Goal: Task Accomplishment & Management: Use online tool/utility

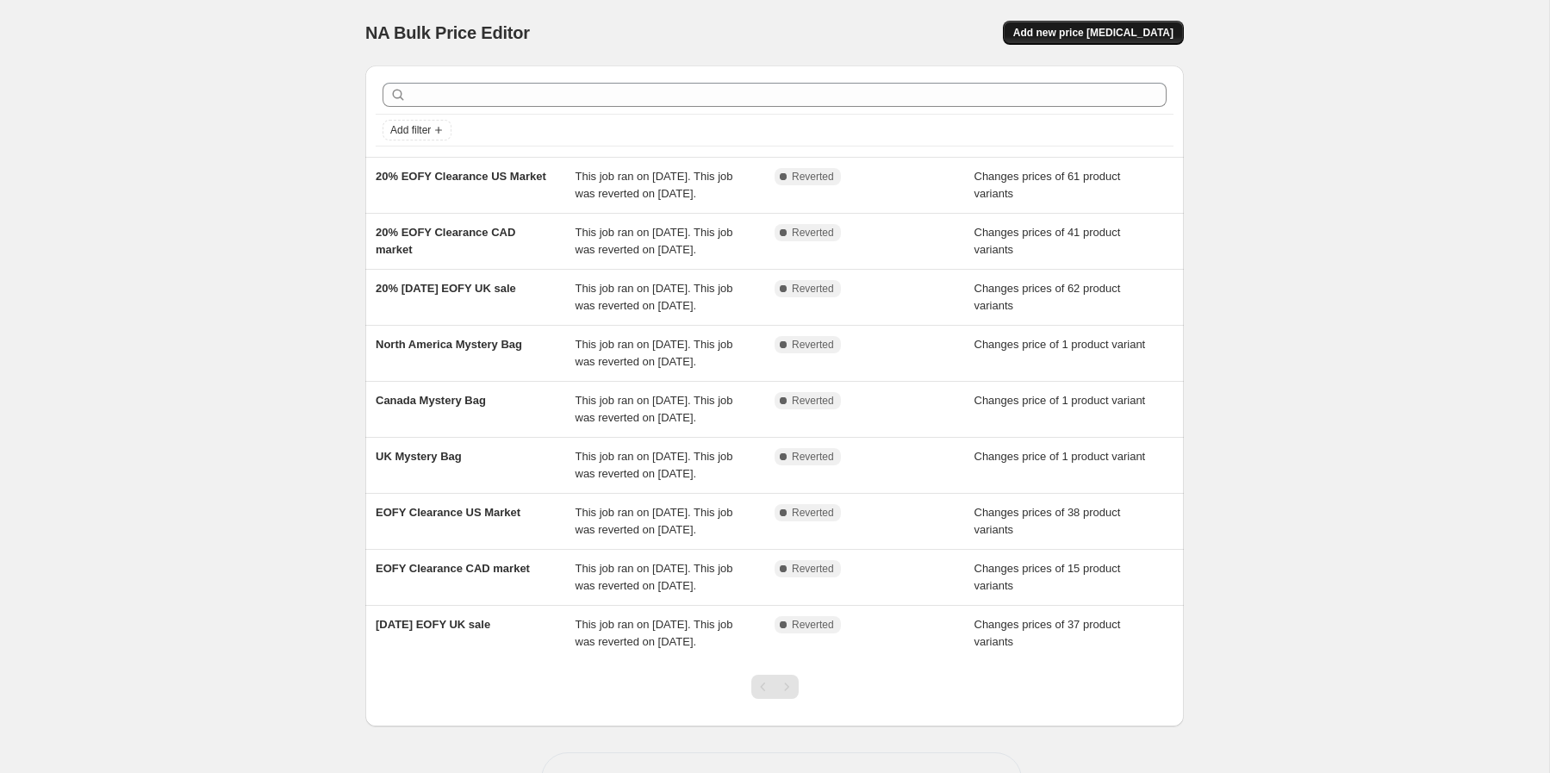
click at [1140, 32] on span "Add new price [MEDICAL_DATA]" at bounding box center [1094, 33] width 160 height 14
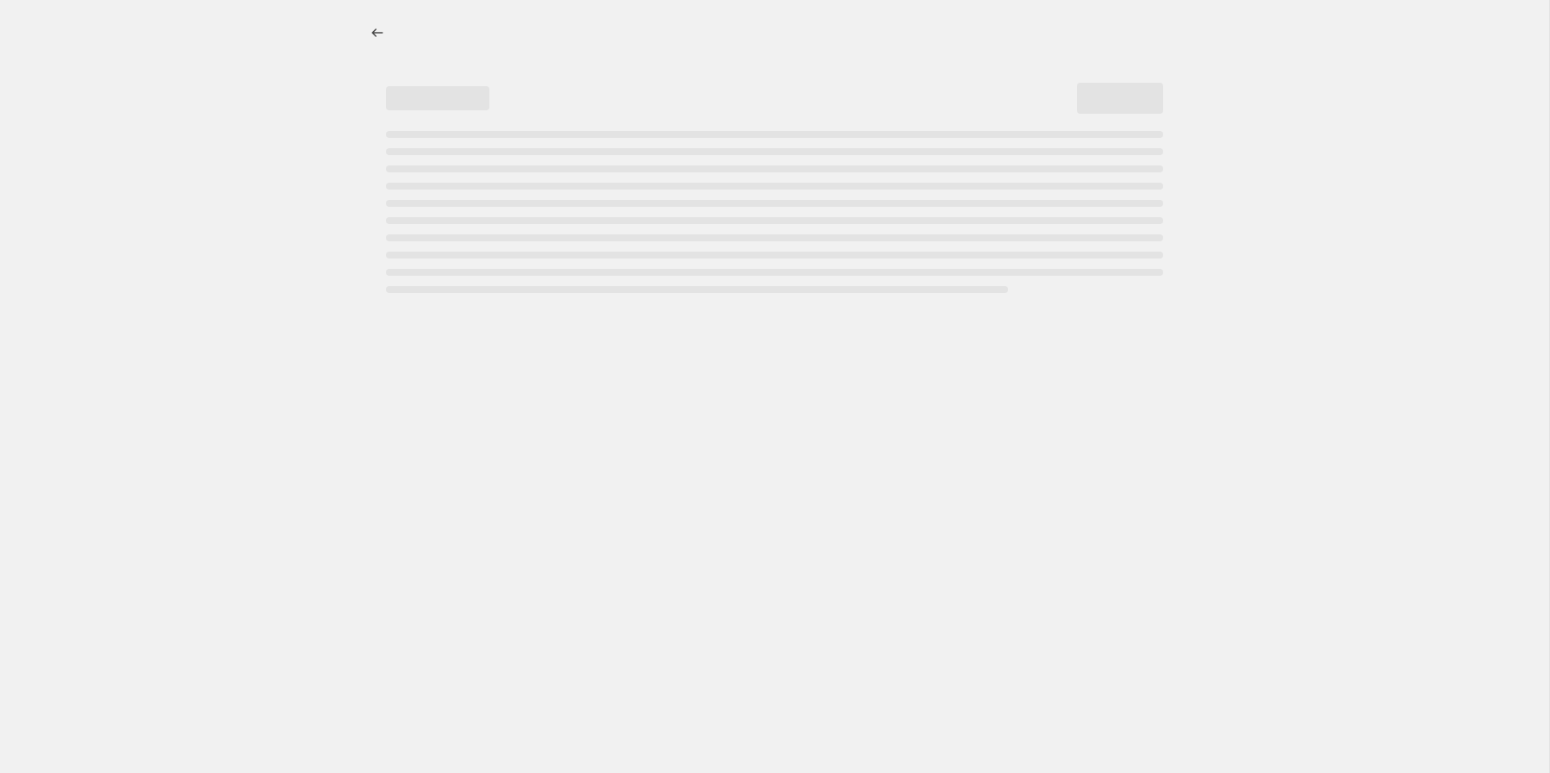
select select "percentage"
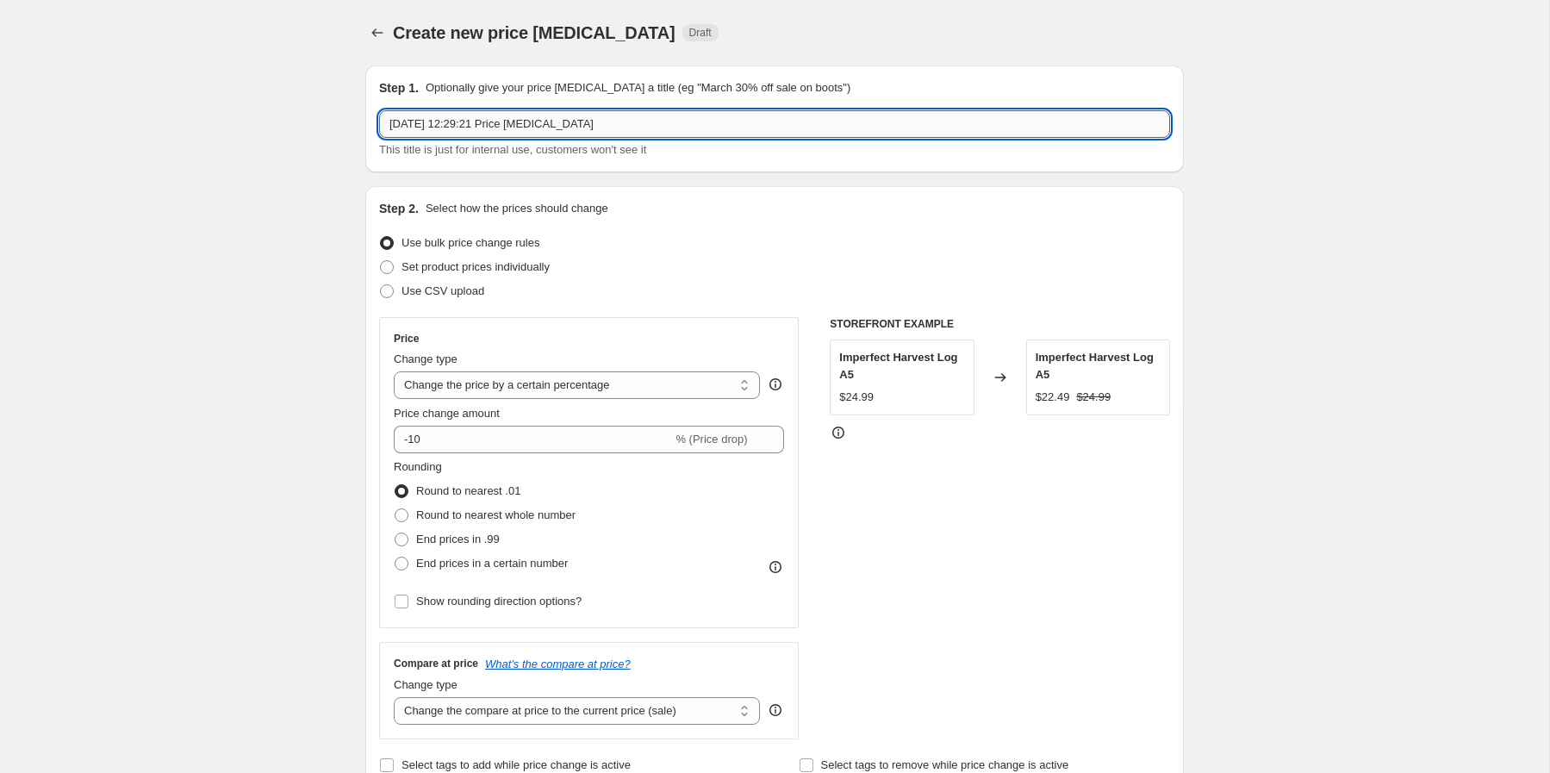
click at [622, 129] on input "8 Oct 2025, 12:29:21 Price change job" at bounding box center [774, 124] width 791 height 28
type input "4TH BDAY SALE AUS PRICING"
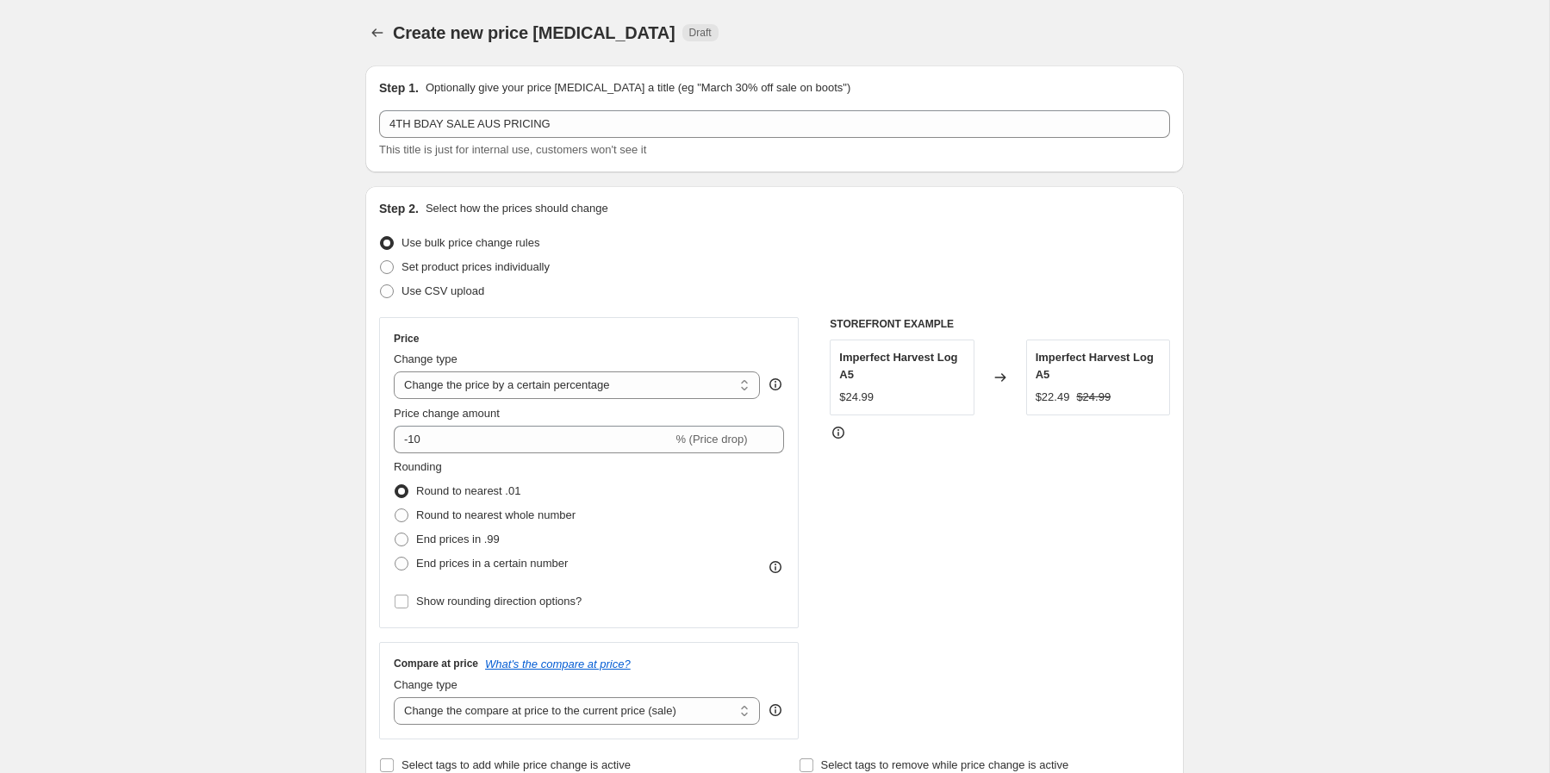
scroll to position [49, 0]
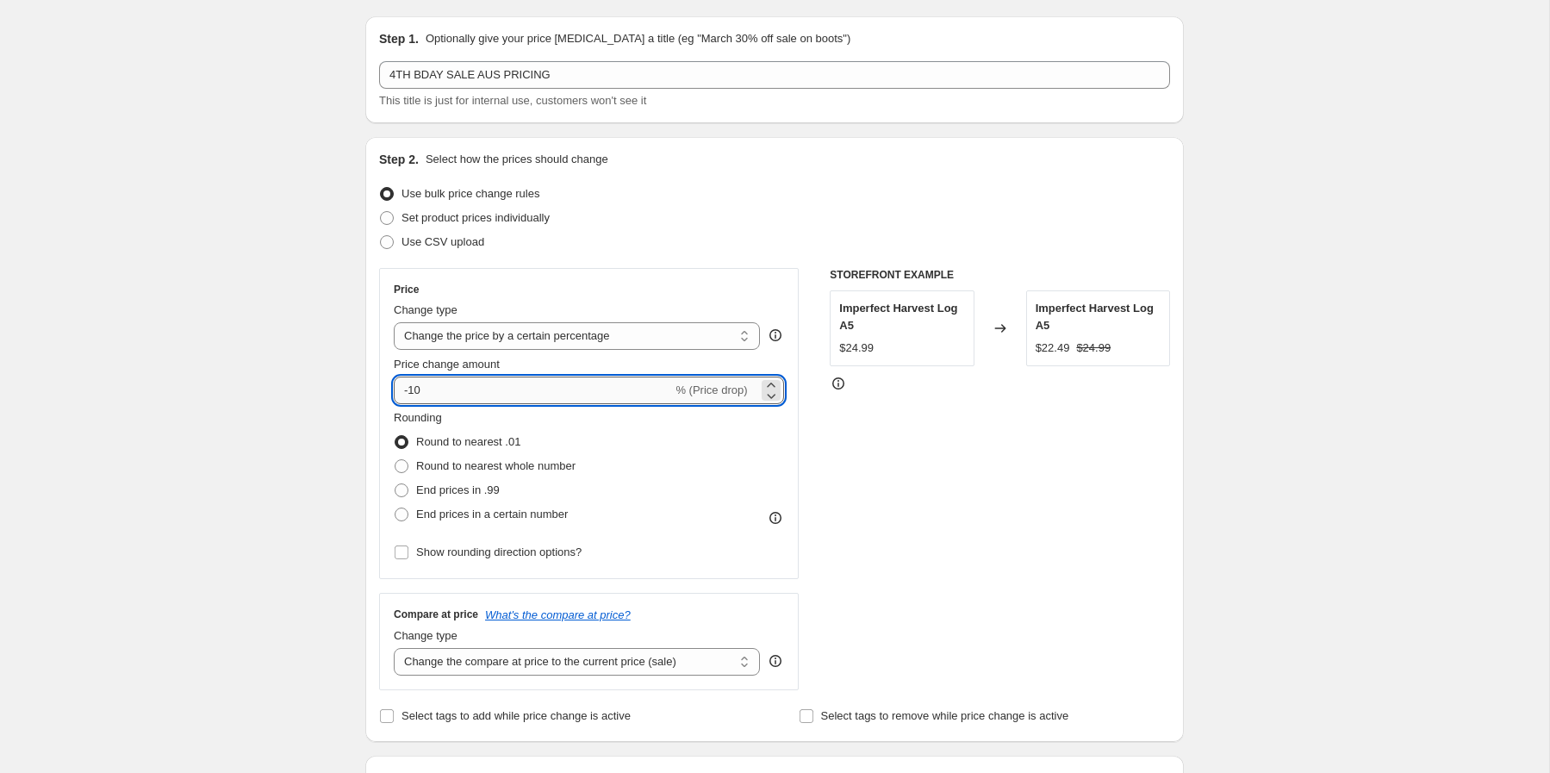
click at [497, 385] on input "-10" at bounding box center [533, 391] width 278 height 28
type input "-1"
type input "-25"
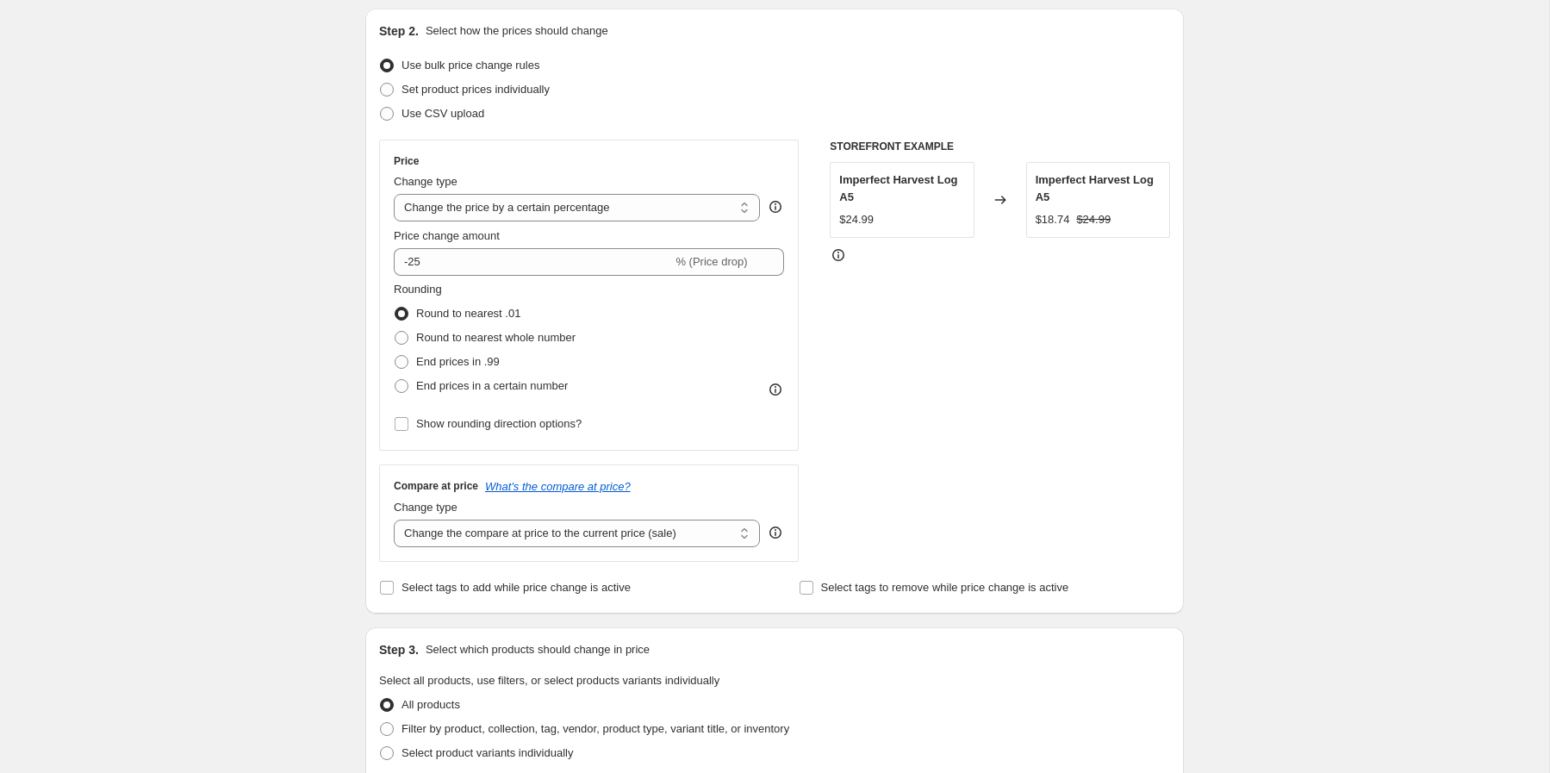
scroll to position [178, 0]
click at [734, 533] on select "Change the compare at price to the current price (sale) Change the compare at p…" at bounding box center [577, 533] width 366 height 28
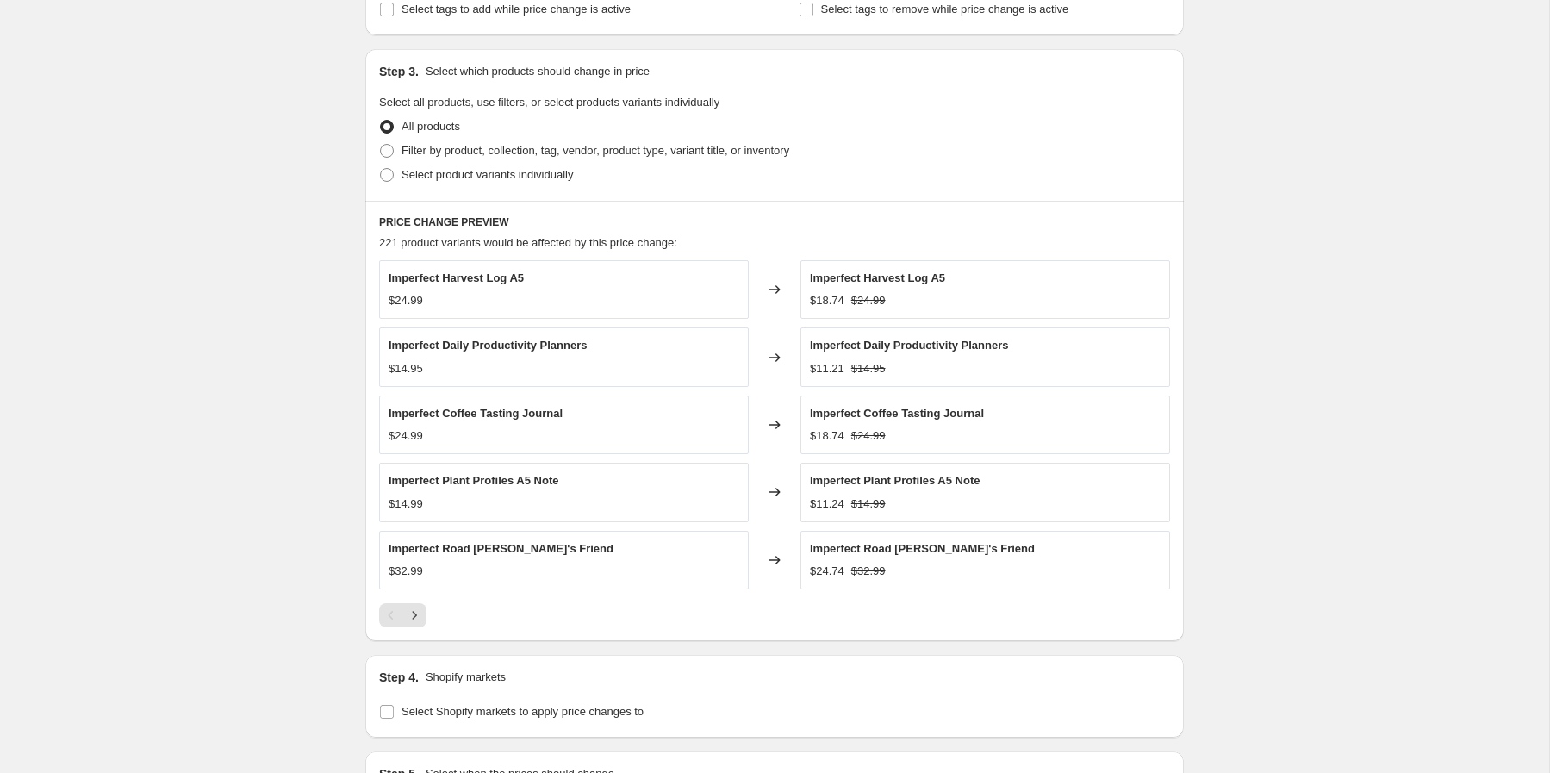
scroll to position [988, 0]
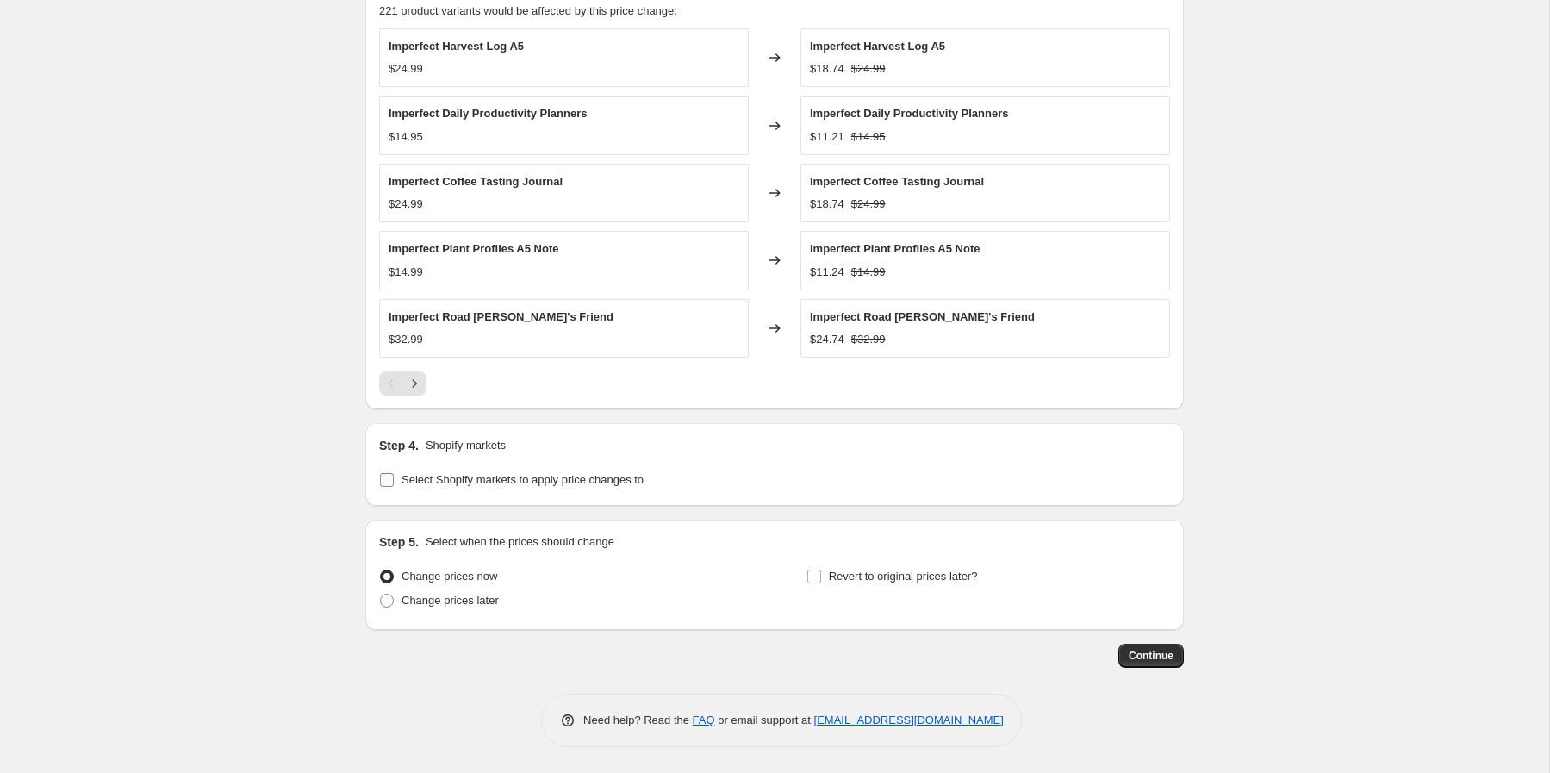
click at [640, 480] on span "Select Shopify markets to apply price changes to" at bounding box center [523, 479] width 242 height 13
click at [394, 480] on input "Select Shopify markets to apply price changes to" at bounding box center [387, 480] width 14 height 14
checkbox input "true"
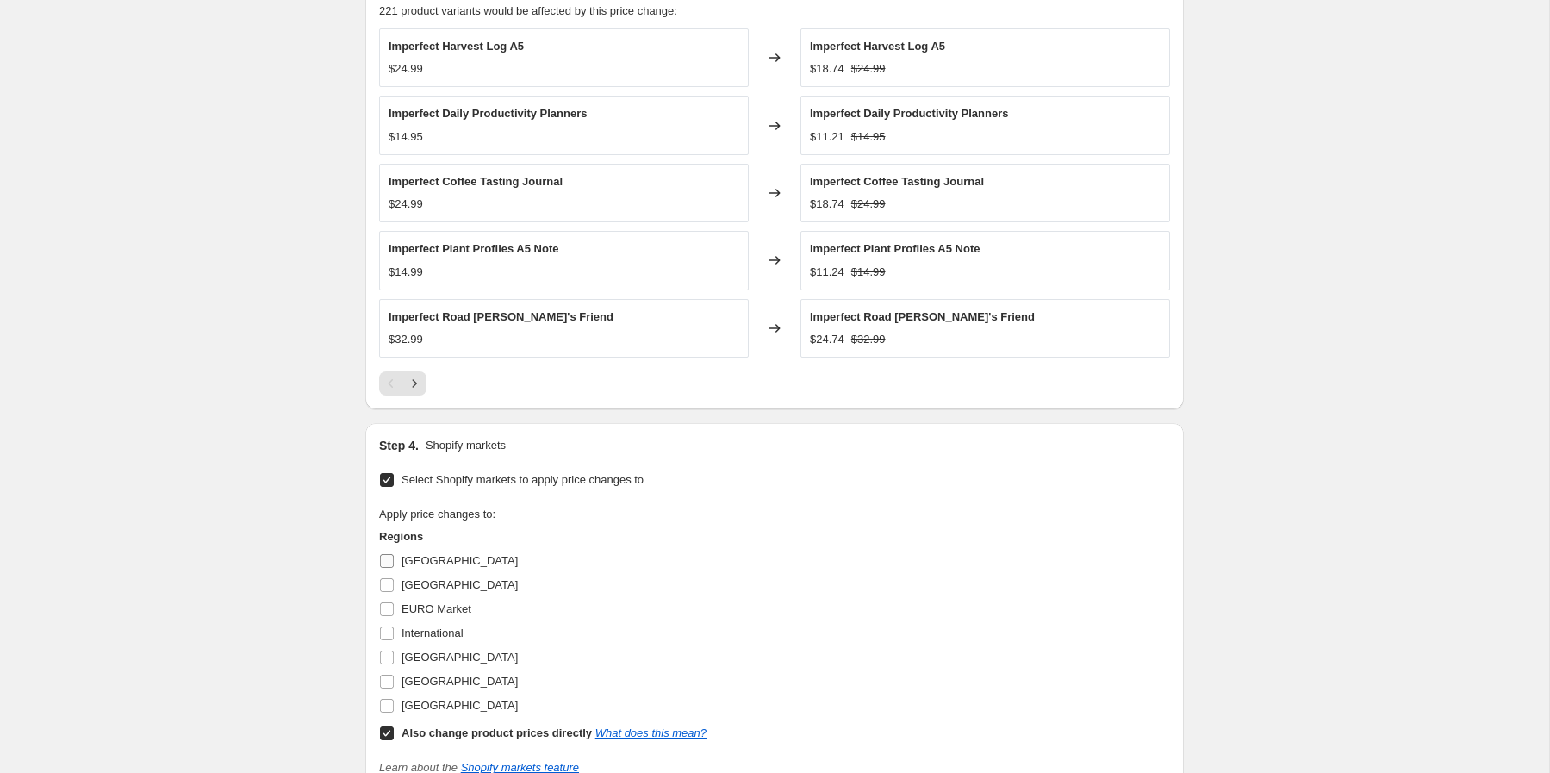
click at [435, 558] on span "Australia" at bounding box center [460, 560] width 116 height 13
click at [394, 558] on input "Australia" at bounding box center [387, 561] width 14 height 14
checkbox input "true"
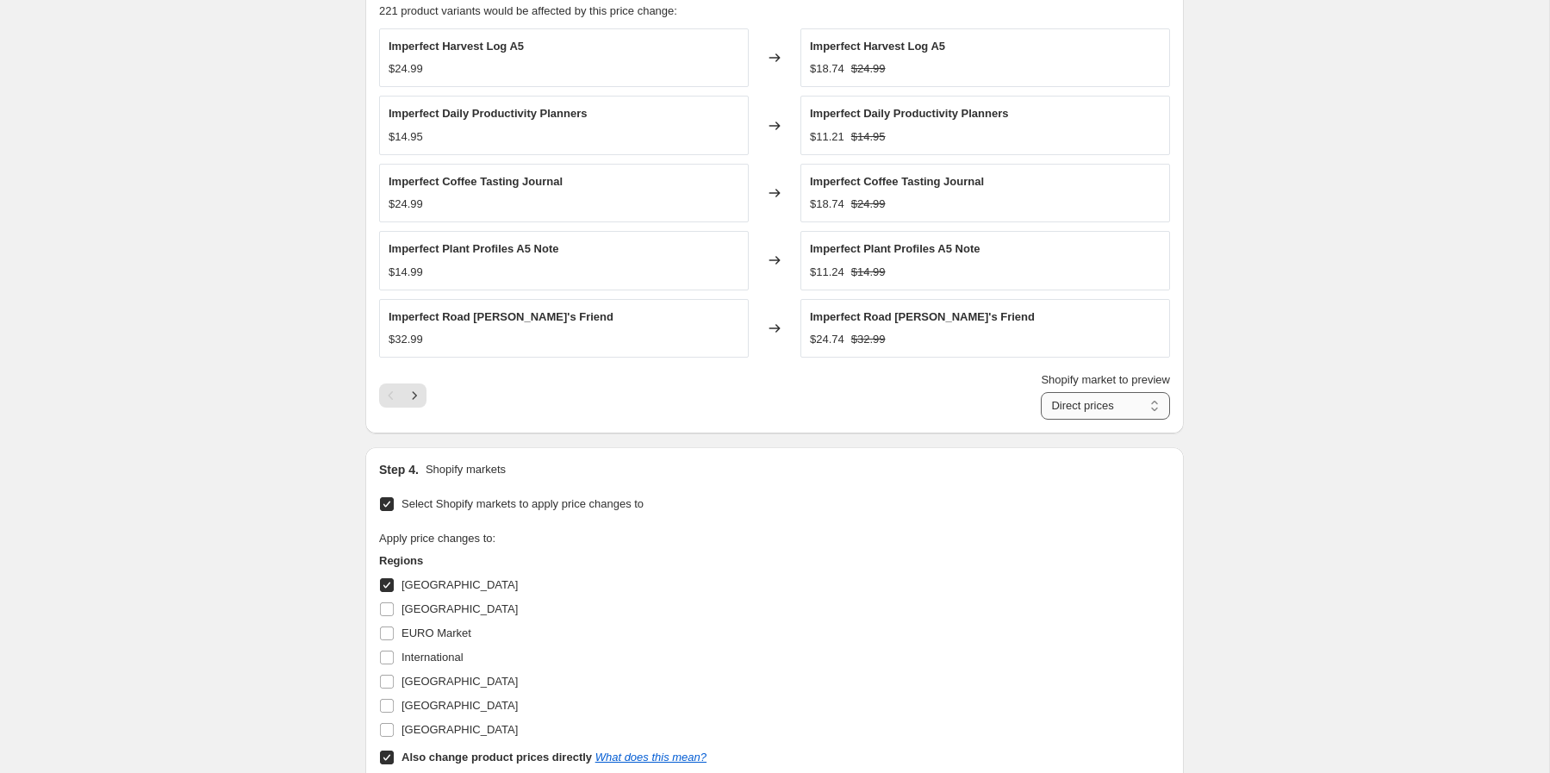
click at [1111, 408] on select "Direct prices Australia" at bounding box center [1105, 406] width 129 height 28
select select "71414481199"
click at [1041, 420] on select "Direct prices Australia" at bounding box center [1105, 406] width 129 height 28
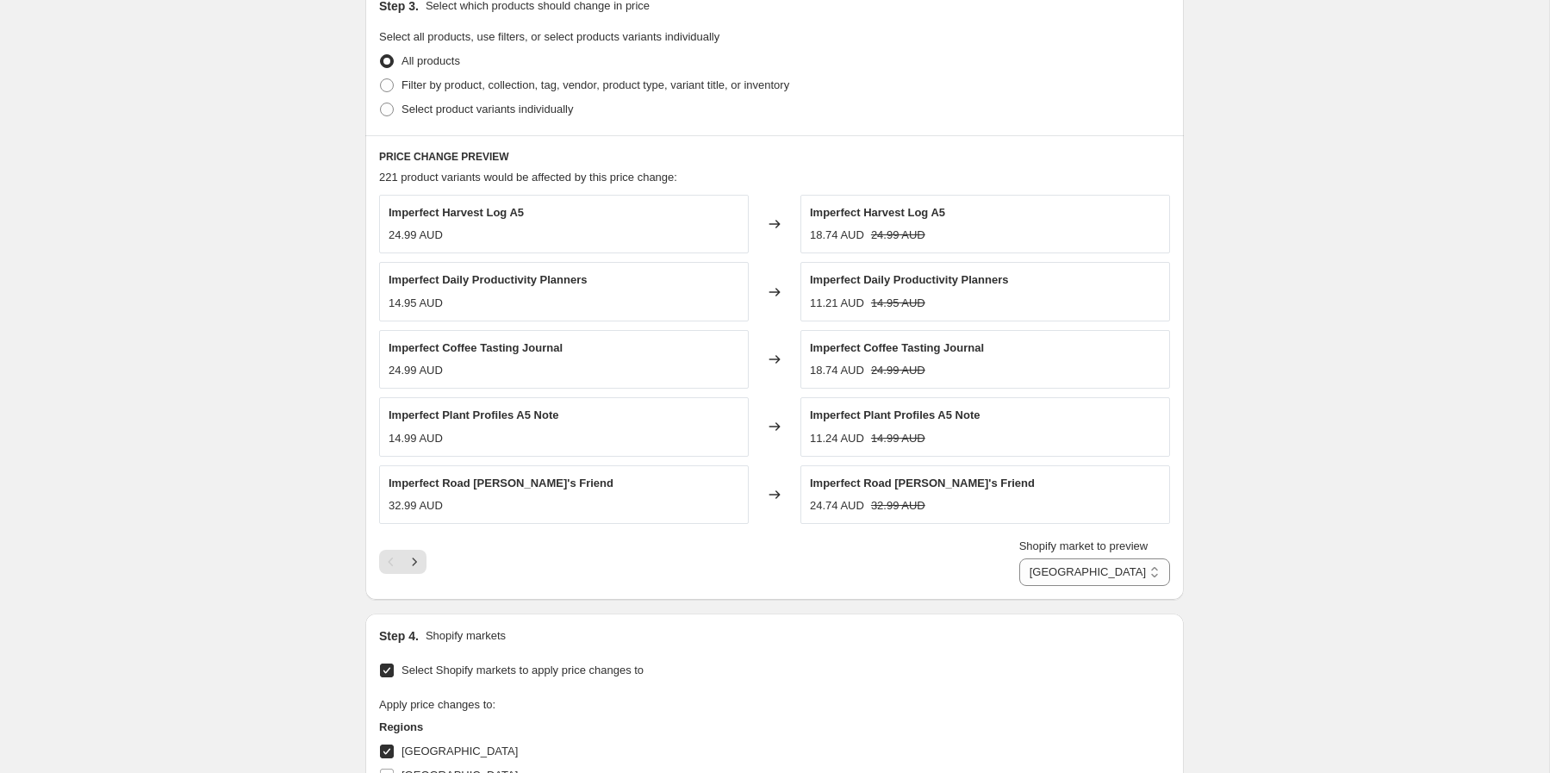
scroll to position [715, 0]
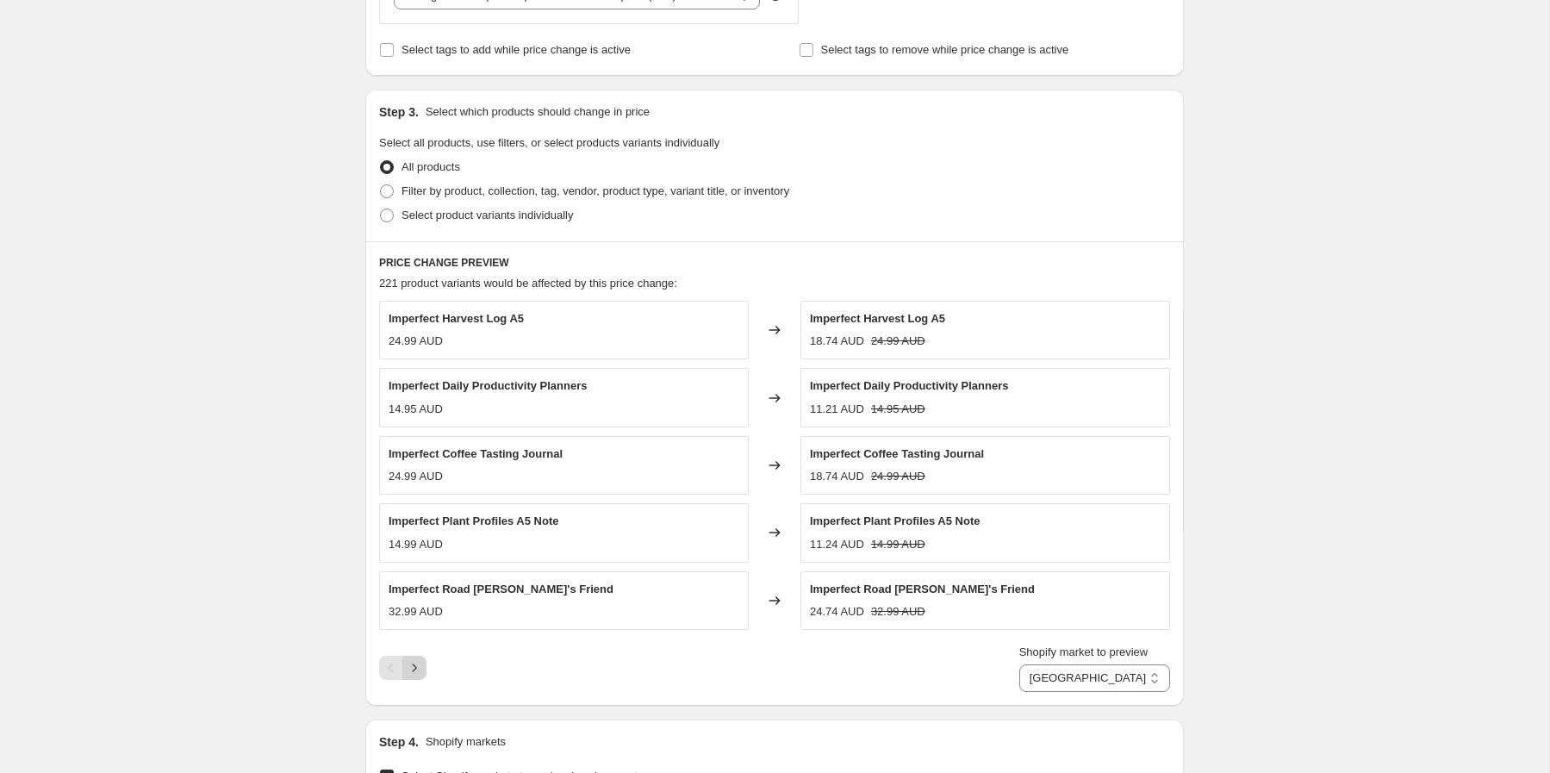
click at [412, 671] on icon "Next" at bounding box center [414, 667] width 17 height 17
click at [423, 665] on button "Next" at bounding box center [414, 668] width 24 height 24
click at [417, 675] on icon "Next" at bounding box center [414, 667] width 17 height 17
click at [419, 672] on icon "Next" at bounding box center [414, 667] width 17 height 17
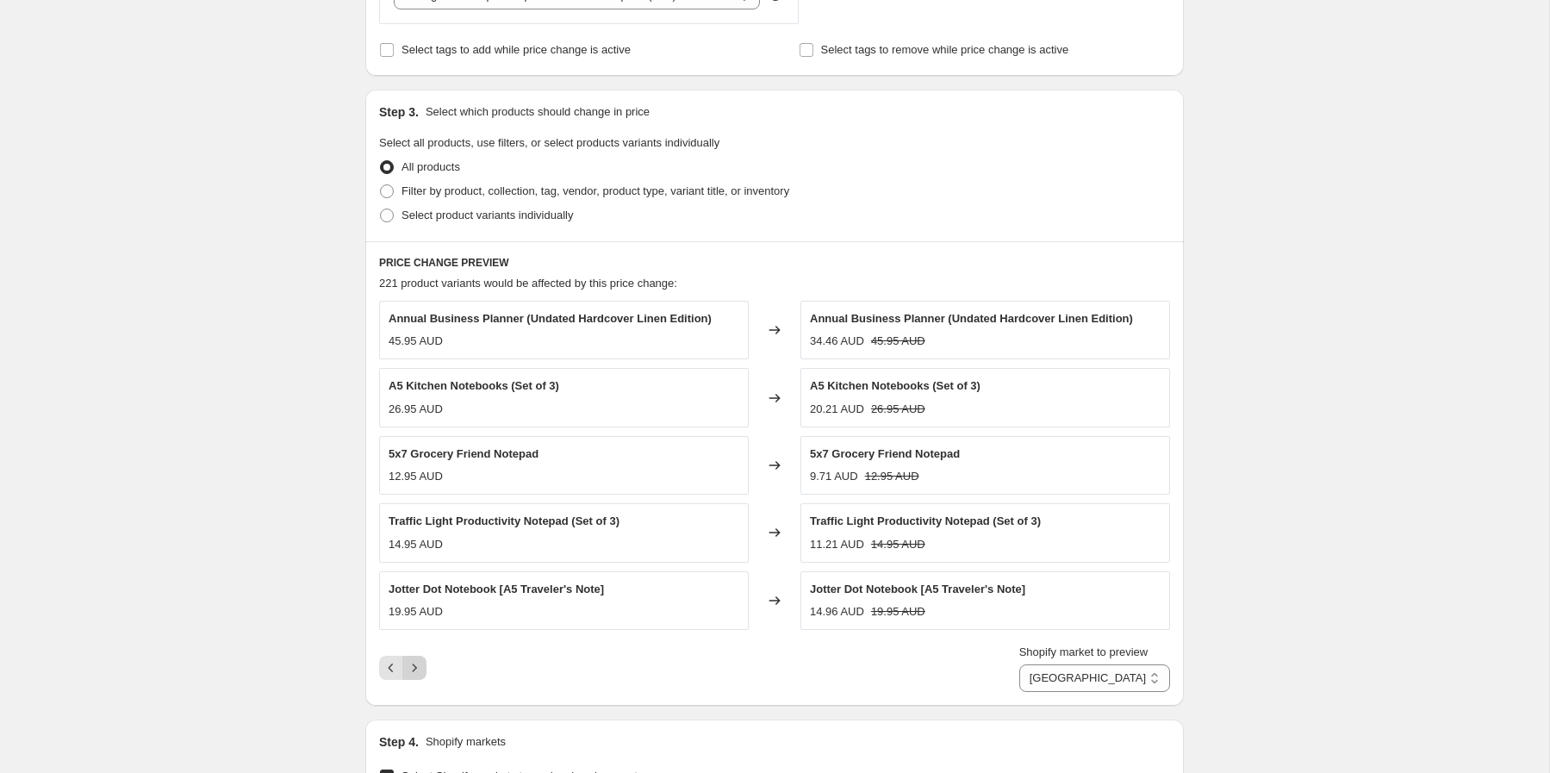
click at [419, 672] on icon "Next" at bounding box center [414, 667] width 17 height 17
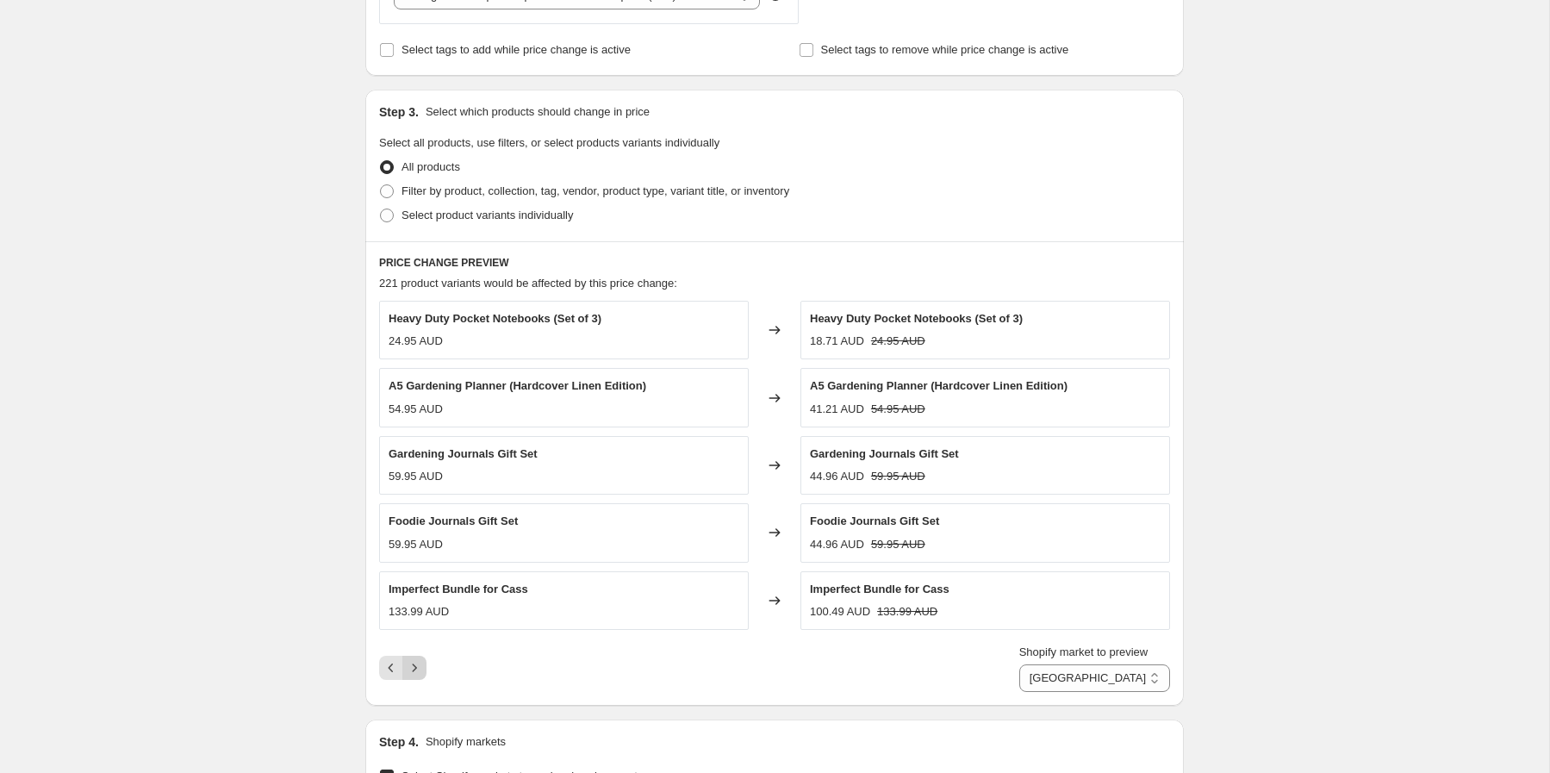
click at [419, 672] on icon "Next" at bounding box center [414, 667] width 17 height 17
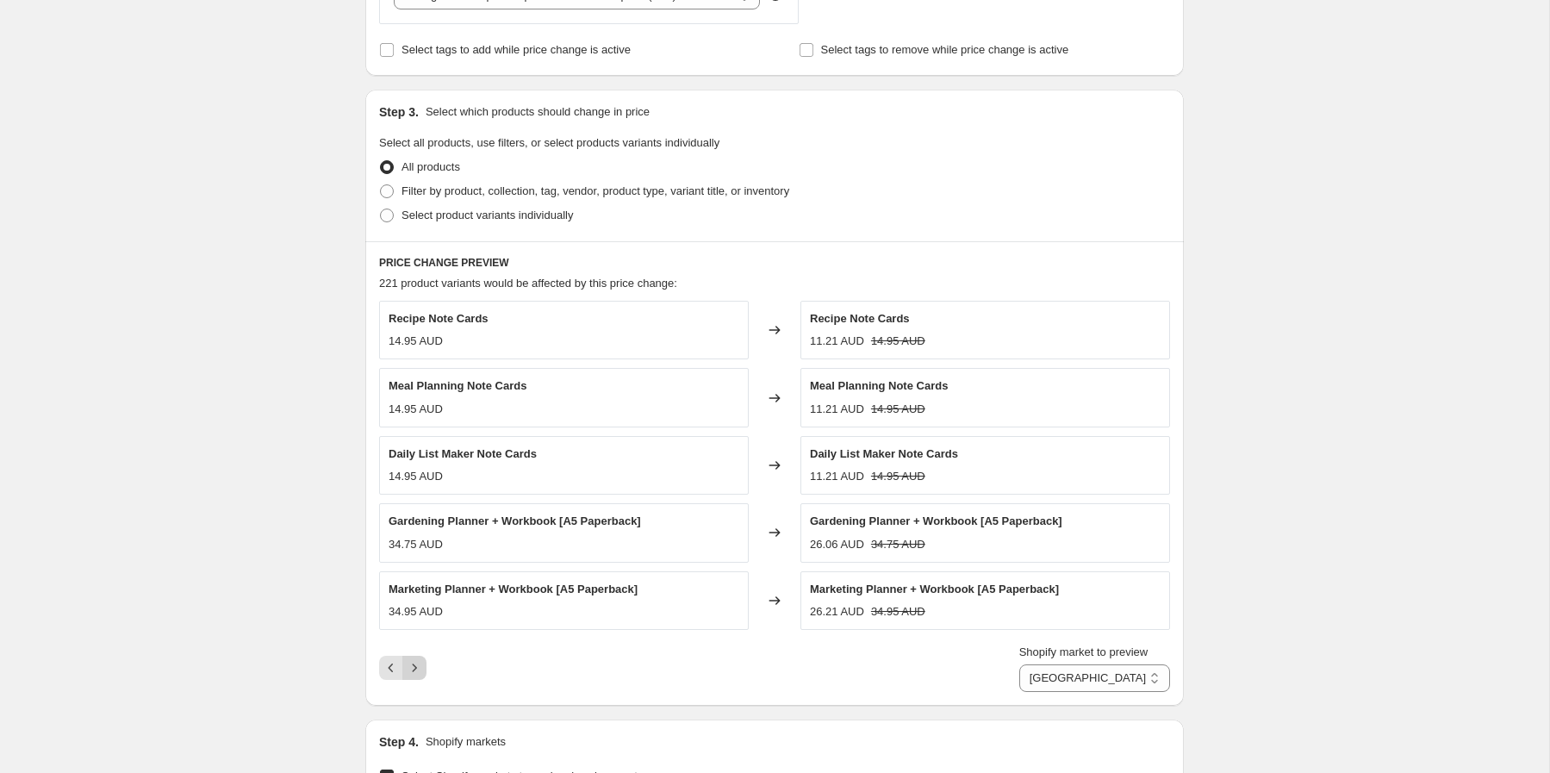
click at [419, 673] on icon "Next" at bounding box center [414, 667] width 17 height 17
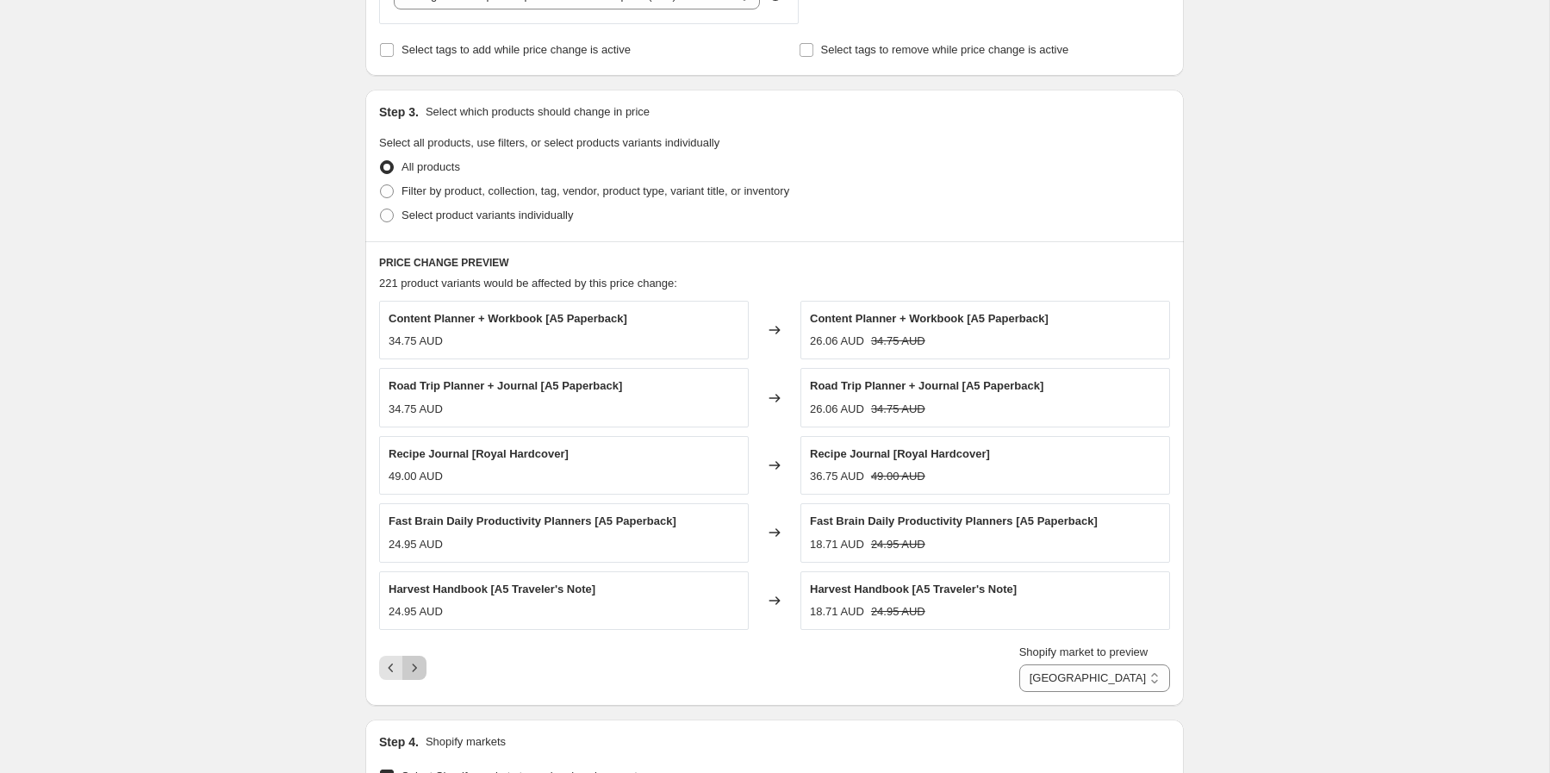
click at [420, 677] on button "Next" at bounding box center [414, 668] width 24 height 24
click at [420, 678] on button "Next" at bounding box center [414, 668] width 24 height 24
click at [422, 678] on button "Next" at bounding box center [414, 668] width 24 height 24
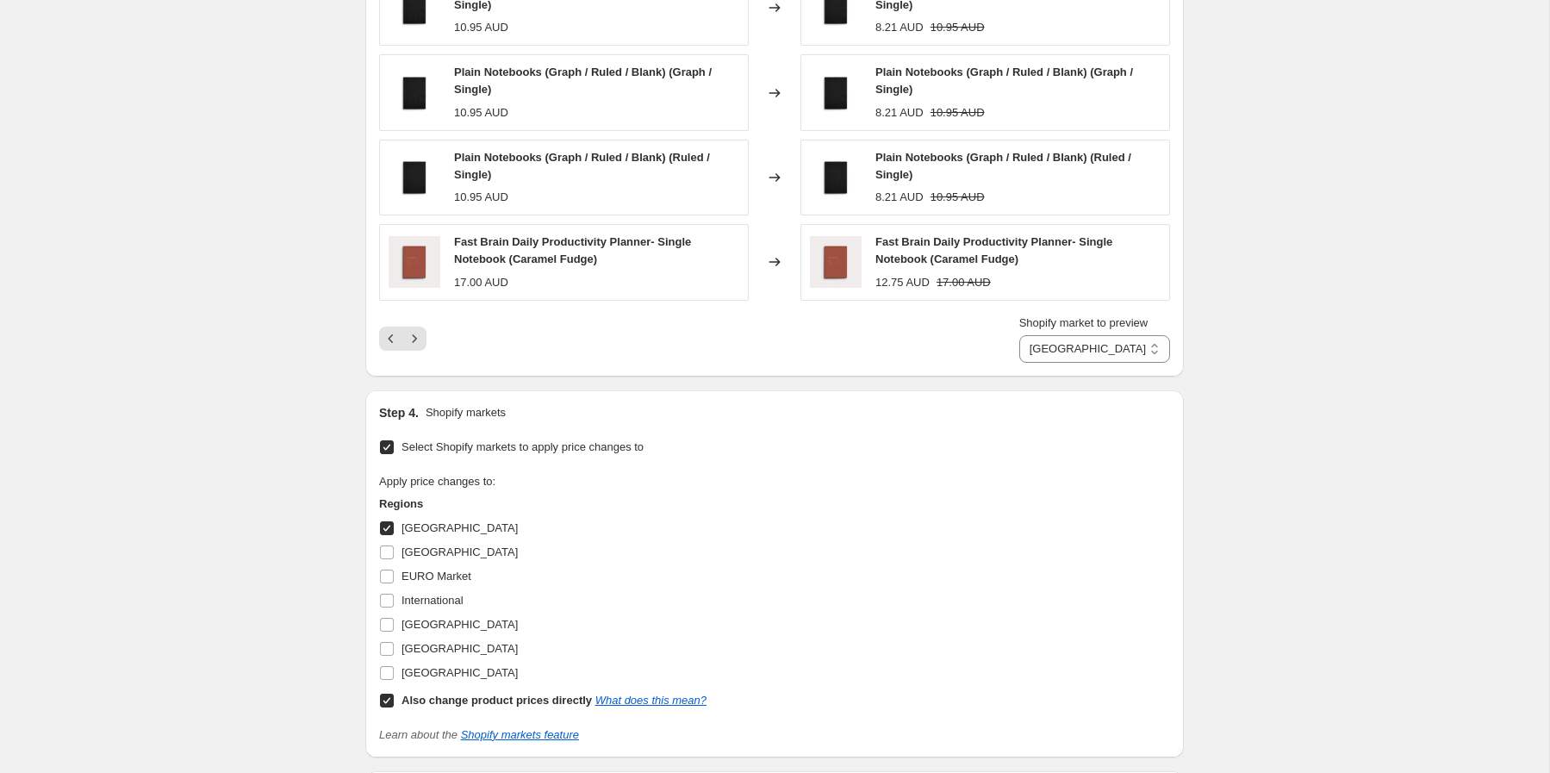
scroll to position [1377, 0]
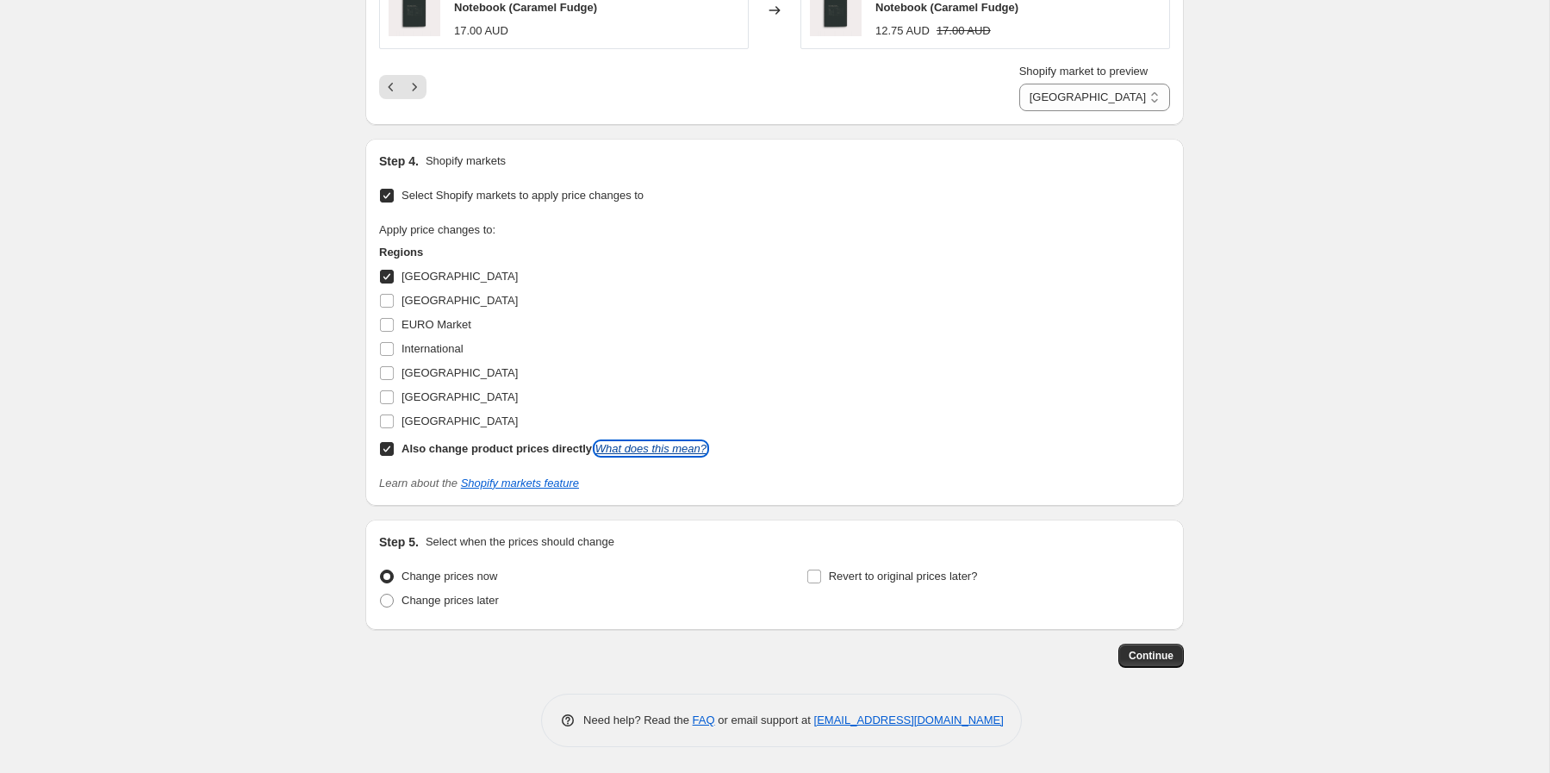
click at [707, 453] on link "What does this mean?" at bounding box center [651, 448] width 111 height 13
click at [386, 452] on input "Also change product prices directly What does this mean?" at bounding box center [387, 449] width 14 height 14
checkbox input "false"
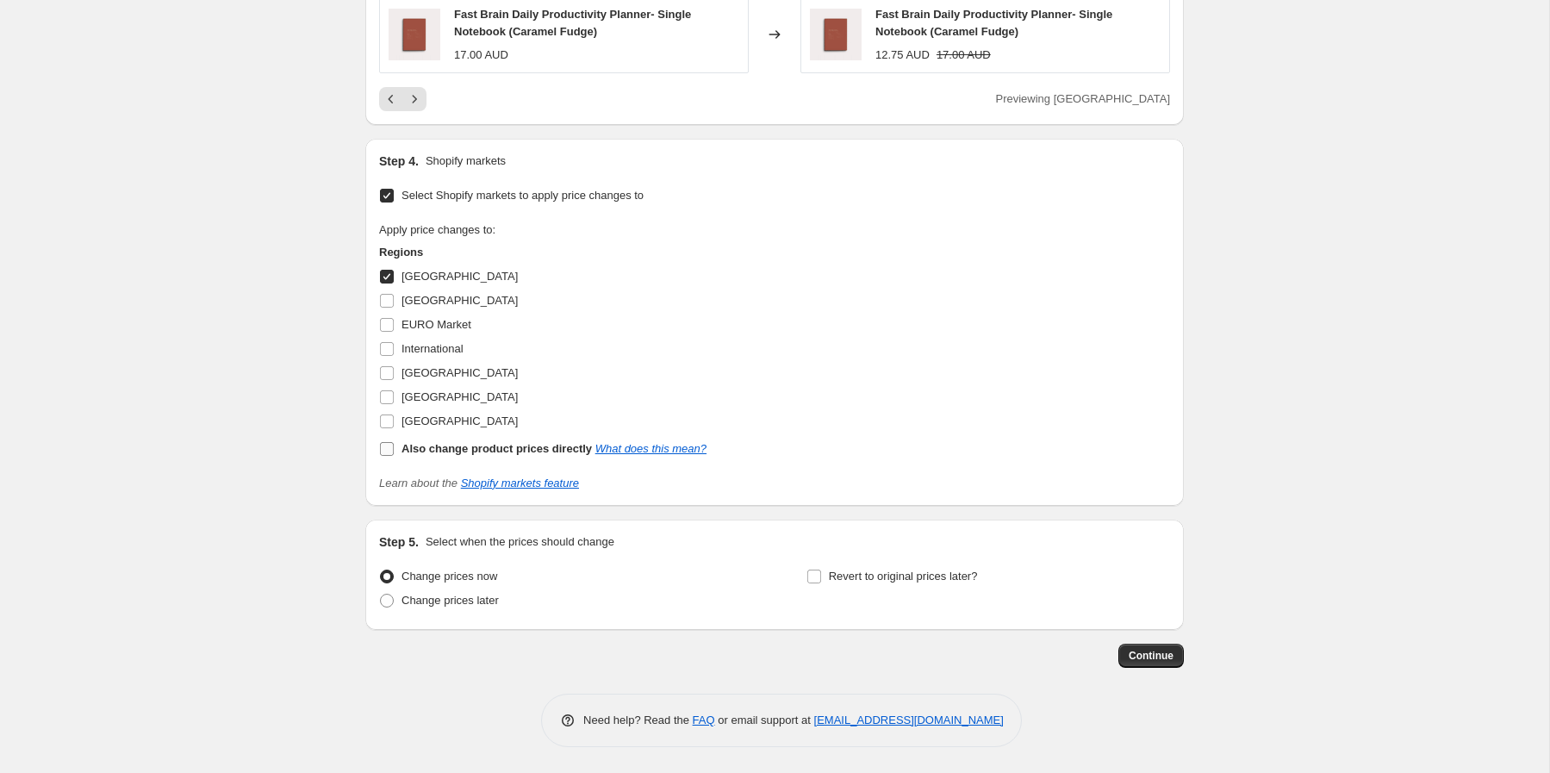
scroll to position [1353, 0]
click at [473, 599] on span "Change prices later" at bounding box center [450, 600] width 97 height 13
click at [381, 595] on input "Change prices later" at bounding box center [380, 594] width 1 height 1
radio input "true"
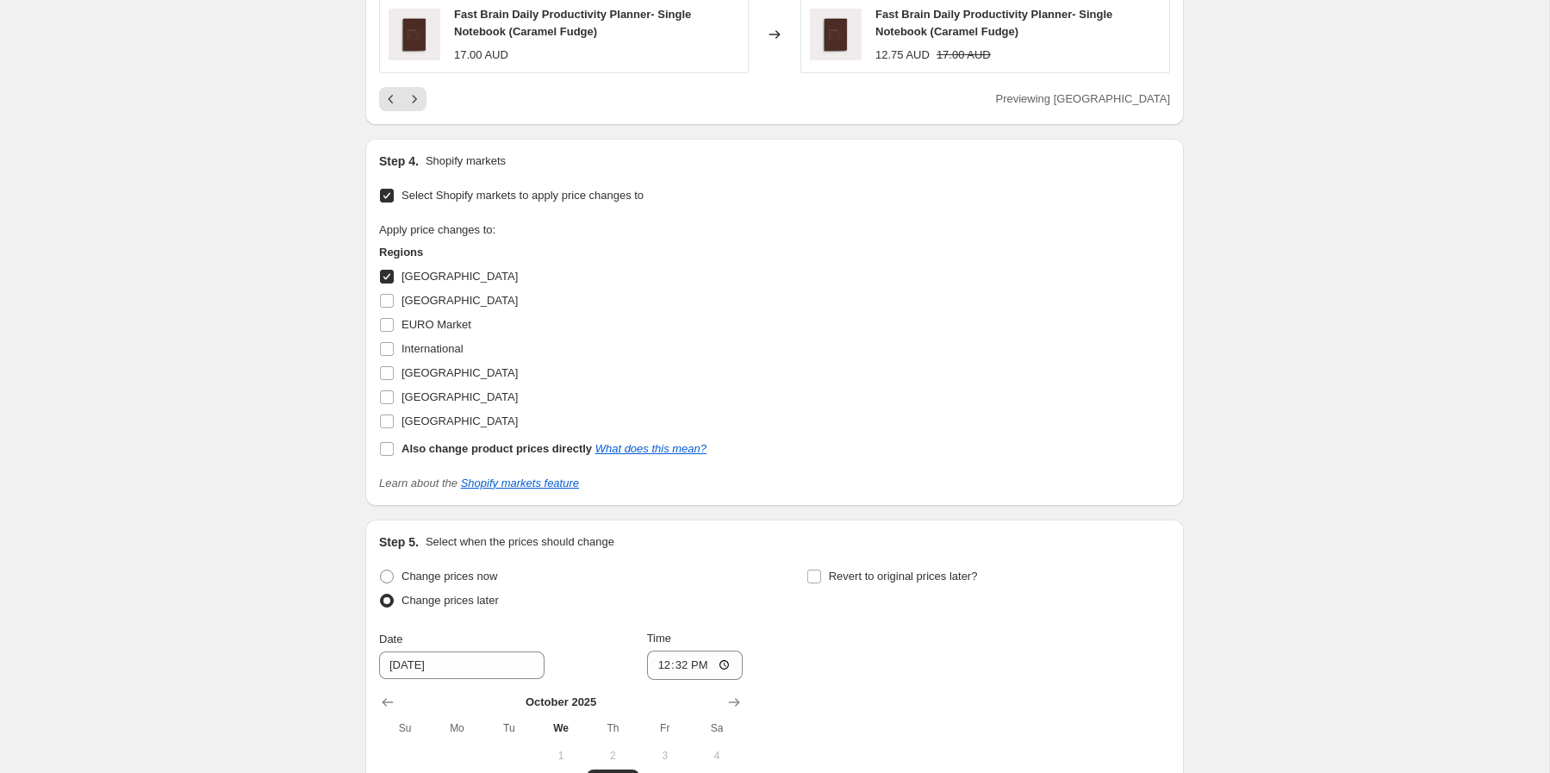
scroll to position [1648, 0]
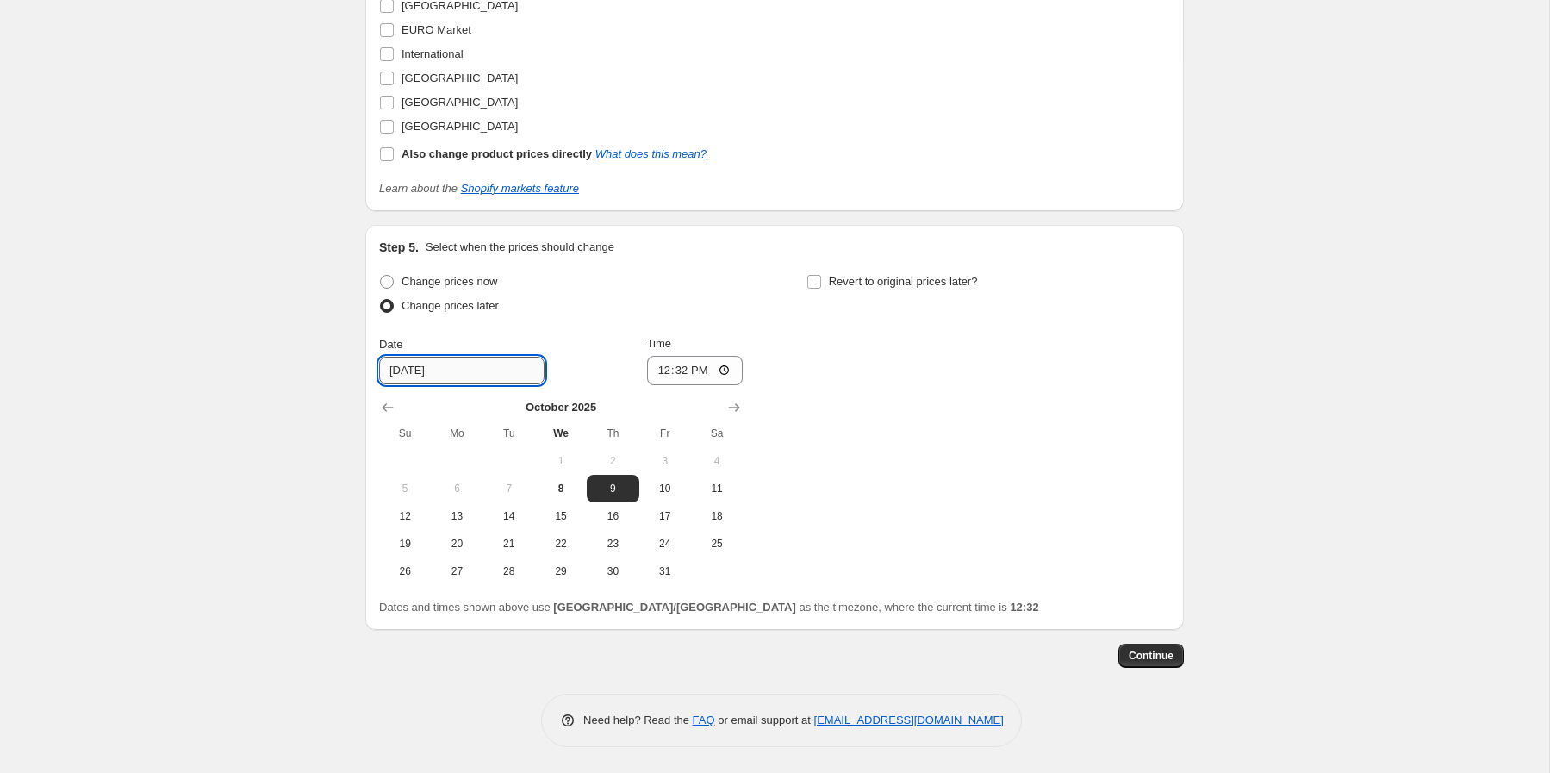
click at [482, 371] on input "10/9/2025" at bounding box center [461, 371] width 165 height 28
click at [597, 487] on span "9" at bounding box center [613, 489] width 38 height 14
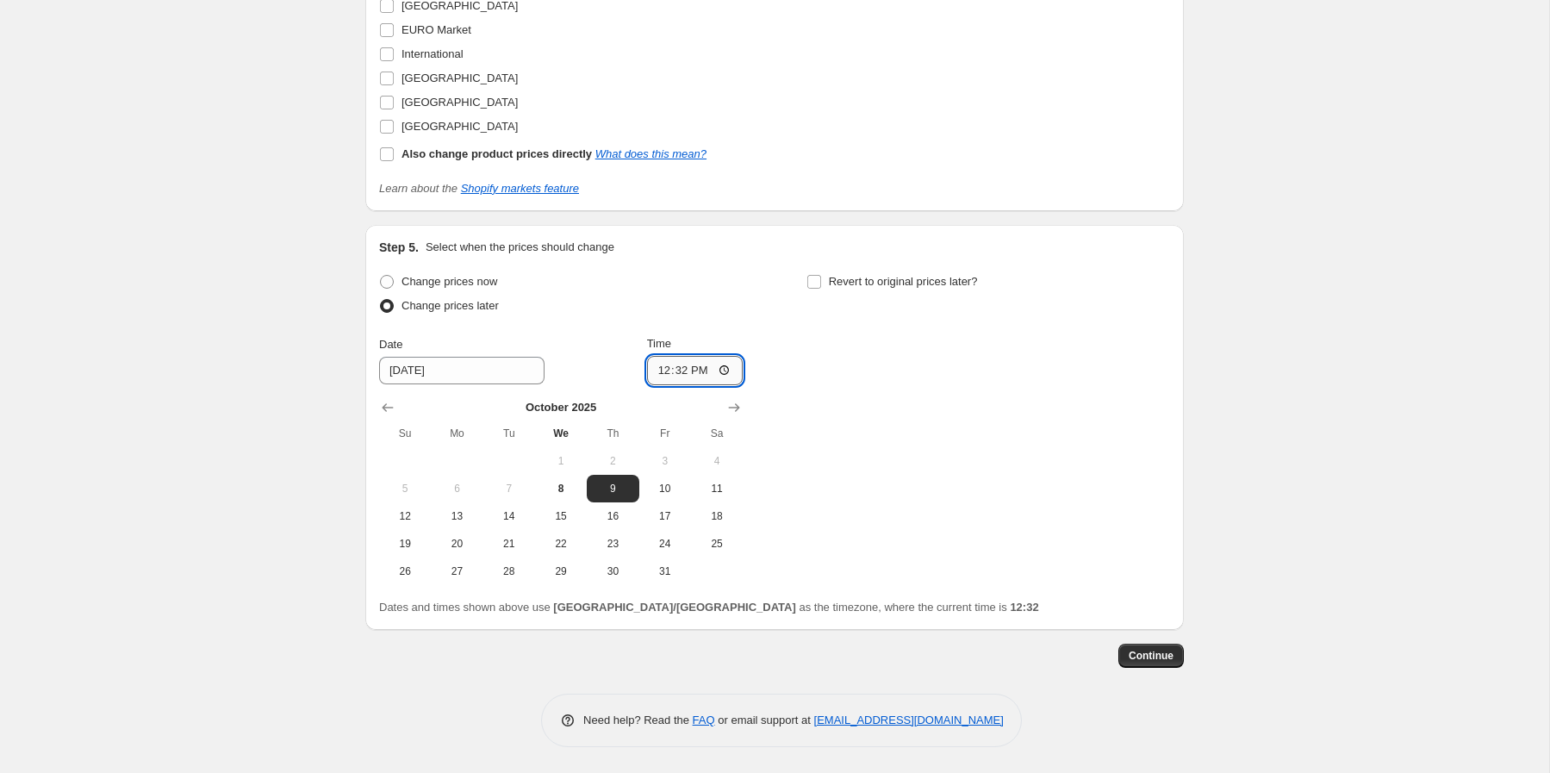
click at [662, 365] on input "12:32" at bounding box center [695, 370] width 97 height 29
click at [696, 369] on input "19:00" at bounding box center [695, 370] width 97 height 29
type input "07:00"
click at [866, 435] on div "Change prices now Change prices later Date 10/9/2025 Time 07:00 October 2025 Su…" at bounding box center [774, 427] width 791 height 315
click at [614, 483] on span "9" at bounding box center [613, 489] width 38 height 14
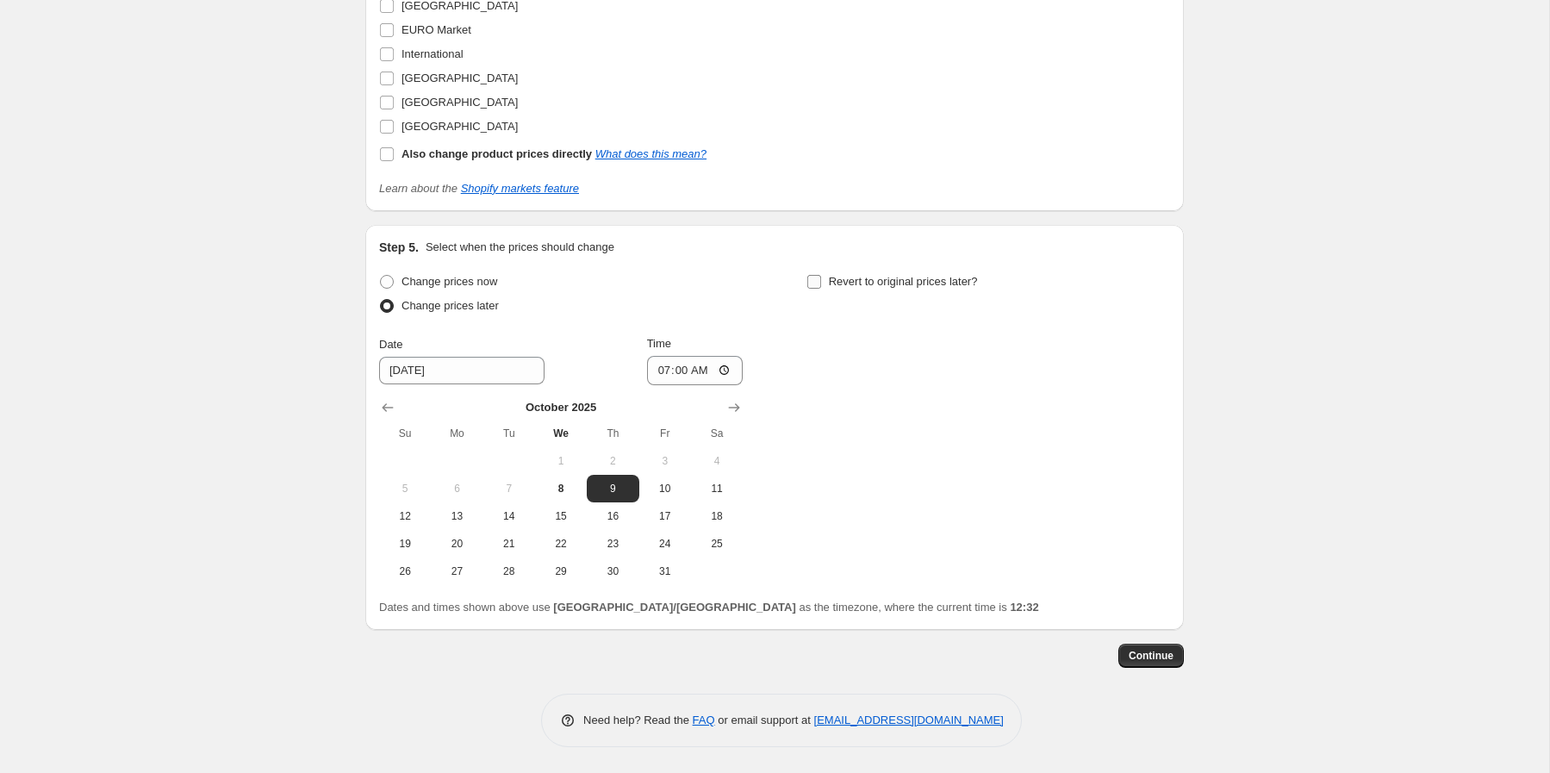
click at [812, 282] on input "Revert to original prices later?" at bounding box center [815, 282] width 14 height 14
checkbox input "true"
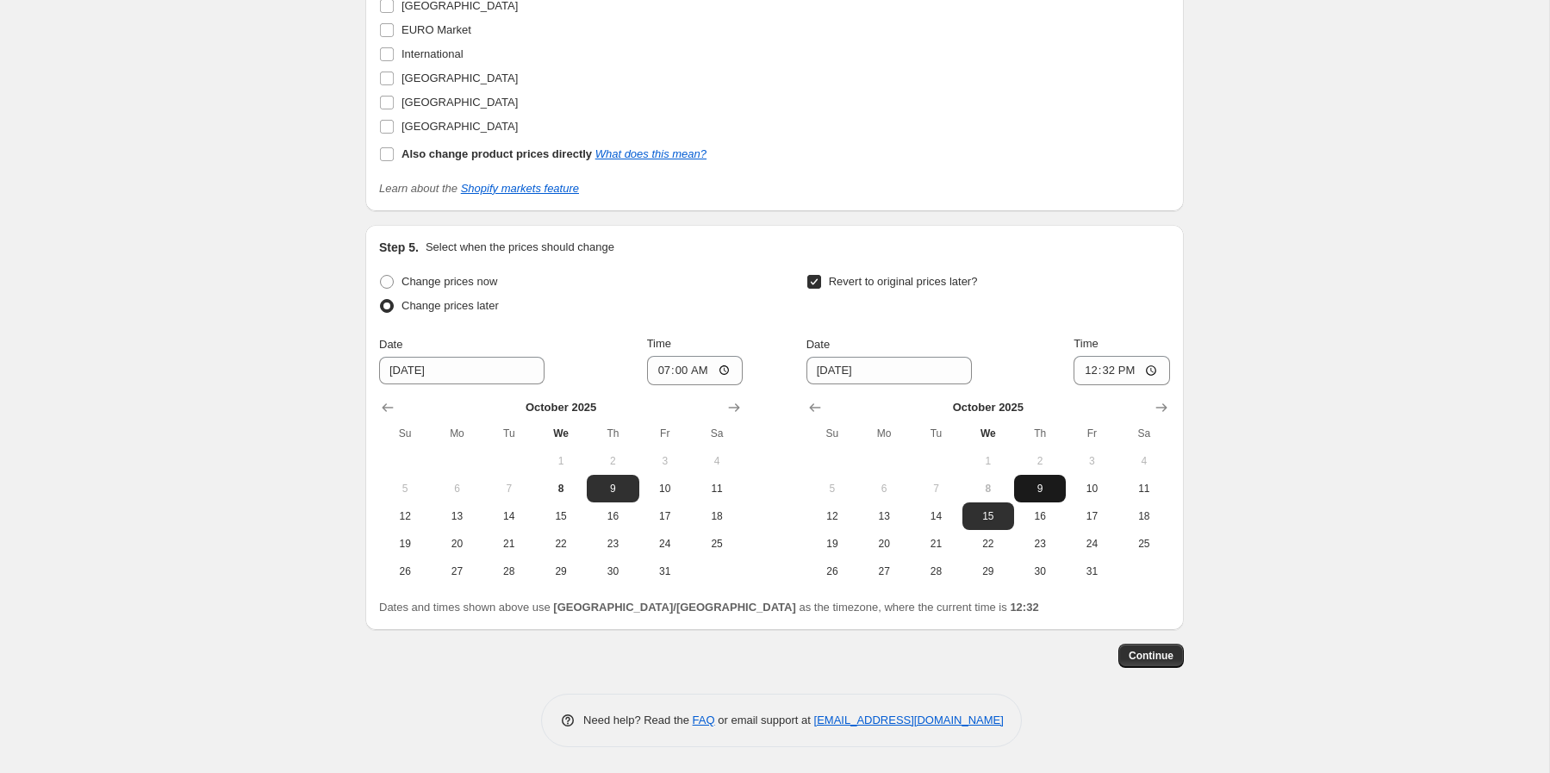
click at [1041, 483] on span "9" at bounding box center [1040, 489] width 38 height 14
type input "10/9/2025"
click at [1087, 368] on input "12:32" at bounding box center [1122, 370] width 97 height 29
click at [1105, 368] on input "12:32" at bounding box center [1122, 370] width 97 height 29
click at [1157, 298] on div "Revert to original prices later?" at bounding box center [989, 296] width 364 height 52
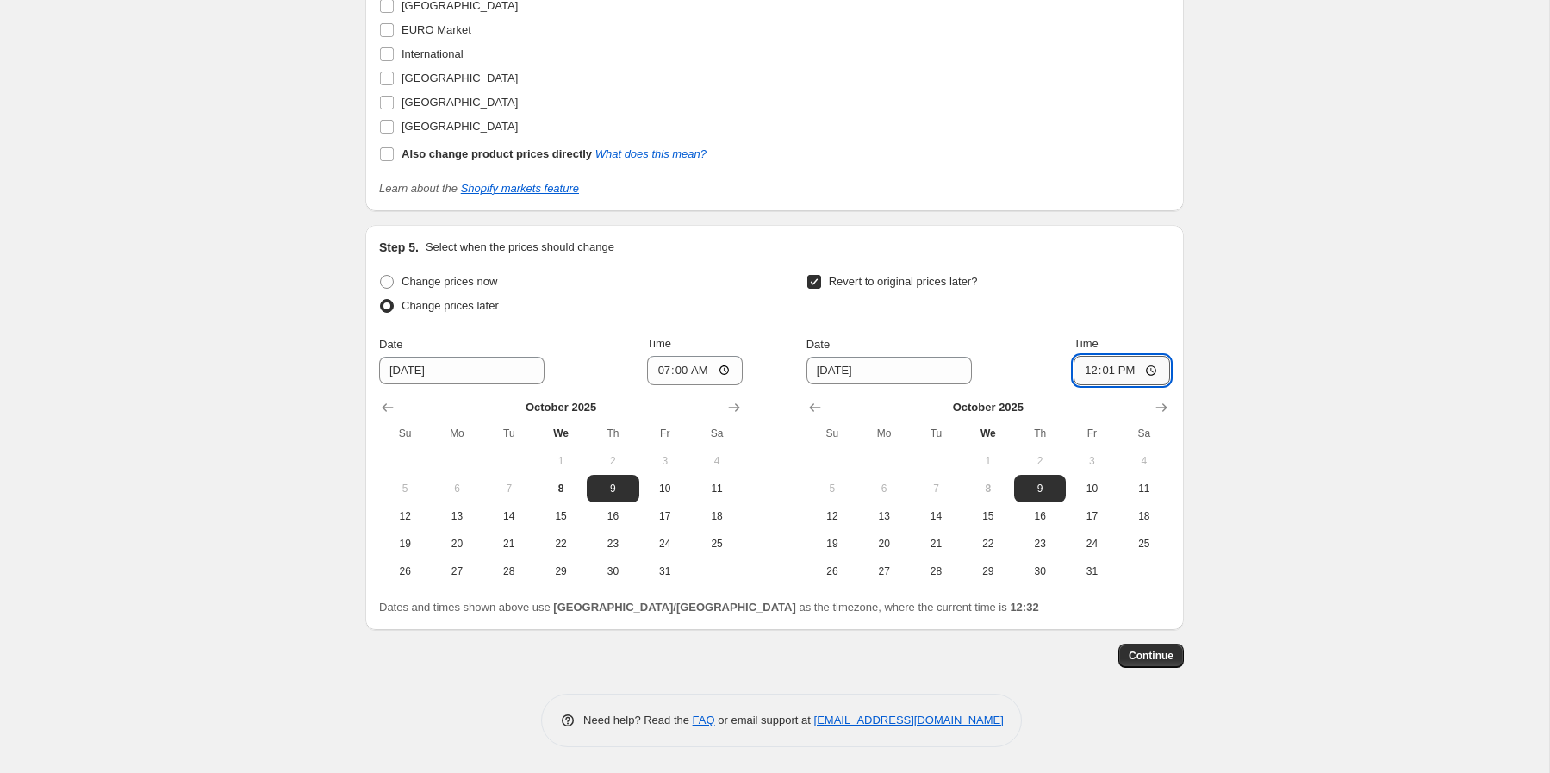
click at [1090, 367] on input "12:01" at bounding box center [1122, 370] width 97 height 29
click at [1109, 379] on input "11:00" at bounding box center [1122, 370] width 97 height 29
click at [1102, 370] on input "11:00" at bounding box center [1122, 370] width 97 height 29
type input "11:05"
click at [1122, 307] on div "Revert to original prices later?" at bounding box center [989, 296] width 364 height 52
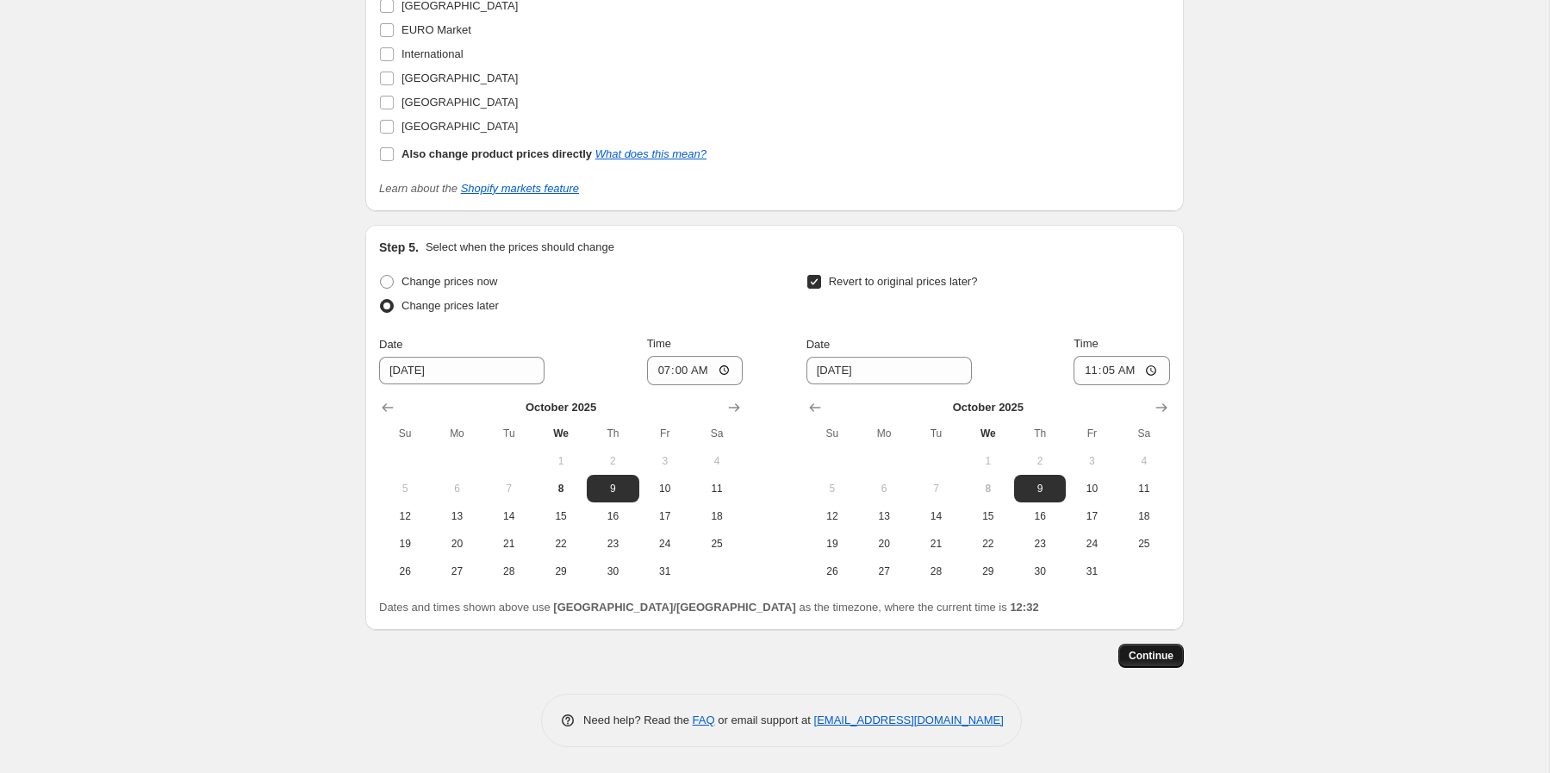
click at [1156, 658] on span "Continue" at bounding box center [1151, 656] width 45 height 14
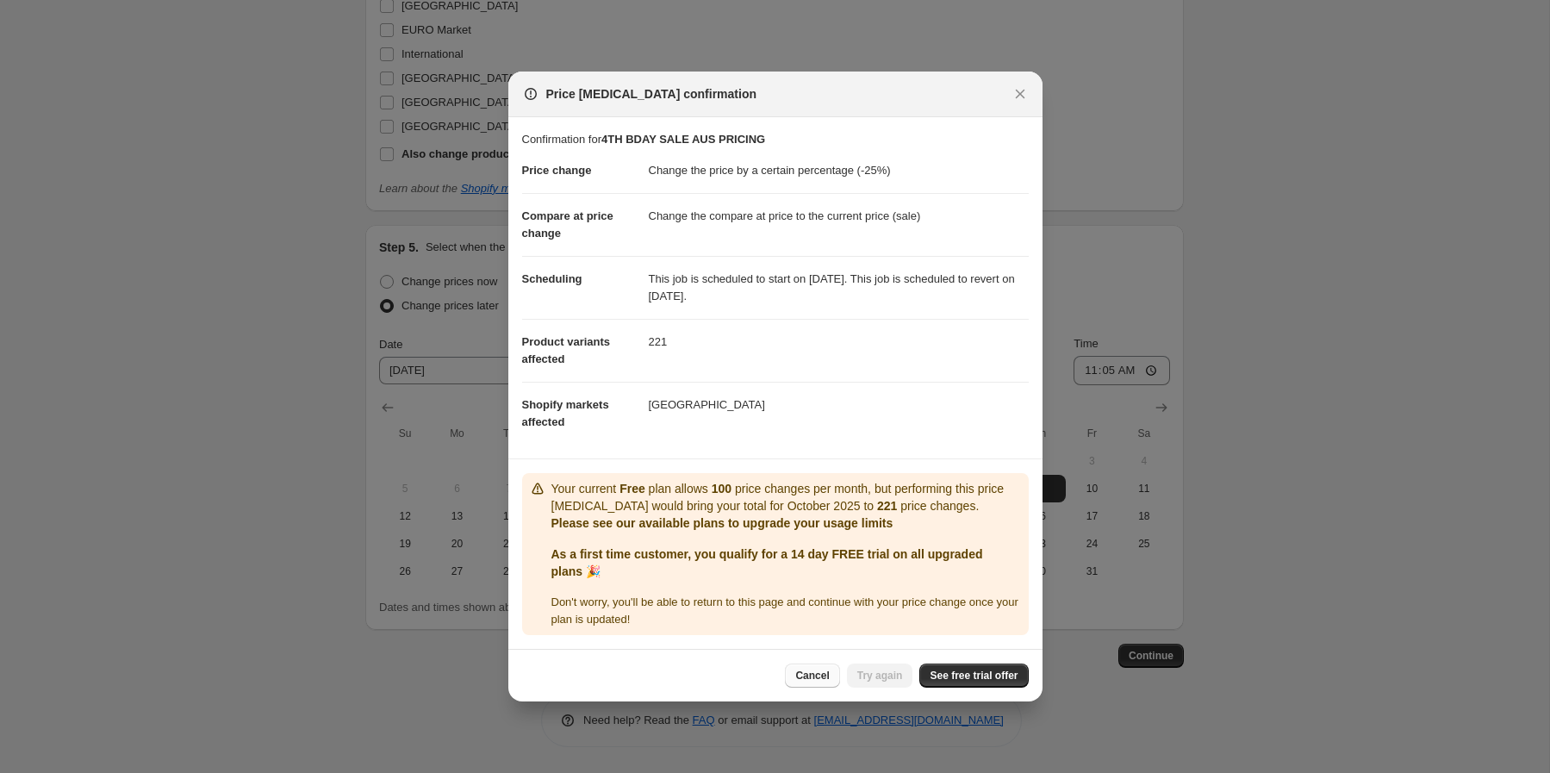
click at [805, 683] on button "Cancel" at bounding box center [812, 676] width 54 height 24
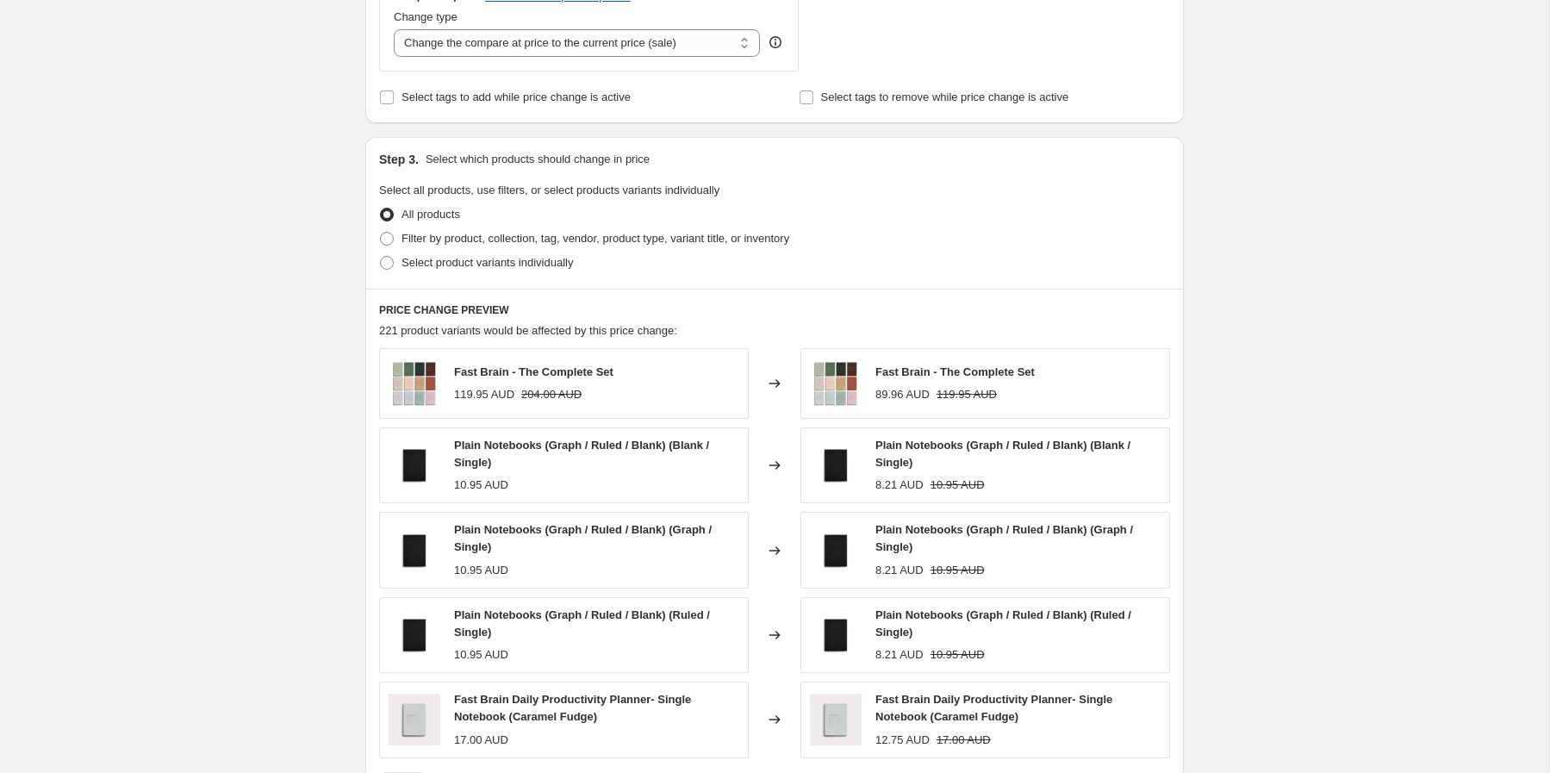
scroll to position [662, 0]
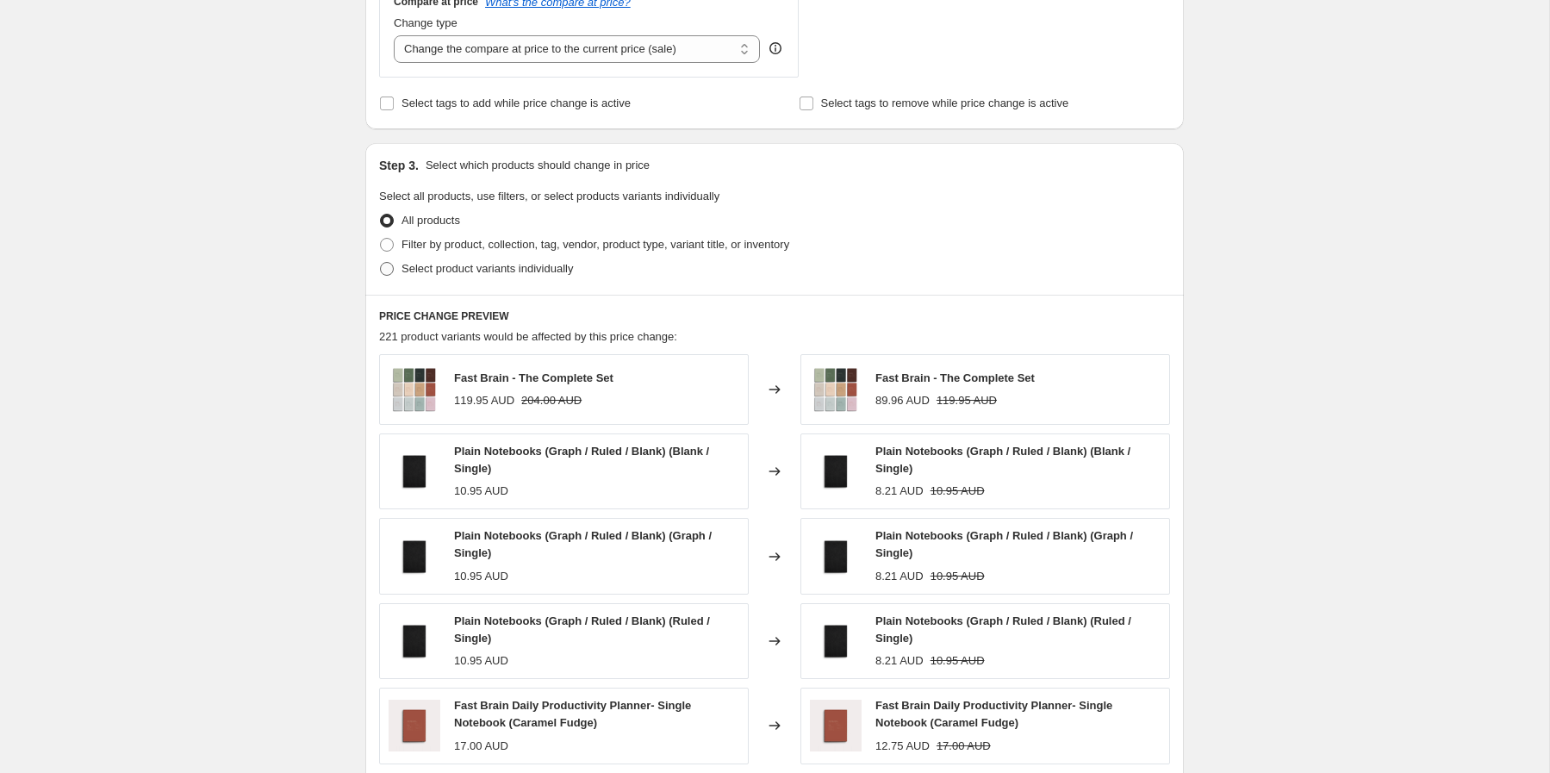
click at [446, 271] on span "Select product variants individually" at bounding box center [488, 268] width 172 height 13
click at [381, 263] on input "Select product variants individually" at bounding box center [380, 262] width 1 height 1
radio input "true"
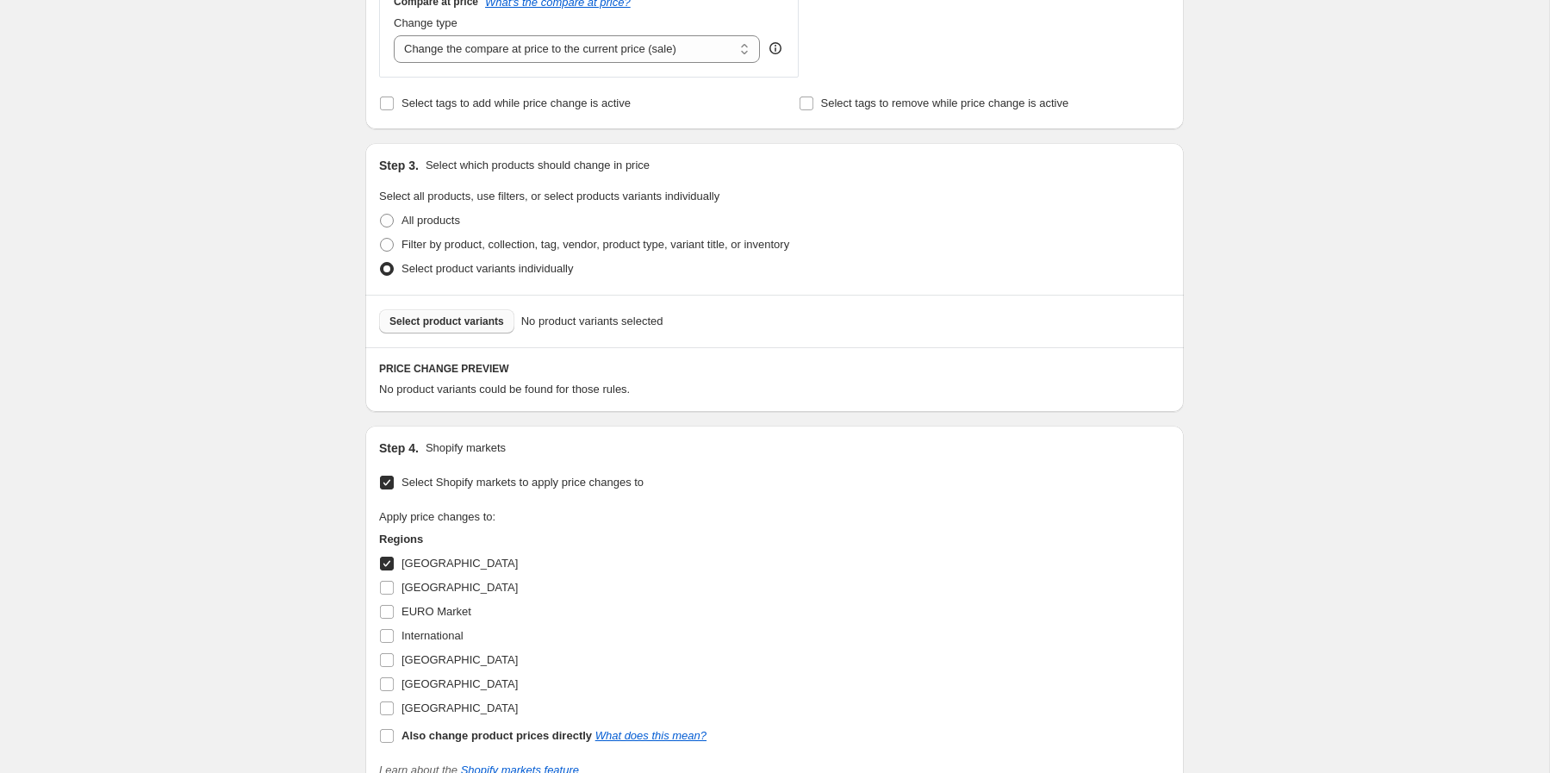
click at [440, 328] on span "Select product variants" at bounding box center [447, 322] width 115 height 14
click at [391, 221] on span at bounding box center [387, 221] width 14 height 14
click at [381, 215] on input "All products" at bounding box center [380, 214] width 1 height 1
radio input "true"
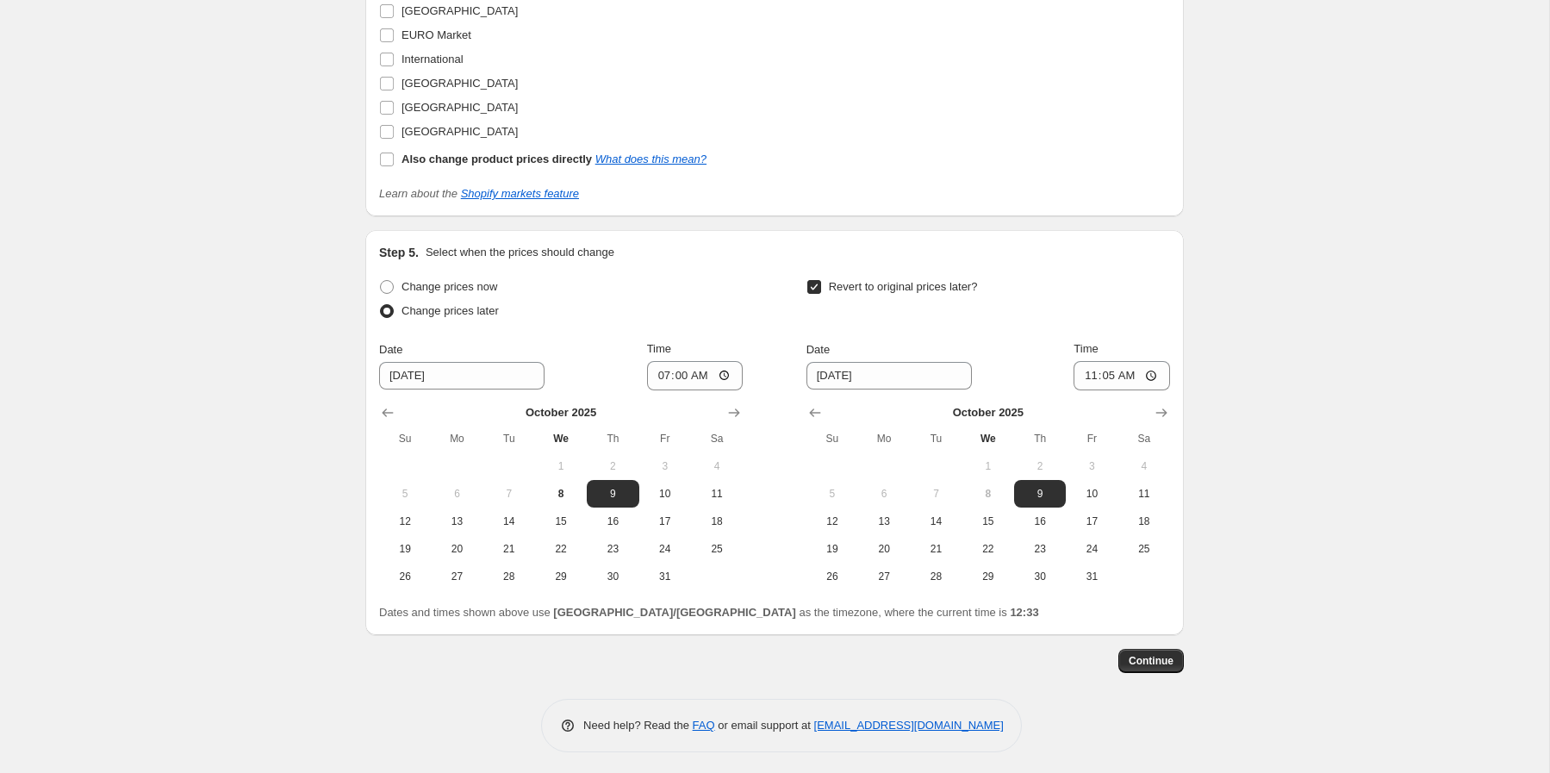
scroll to position [1564, 0]
click at [1160, 648] on button "Continue" at bounding box center [1152, 658] width 66 height 24
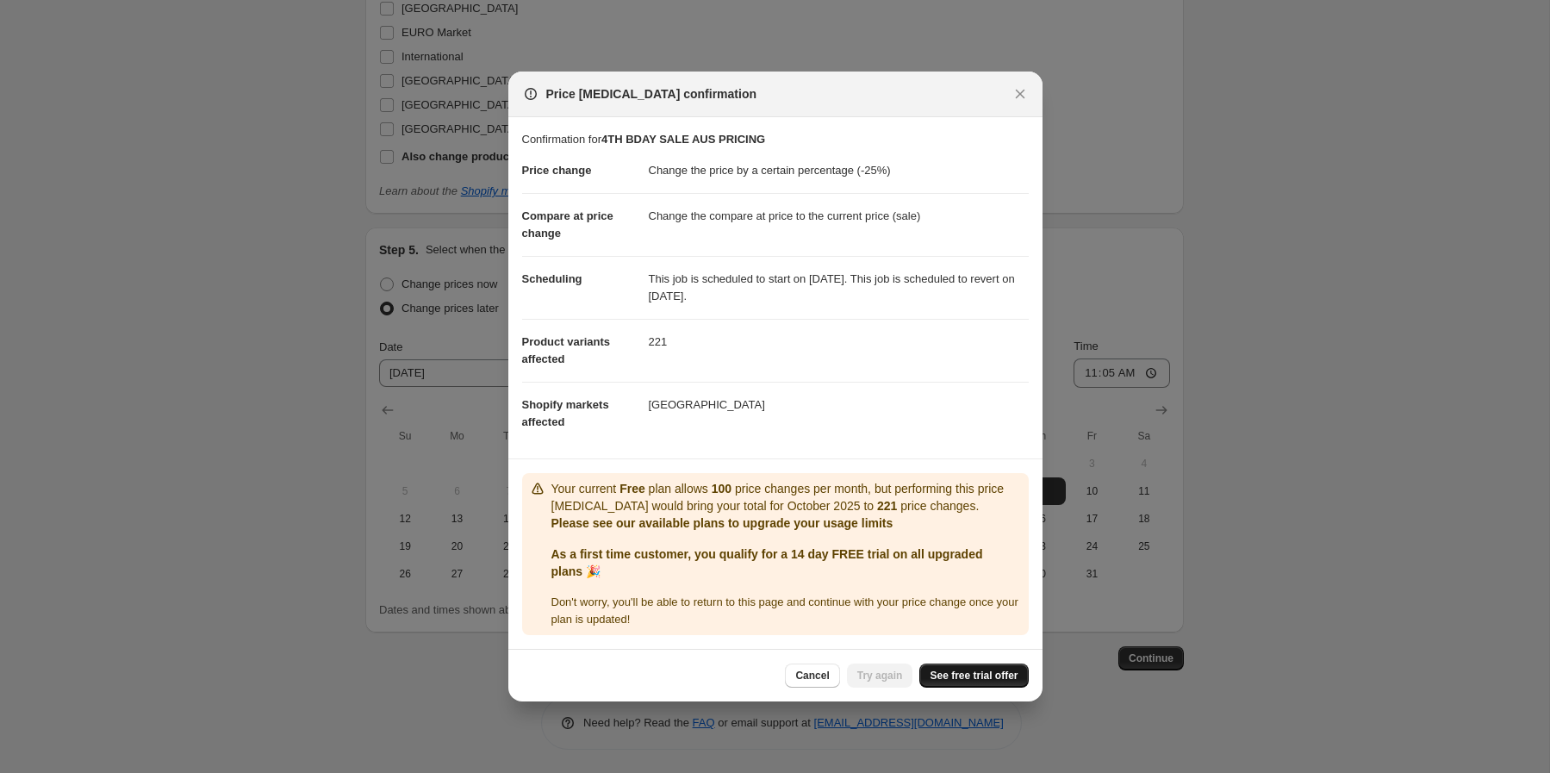
click at [977, 679] on span "See free trial offer" at bounding box center [974, 676] width 88 height 14
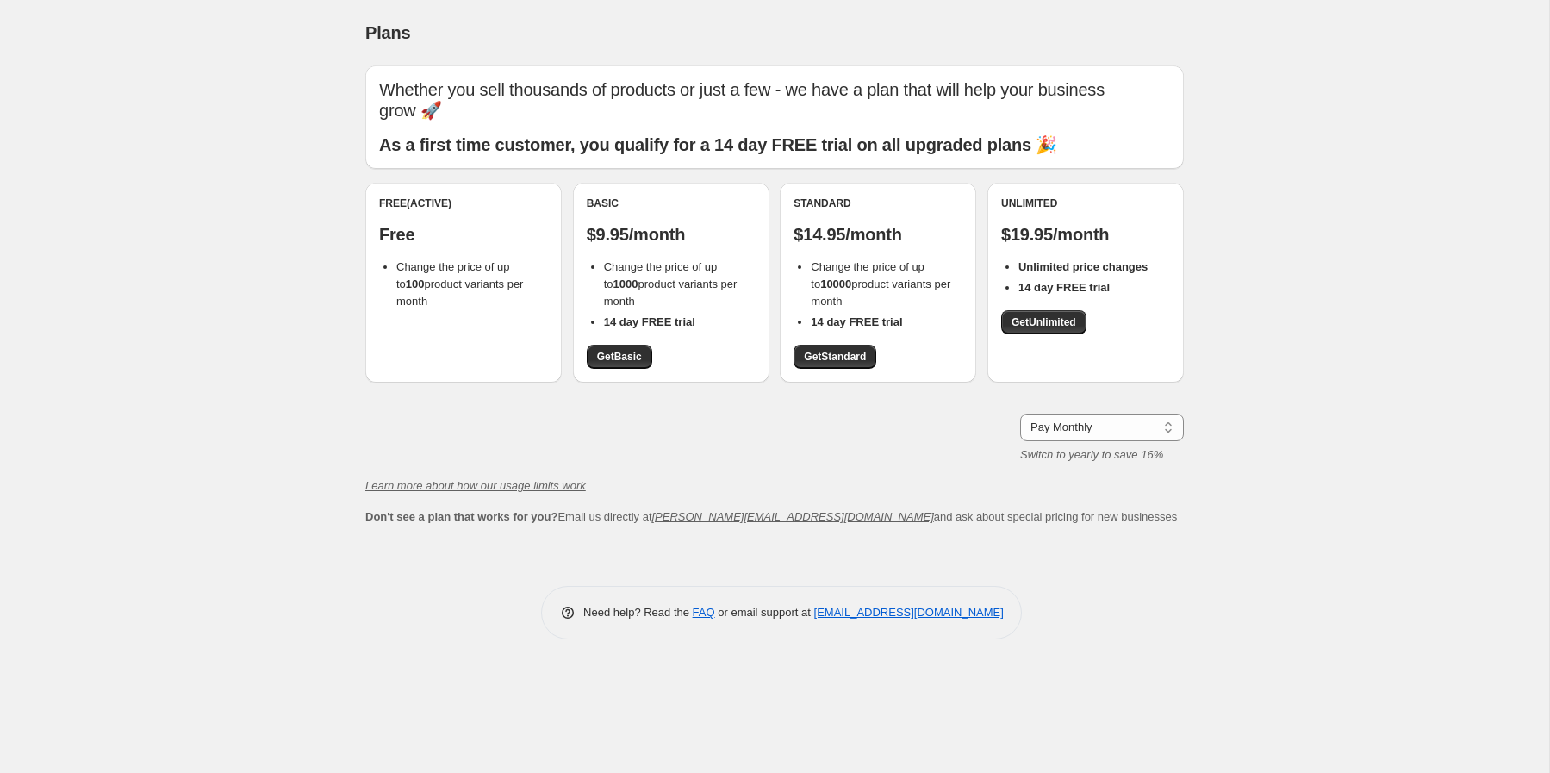
click at [427, 315] on div "Free (Active) Free Change the price of up to 100 product variants per month" at bounding box center [463, 283] width 197 height 200
click at [1114, 414] on select "Pay Monthly Pay Yearly (Save 16%)" at bounding box center [1102, 428] width 164 height 28
click at [1020, 414] on select "Pay Monthly Pay Yearly (Save 16%)" at bounding box center [1102, 428] width 164 height 28
click at [637, 345] on link "Get Basic" at bounding box center [620, 357] width 66 height 24
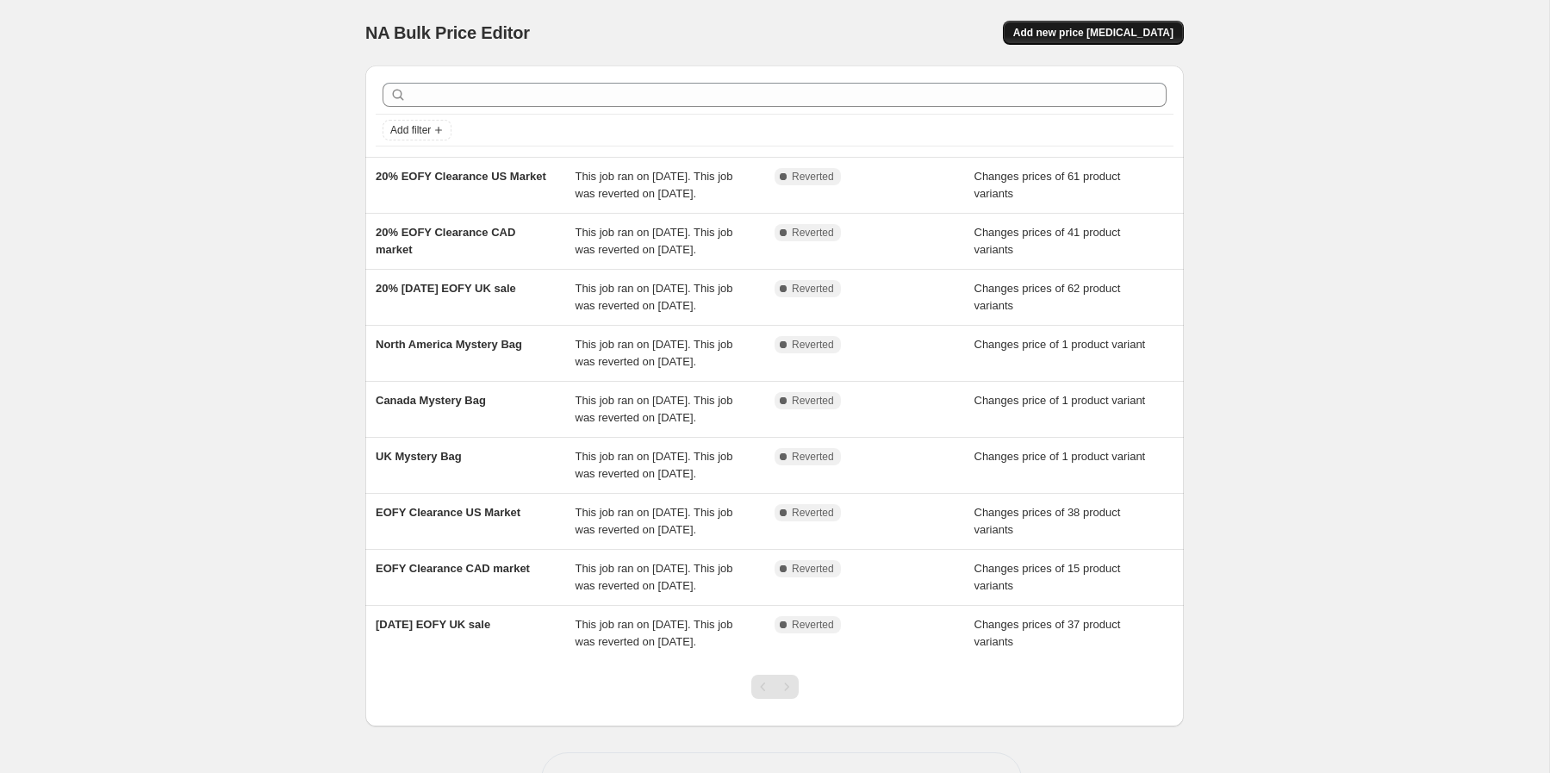
click at [1071, 31] on span "Add new price change job" at bounding box center [1094, 33] width 160 height 14
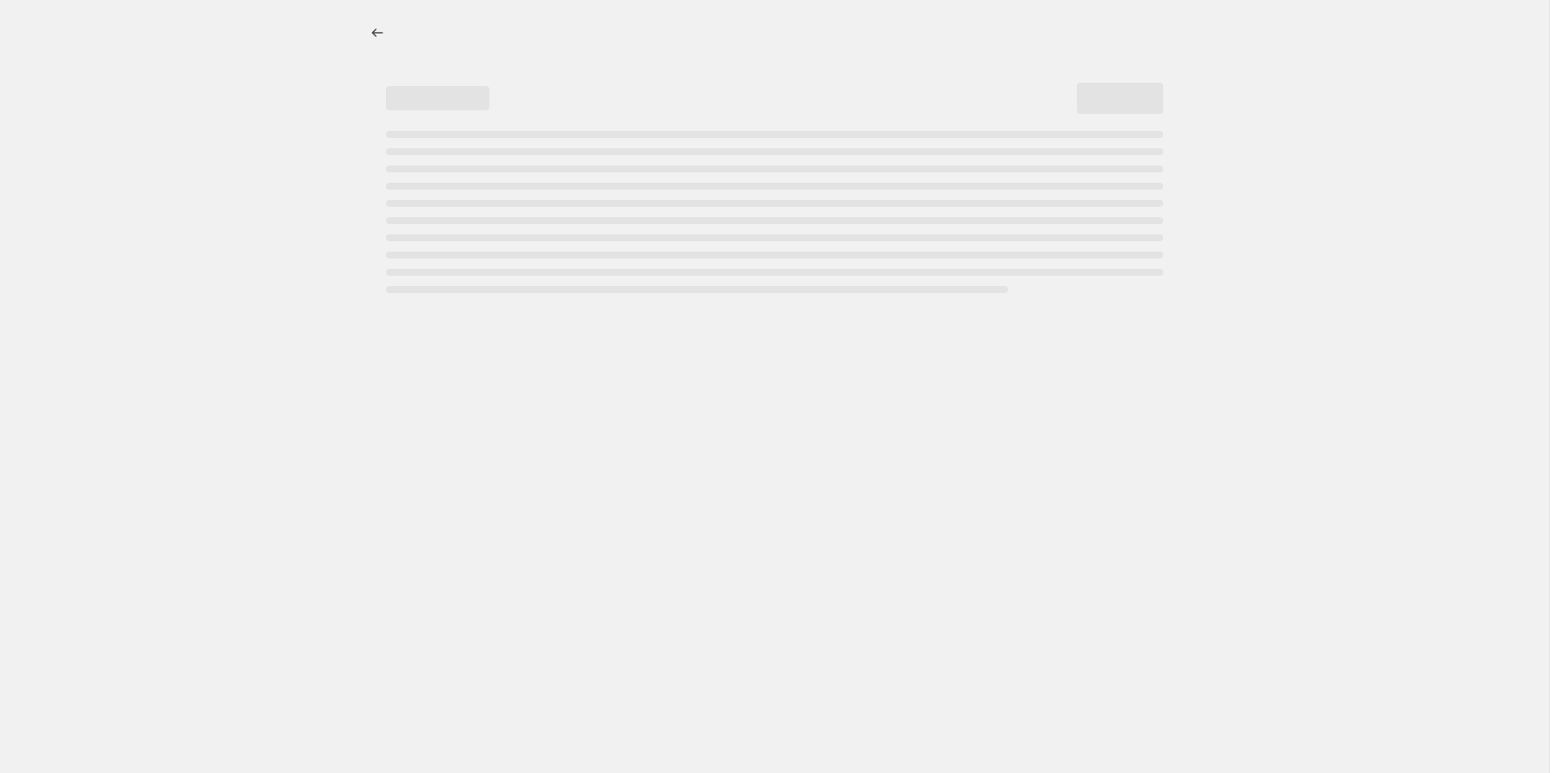
select select "percentage"
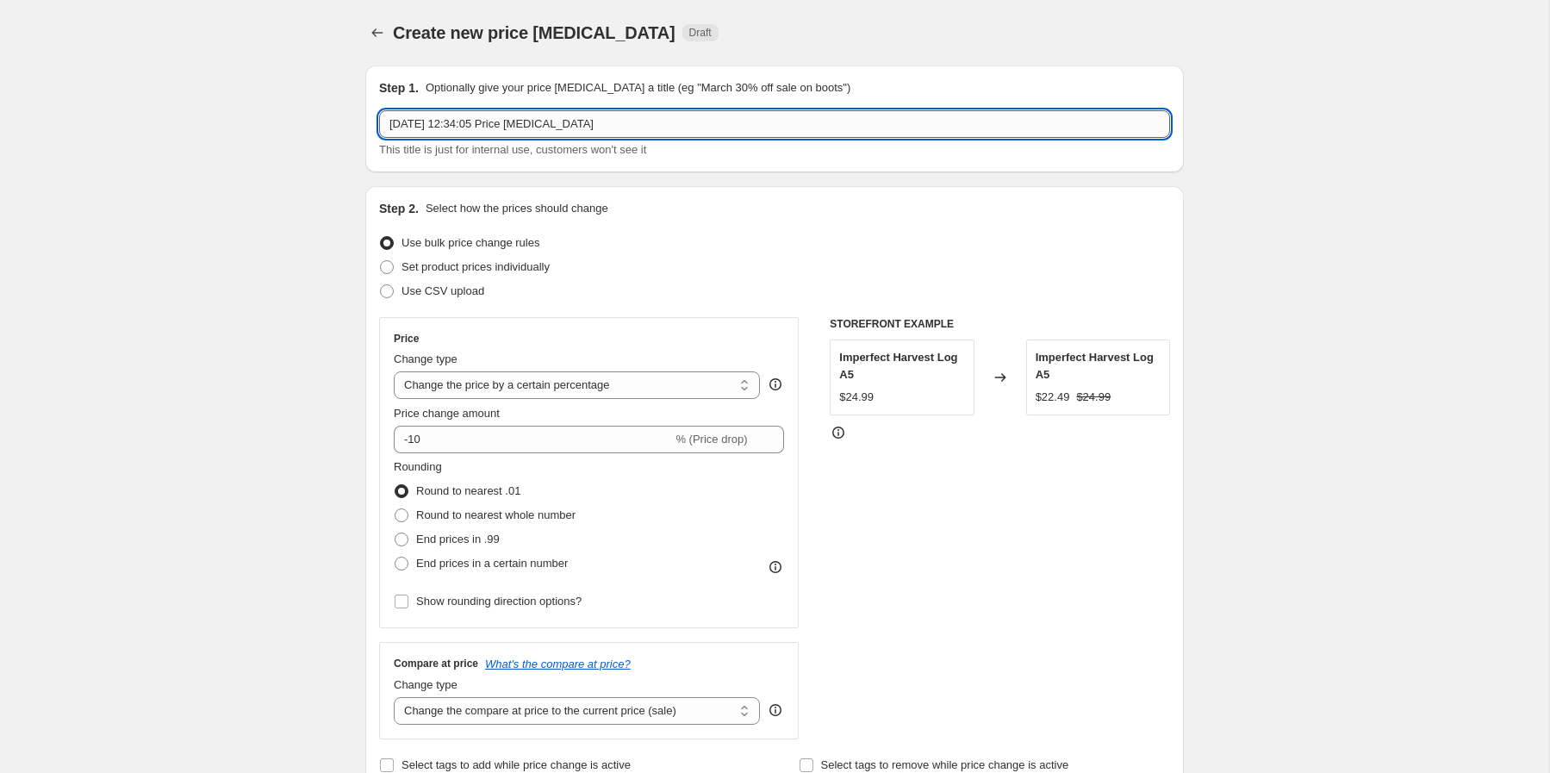
click at [612, 122] on input "8 Oct 2025, 12:34:05 Price change job" at bounding box center [774, 124] width 791 height 28
drag, startPoint x: 502, startPoint y: 122, endPoint x: 471, endPoint y: 123, distance: 31.1
click at [471, 123] on input "4TH BDAY SALE AUS PRICING" at bounding box center [774, 124] width 791 height 28
type input "4TH BDAY SALE PRICING"
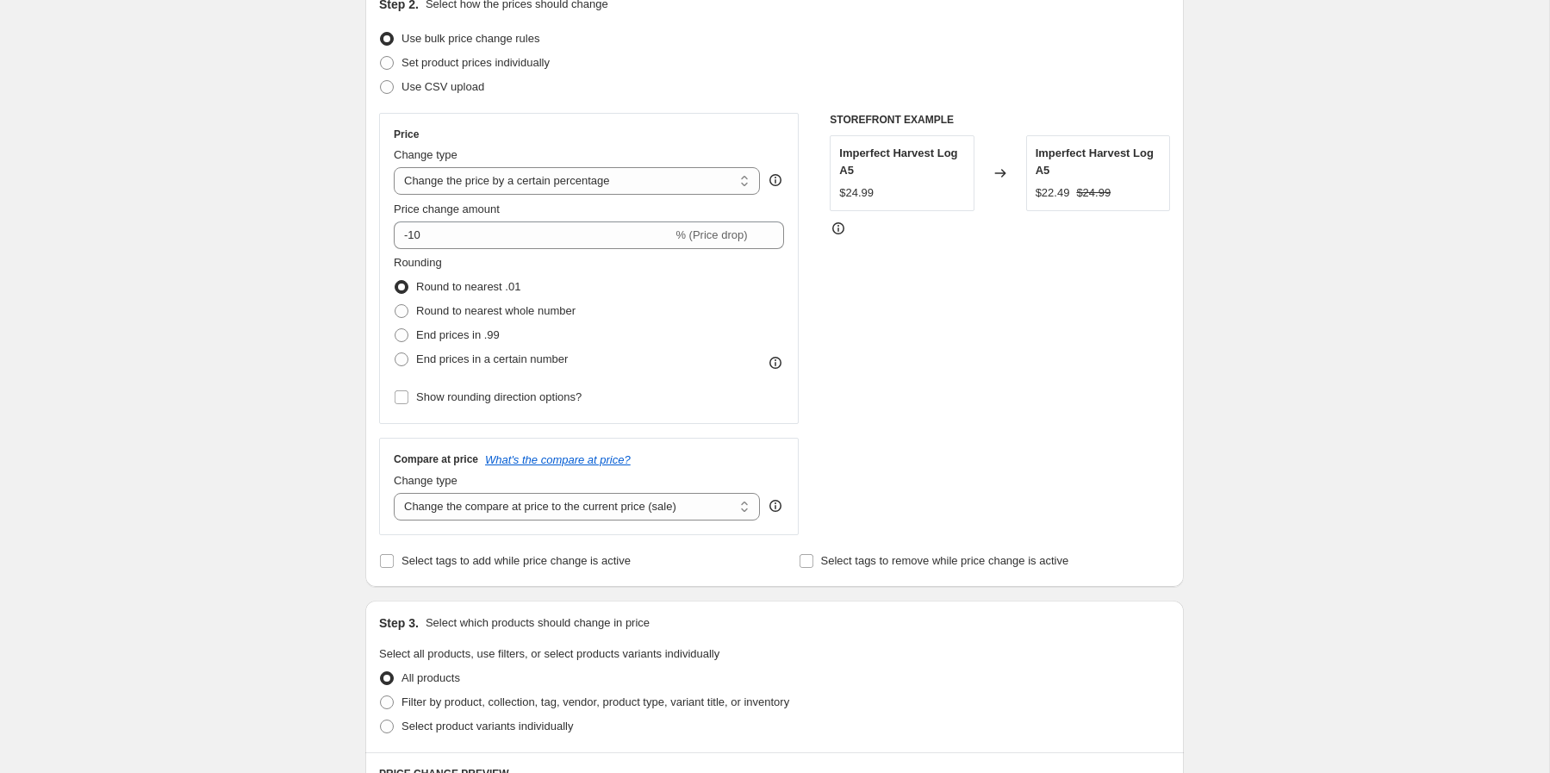
scroll to position [215, 0]
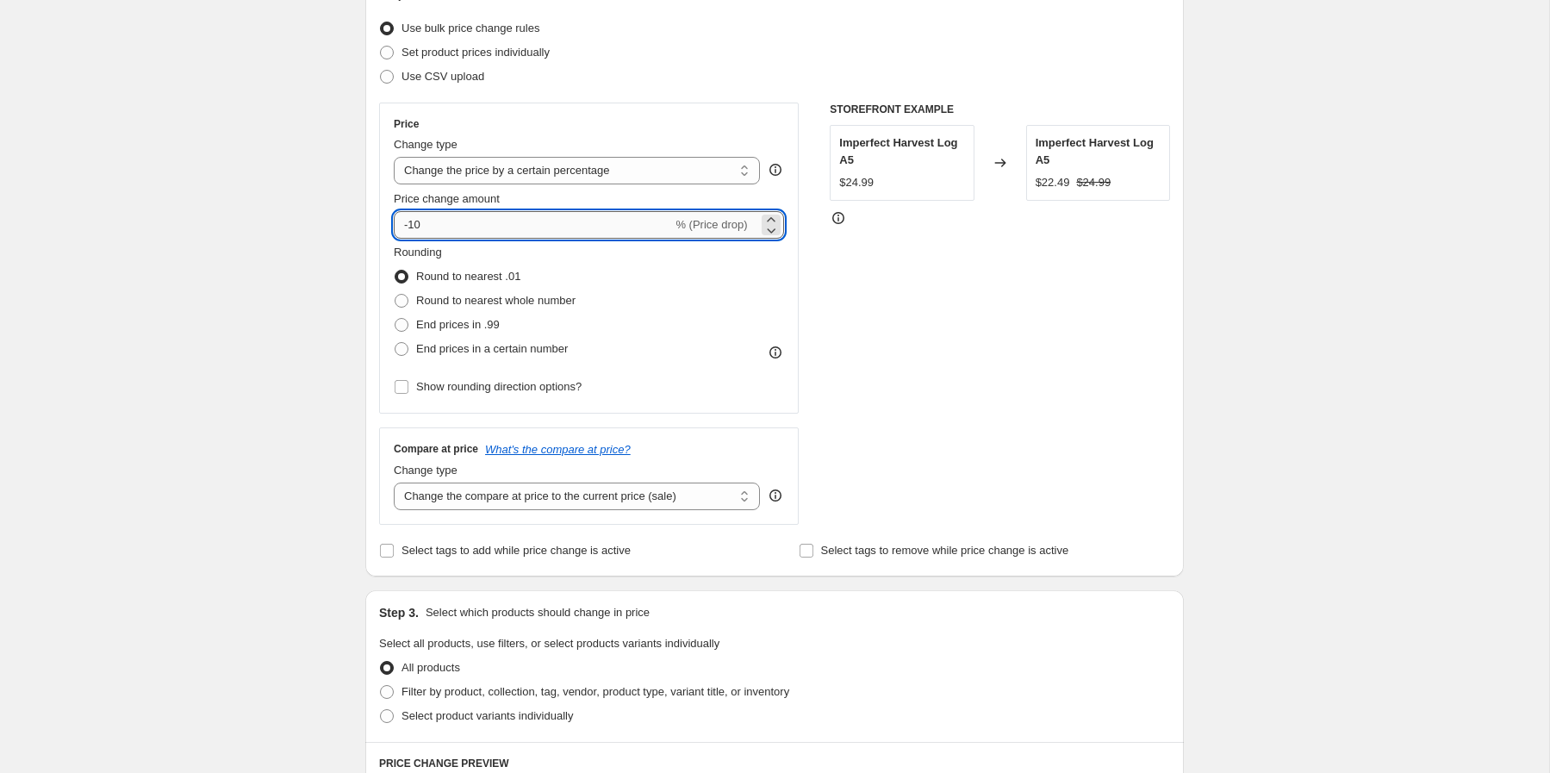
click at [464, 219] on input "-10" at bounding box center [533, 225] width 278 height 28
type input "-1"
type input "-25"
click at [271, 224] on div "Create new price change job. This page is ready Create new price change job Dra…" at bounding box center [775, 665] width 1550 height 1761
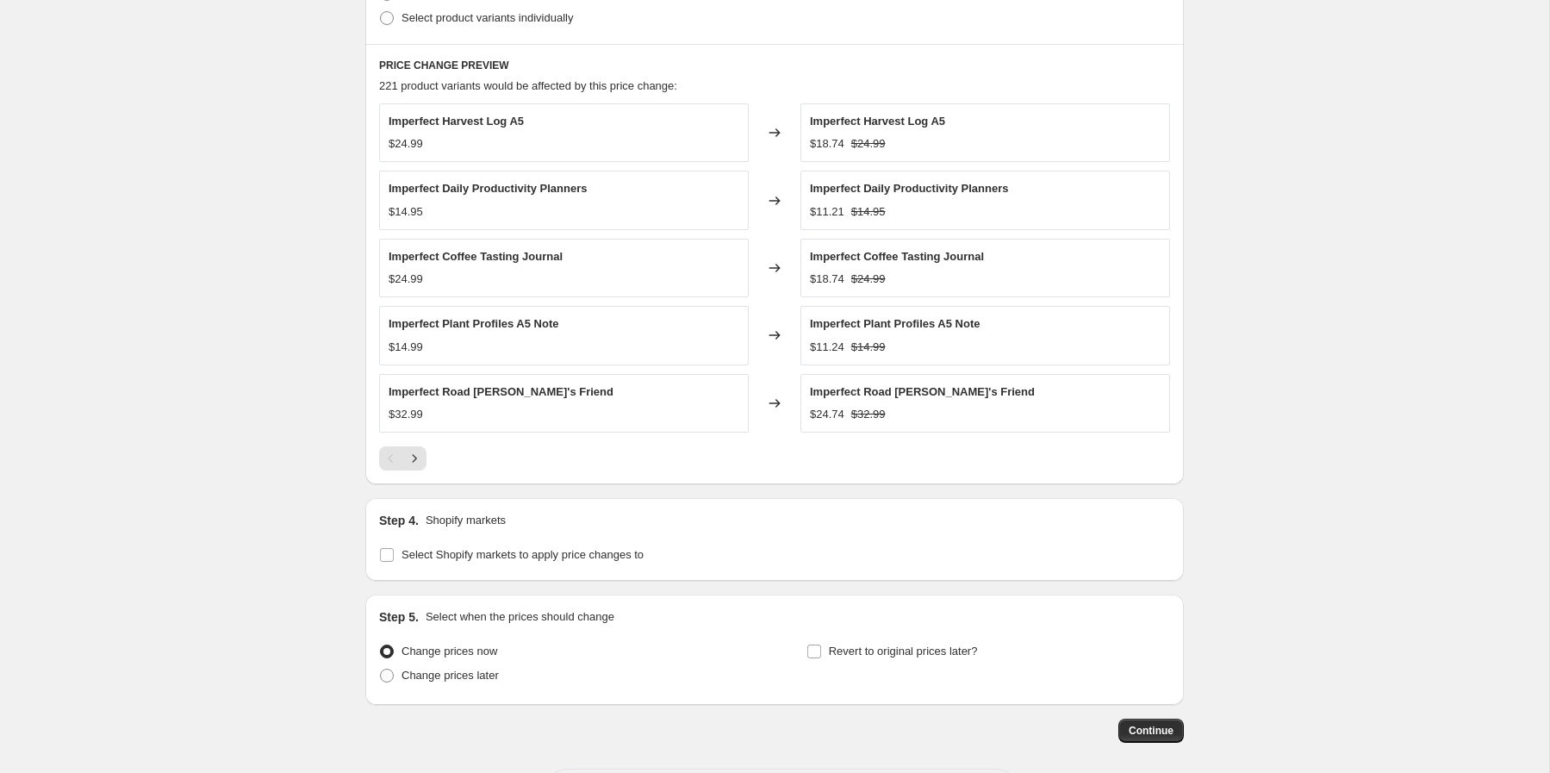
scroll to position [915, 0]
click at [454, 545] on span "Select Shopify markets to apply price changes to" at bounding box center [523, 552] width 242 height 17
click at [394, 546] on input "Select Shopify markets to apply price changes to" at bounding box center [387, 553] width 14 height 14
checkbox input "true"
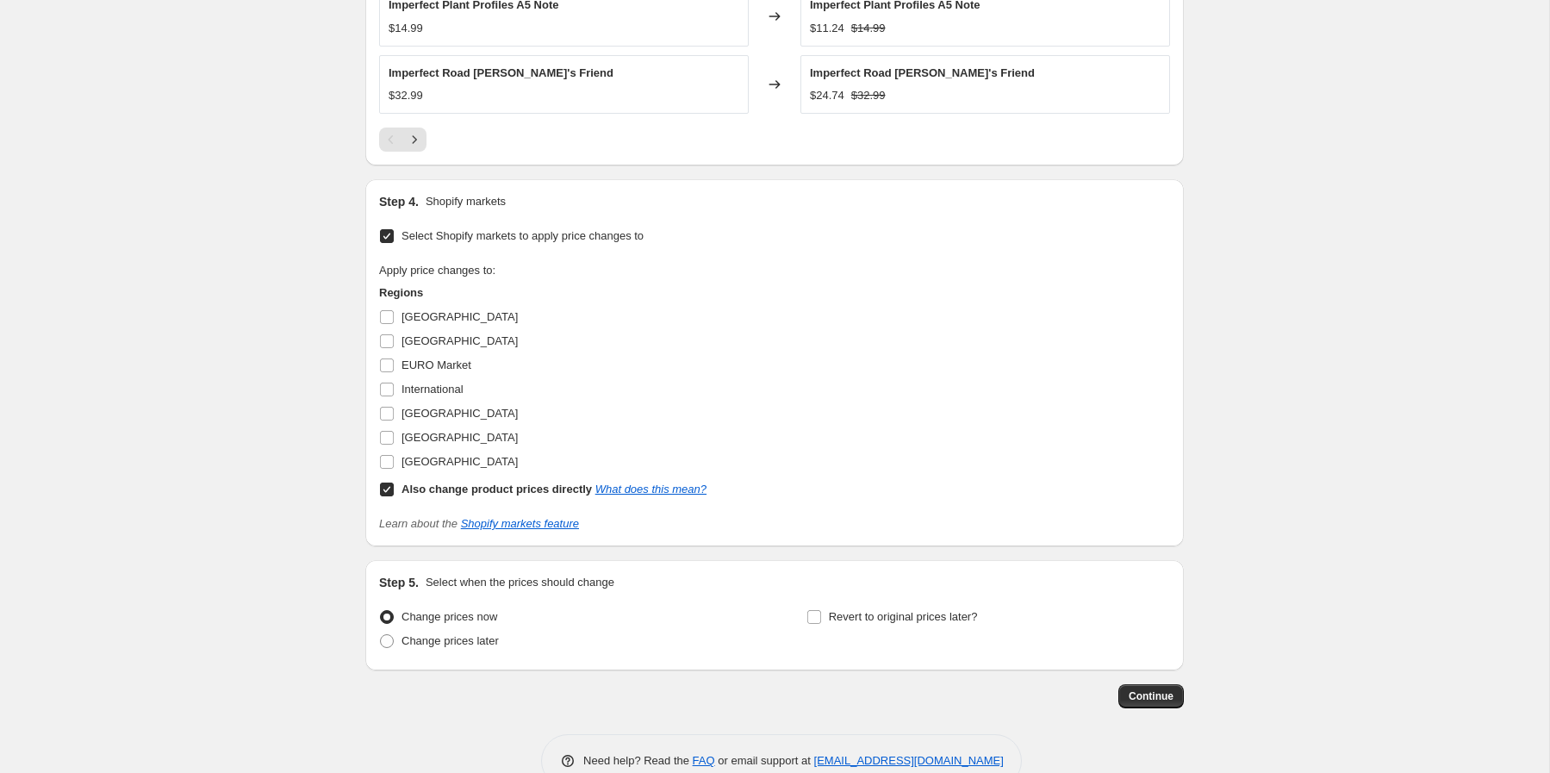
scroll to position [1230, 0]
click at [444, 465] on span "United Kingdom" at bounding box center [460, 463] width 116 height 13
click at [394, 465] on input "United Kingdom" at bounding box center [387, 464] width 14 height 14
checkbox input "true"
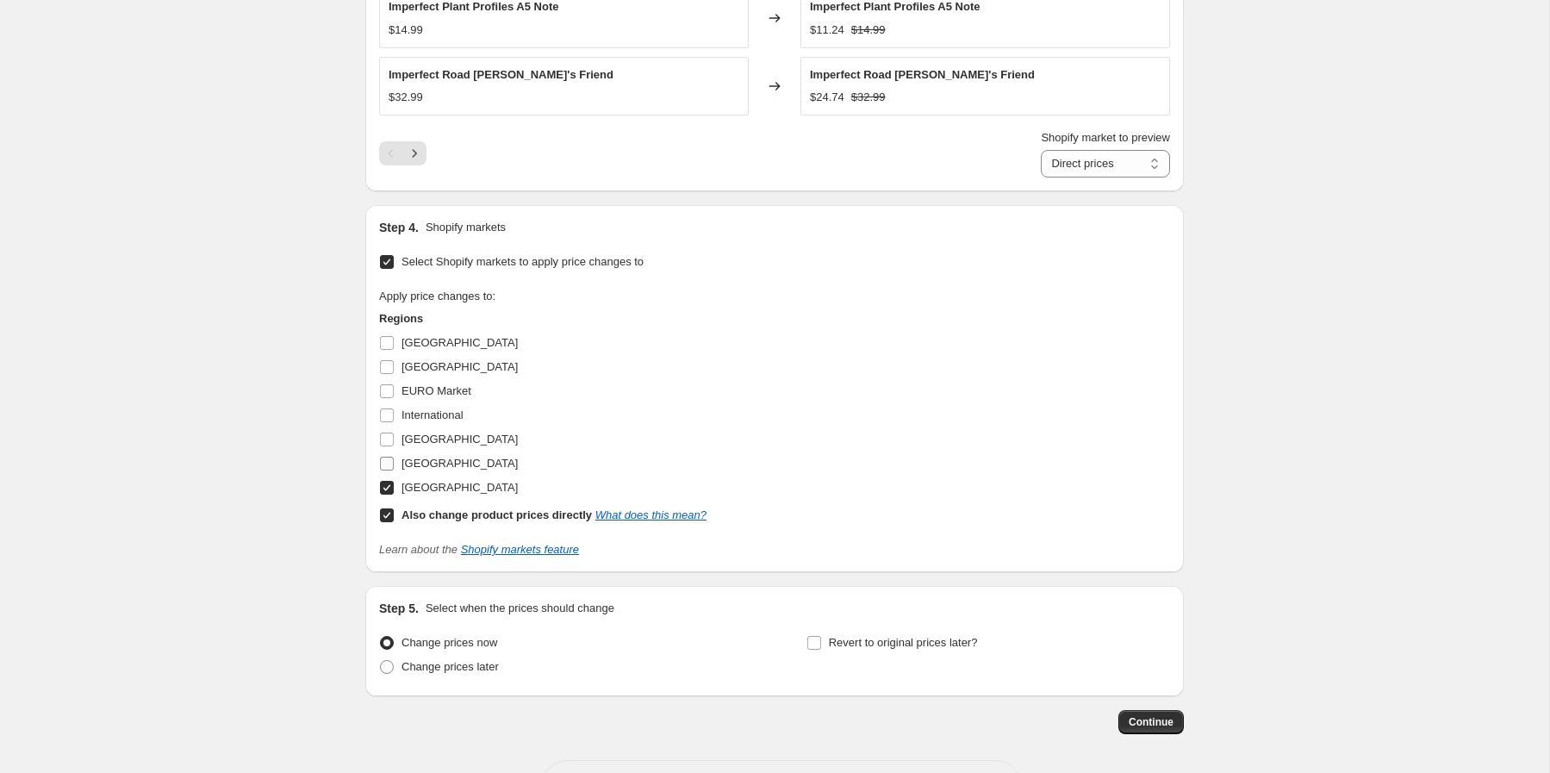
click at [422, 465] on span "North America" at bounding box center [460, 463] width 116 height 13
click at [394, 465] on input "North America" at bounding box center [387, 464] width 14 height 14
checkbox input "true"
click at [422, 446] on span "New Zealand" at bounding box center [460, 439] width 116 height 17
click at [394, 446] on input "New Zealand" at bounding box center [387, 440] width 14 height 14
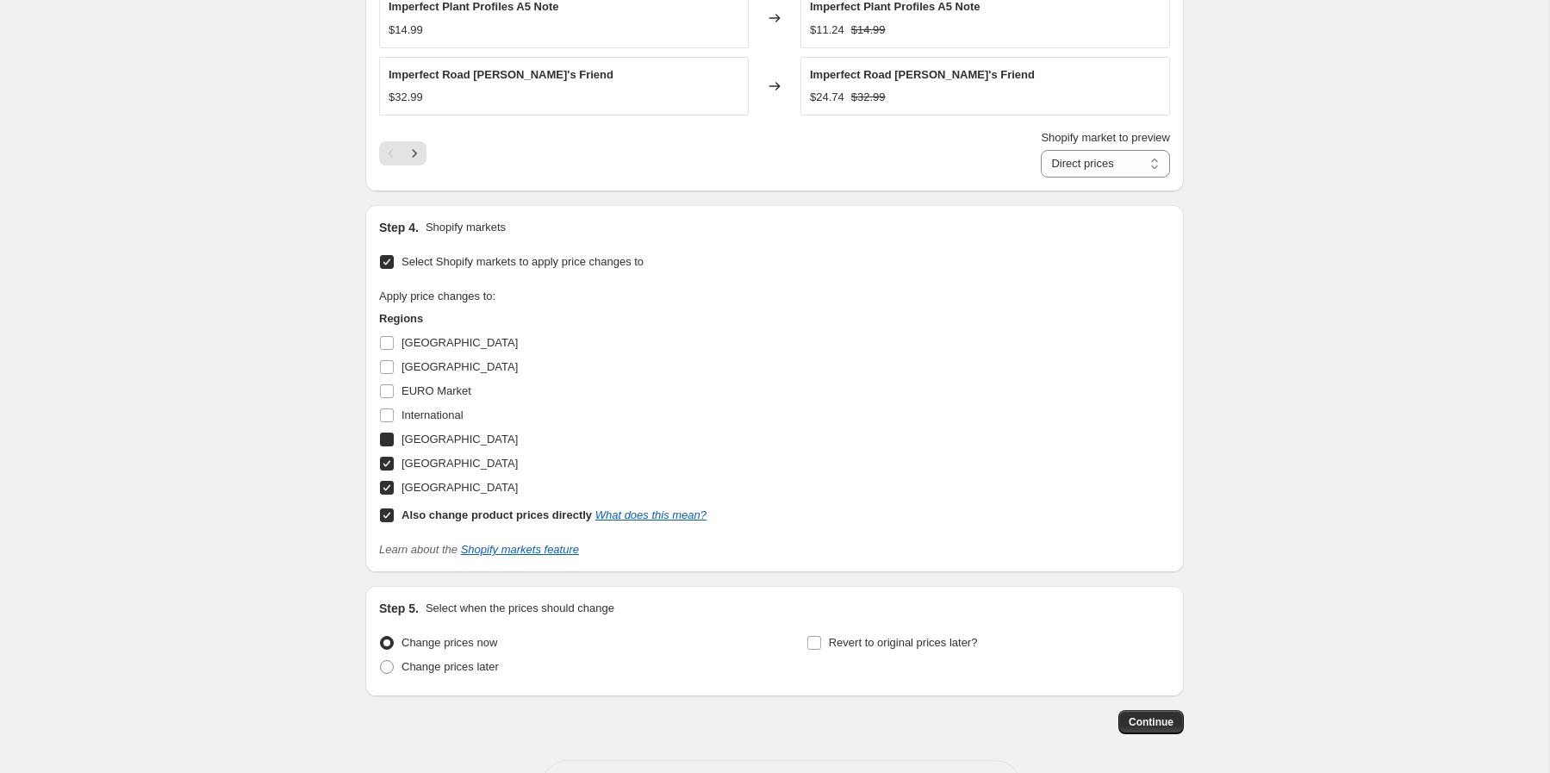
checkbox input "true"
click at [419, 415] on span "International" at bounding box center [433, 415] width 62 height 13
click at [394, 415] on input "International" at bounding box center [387, 416] width 14 height 14
checkbox input "true"
click at [419, 384] on span "EURO Market" at bounding box center [437, 391] width 70 height 17
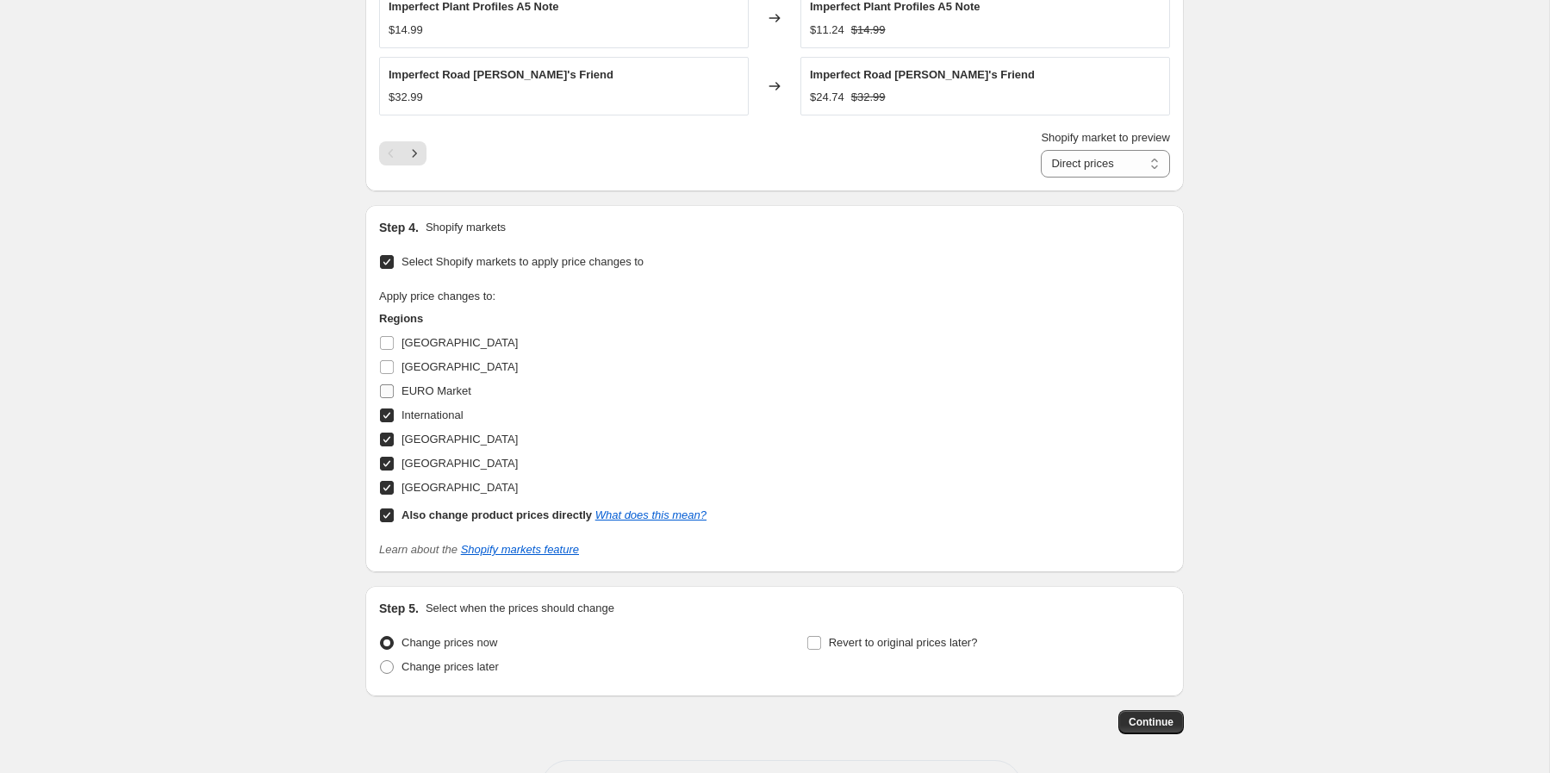
click at [394, 384] on input "EURO Market" at bounding box center [387, 391] width 14 height 14
checkbox input "true"
click at [416, 368] on span "Canada" at bounding box center [460, 366] width 116 height 13
click at [394, 368] on input "Canada" at bounding box center [387, 367] width 14 height 14
checkbox input "true"
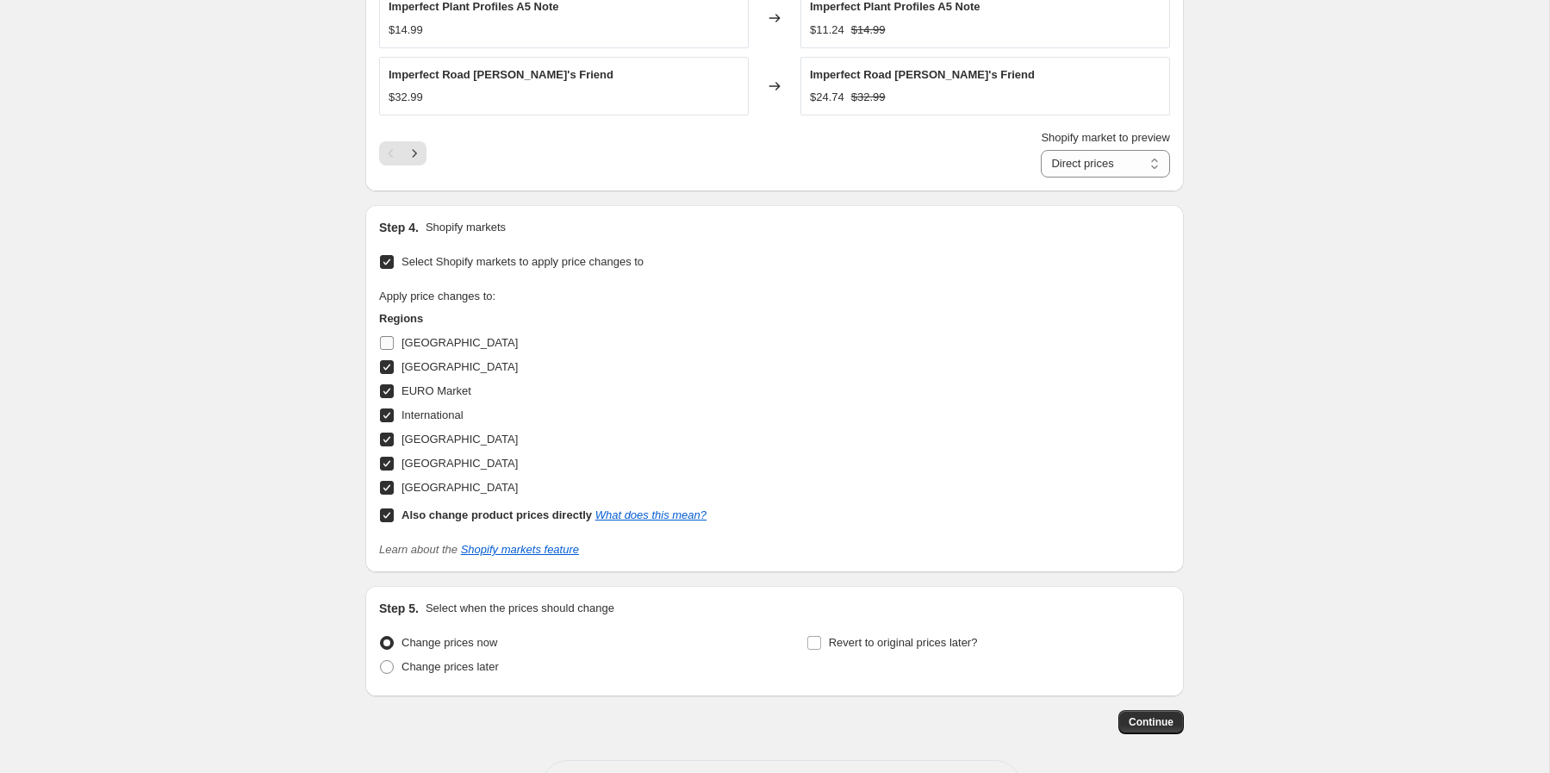
click at [416, 344] on span "Australia" at bounding box center [460, 342] width 116 height 13
click at [394, 344] on input "Australia" at bounding box center [387, 343] width 14 height 14
checkbox input "true"
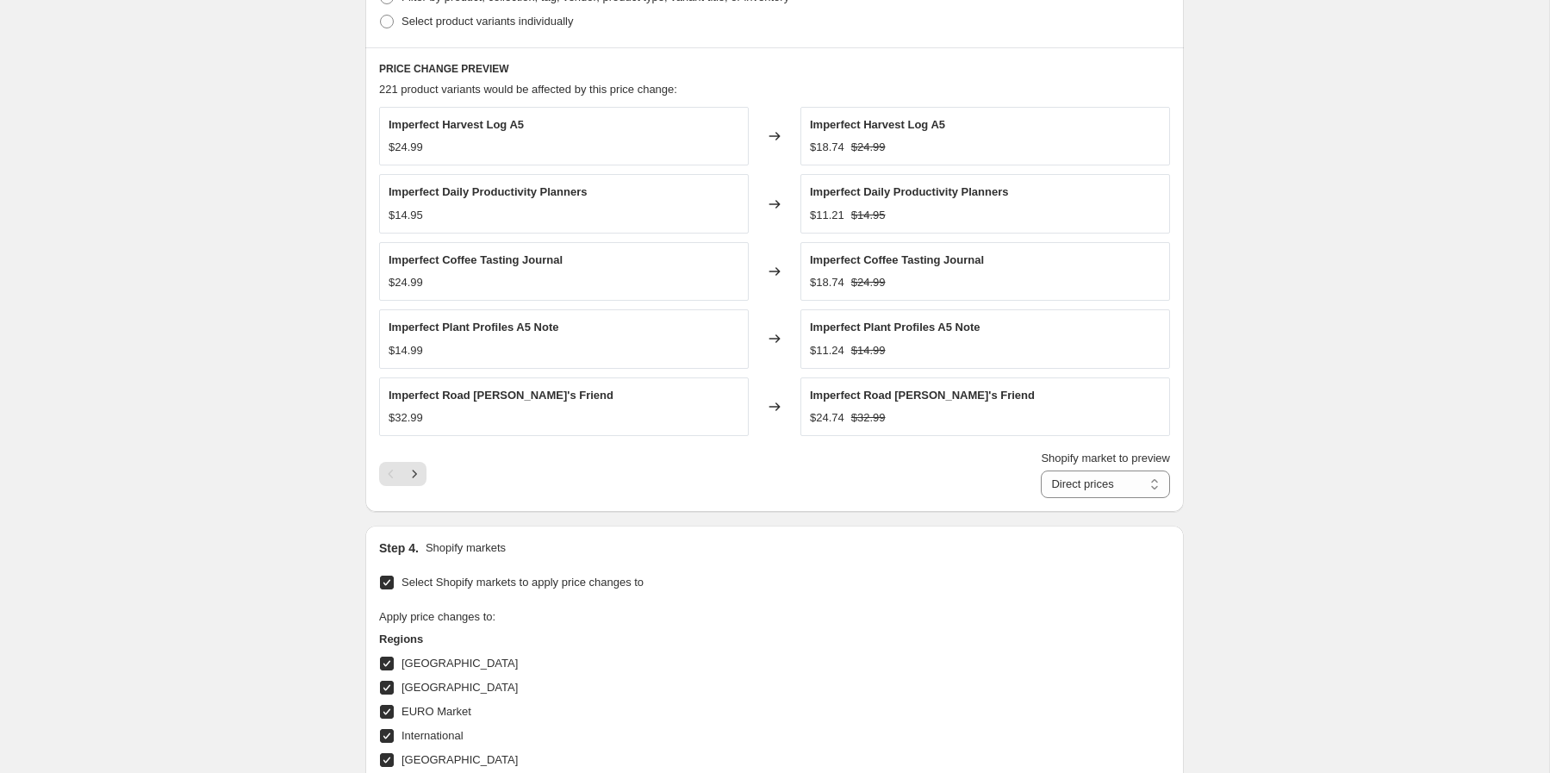
scroll to position [897, 0]
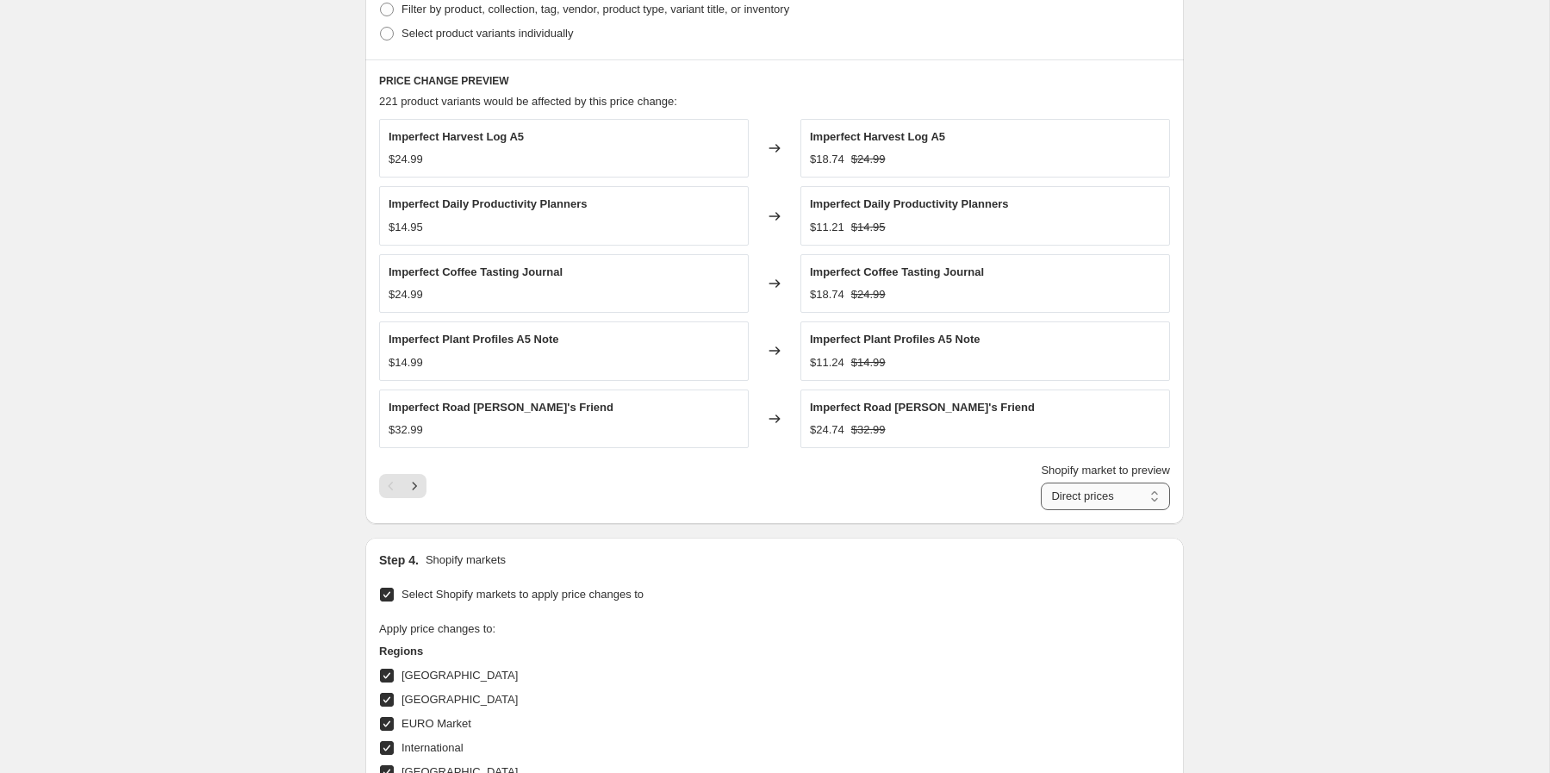
click at [1107, 490] on select "Direct prices Australia Canada EURO Market International New Zealand North Amer…" at bounding box center [1105, 497] width 129 height 28
click at [1041, 510] on select "Direct prices Australia Canada EURO Market International New Zealand North Amer…" at bounding box center [1105, 497] width 129 height 28
click at [419, 496] on button "Next" at bounding box center [414, 486] width 24 height 24
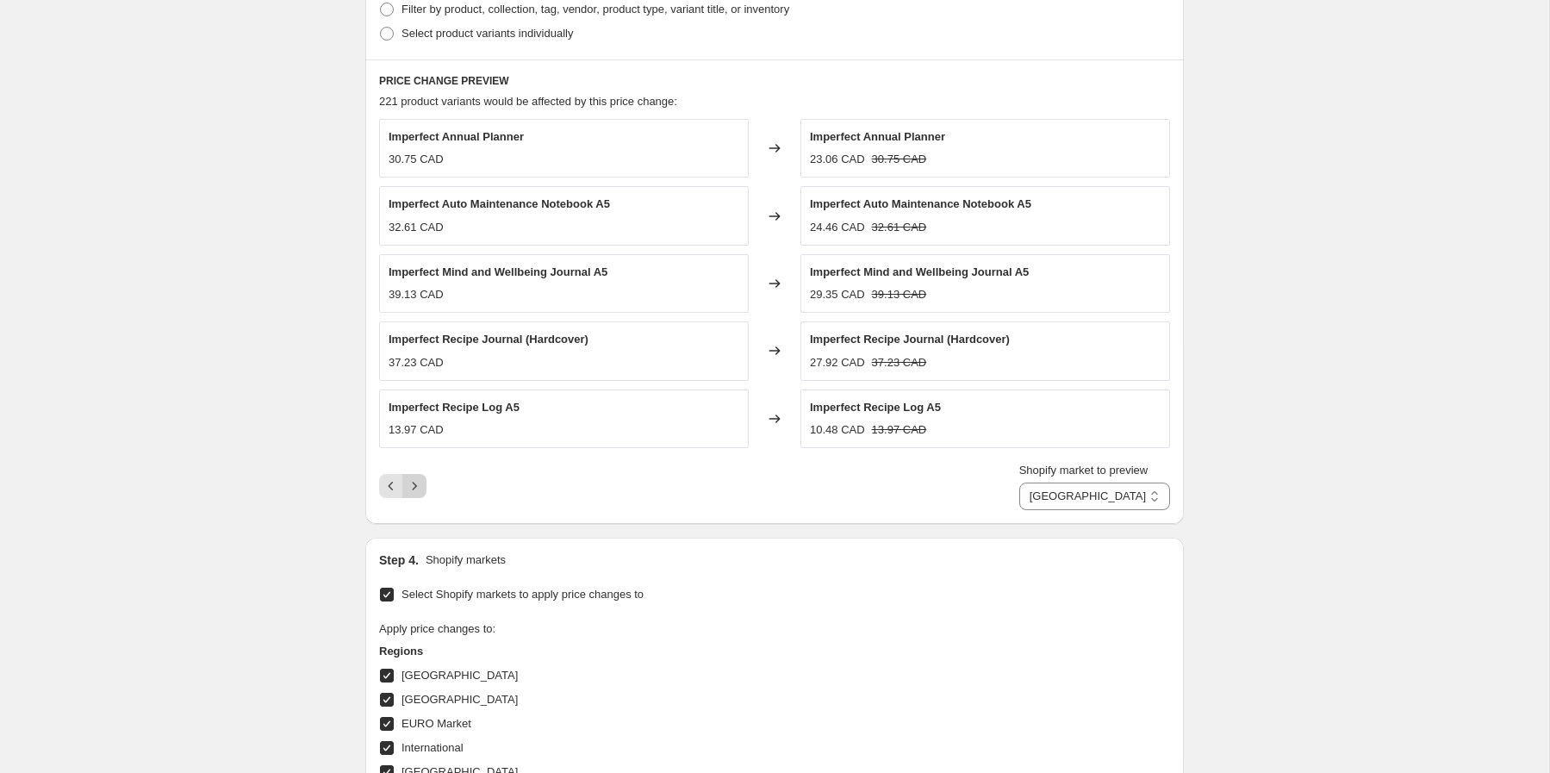
click at [421, 490] on icon "Next" at bounding box center [414, 485] width 17 height 17
click at [419, 491] on icon "Next" at bounding box center [414, 485] width 17 height 17
click at [419, 492] on icon "Next" at bounding box center [414, 485] width 17 height 17
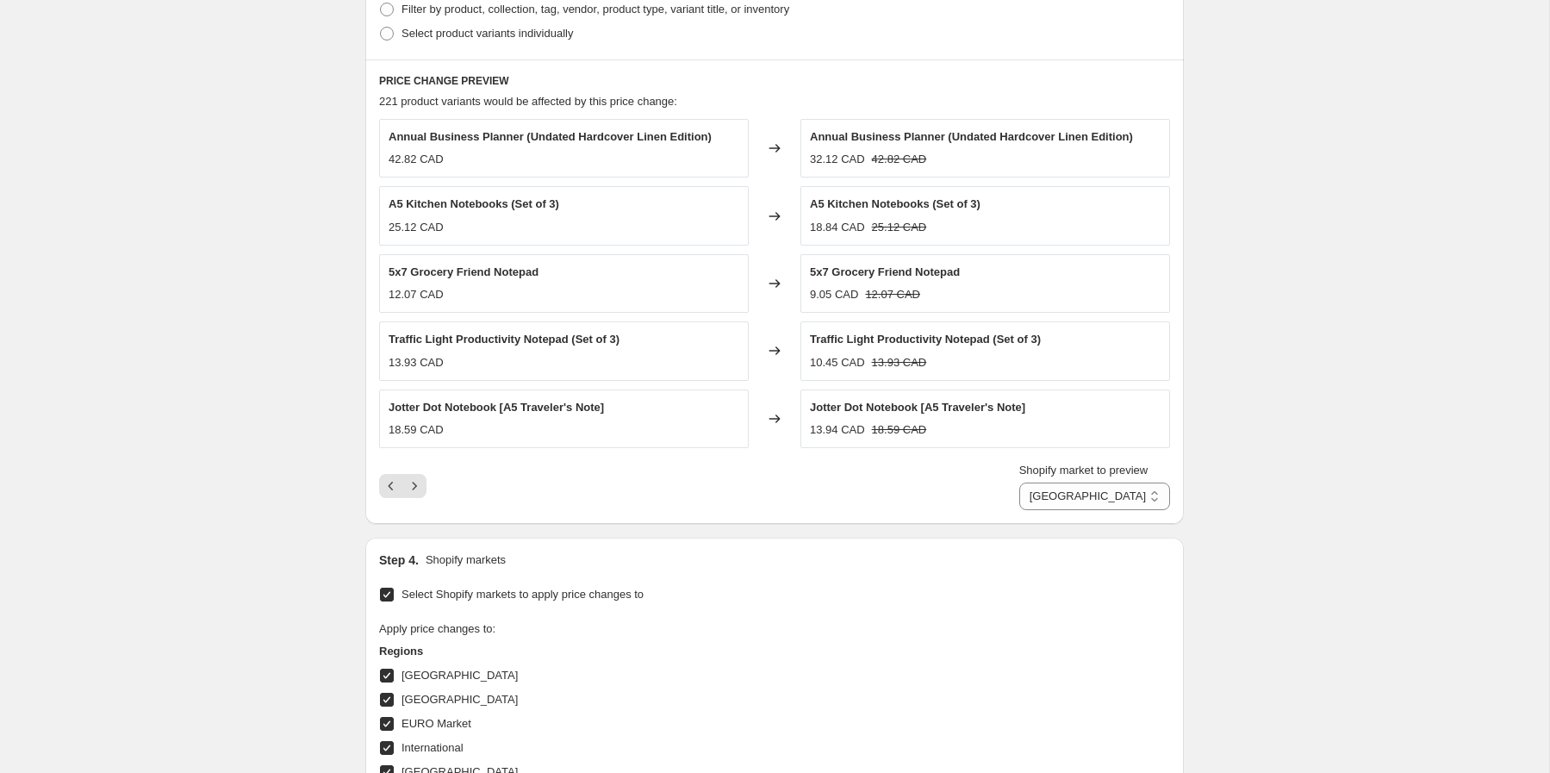
click at [419, 492] on icon "Next" at bounding box center [414, 485] width 17 height 17
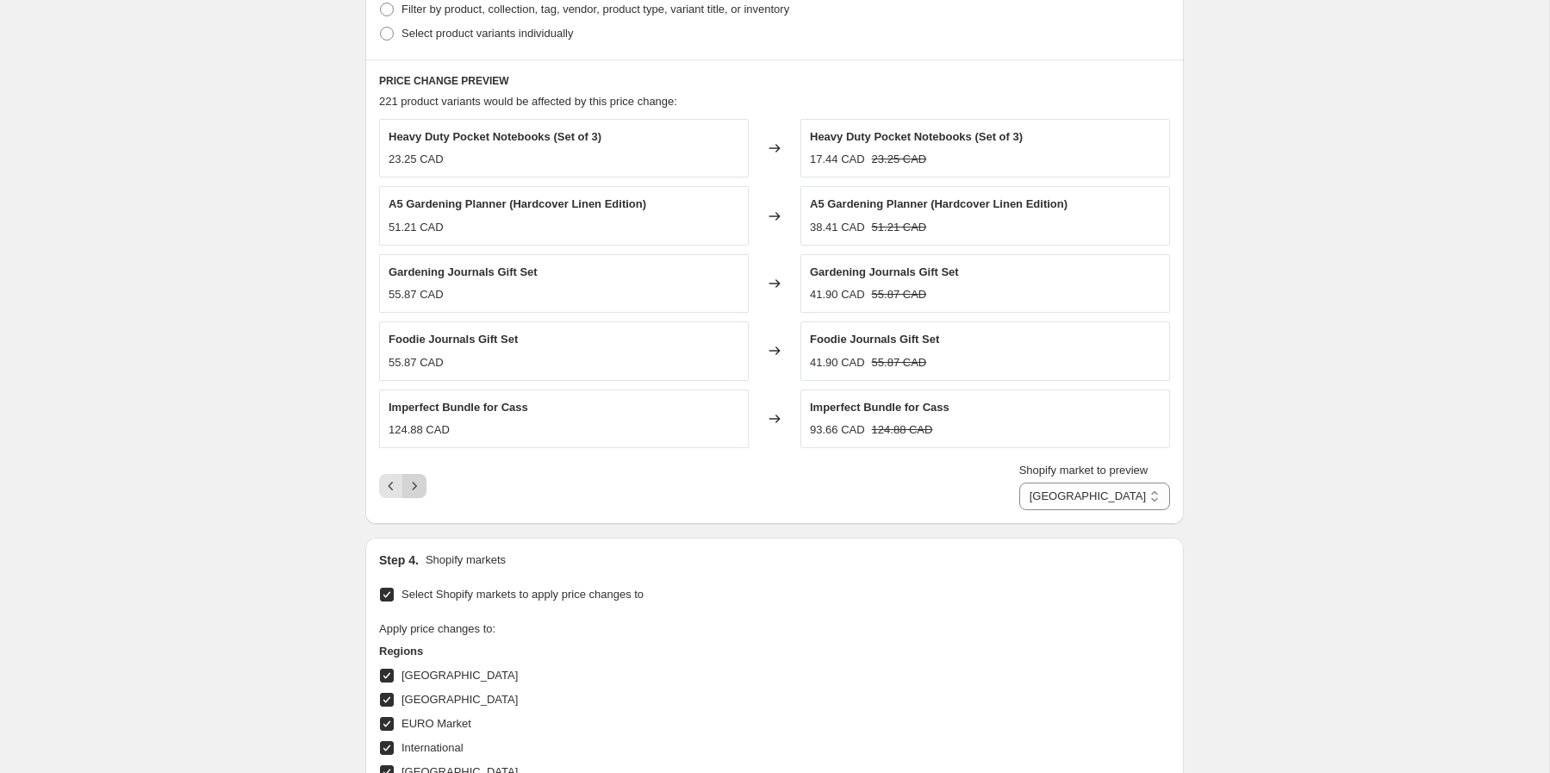
click at [419, 490] on icon "Next" at bounding box center [414, 485] width 17 height 17
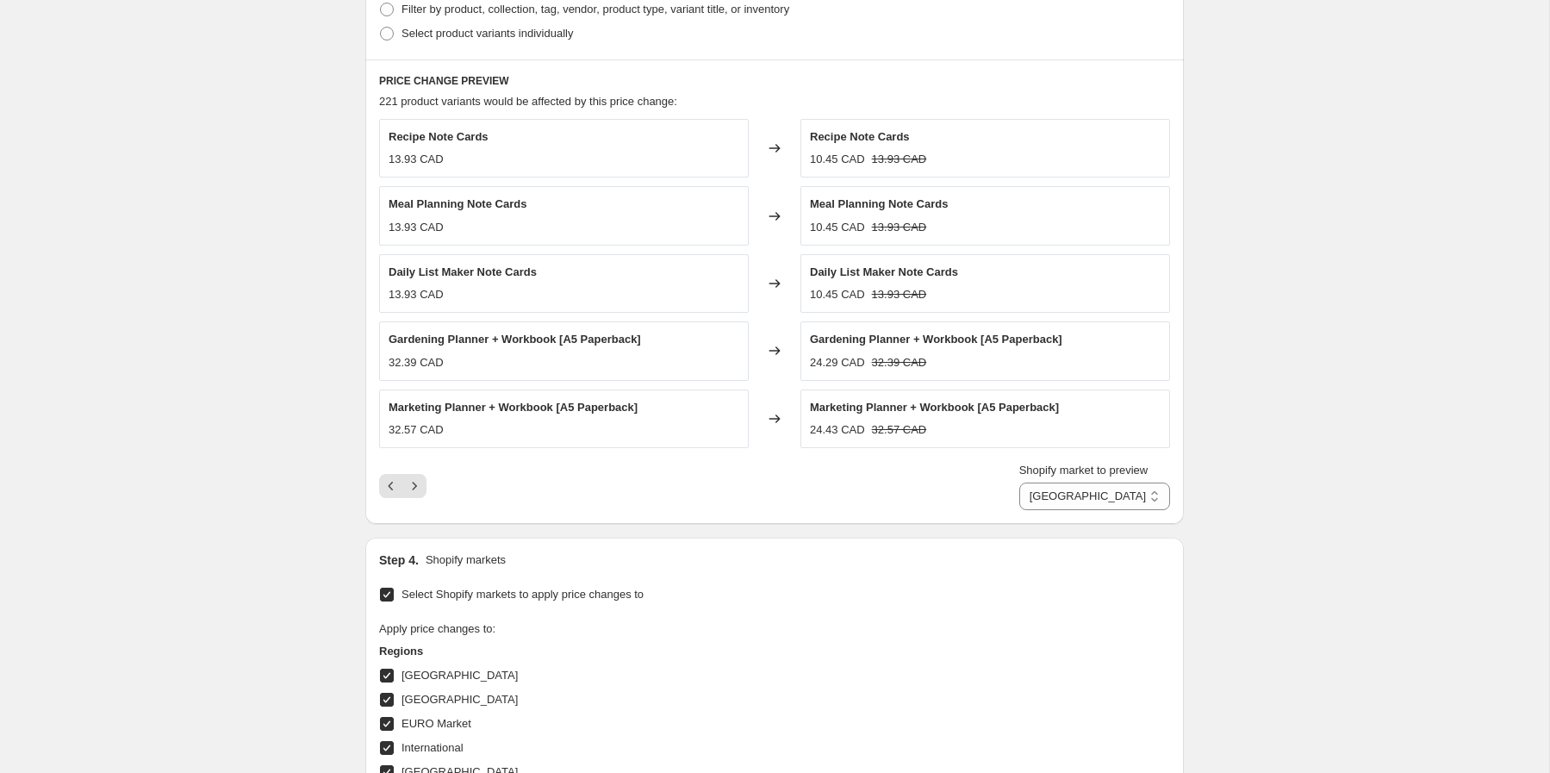
click at [419, 491] on icon "Next" at bounding box center [414, 485] width 17 height 17
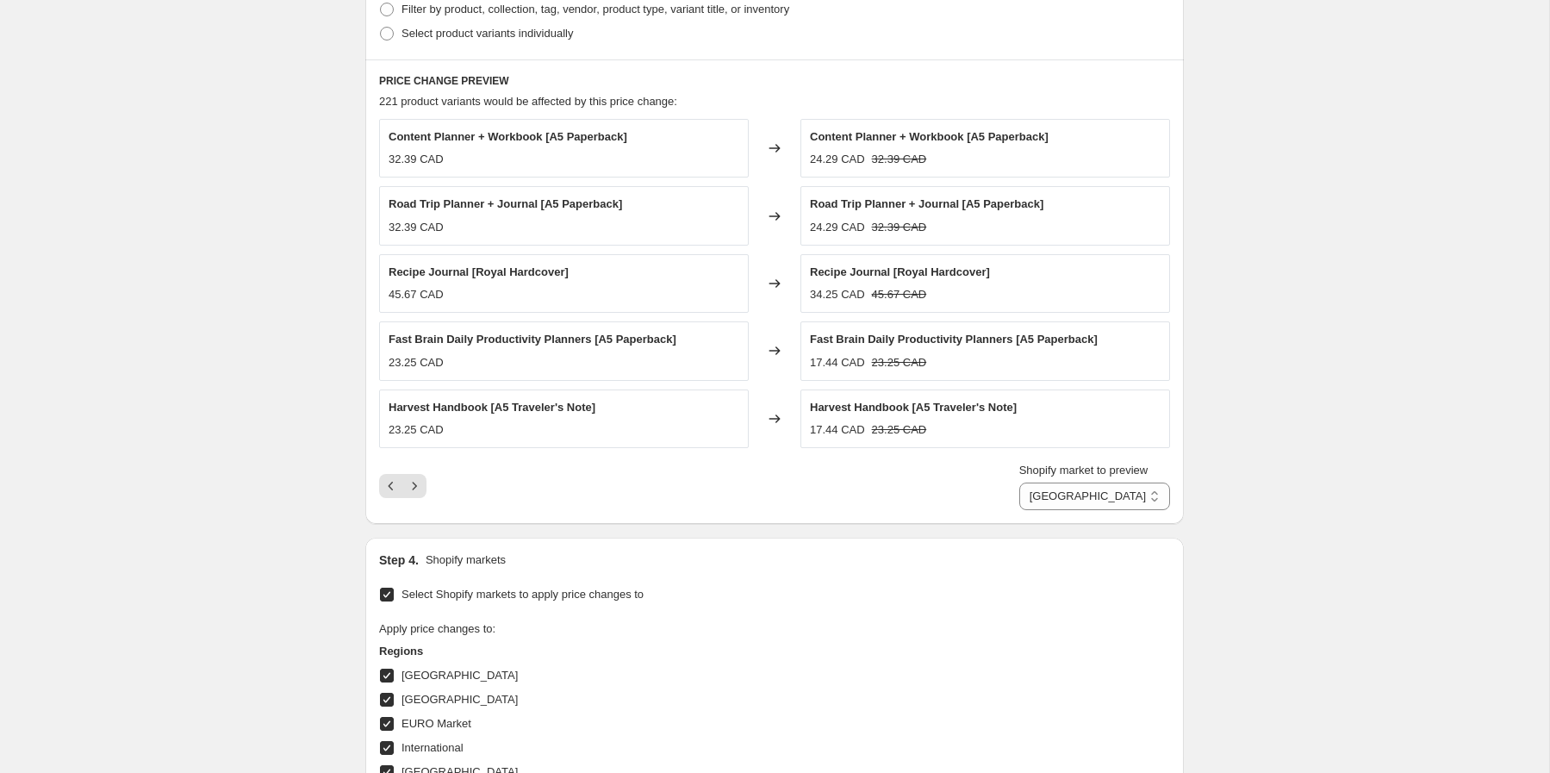
click at [418, 491] on icon "Next" at bounding box center [414, 485] width 17 height 17
click at [418, 490] on icon "Next" at bounding box center [414, 485] width 17 height 17
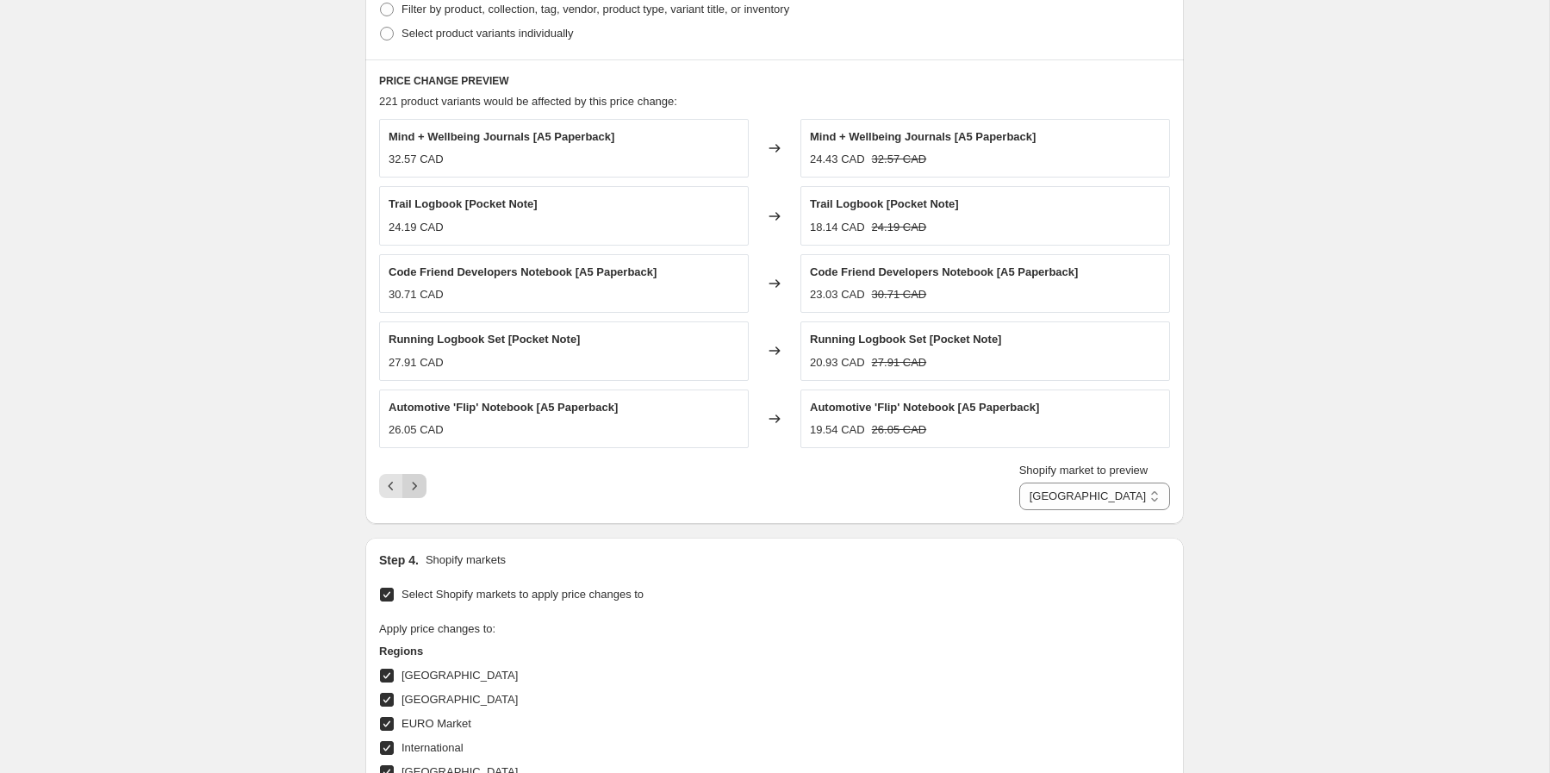
click at [418, 490] on icon "Next" at bounding box center [414, 485] width 17 height 17
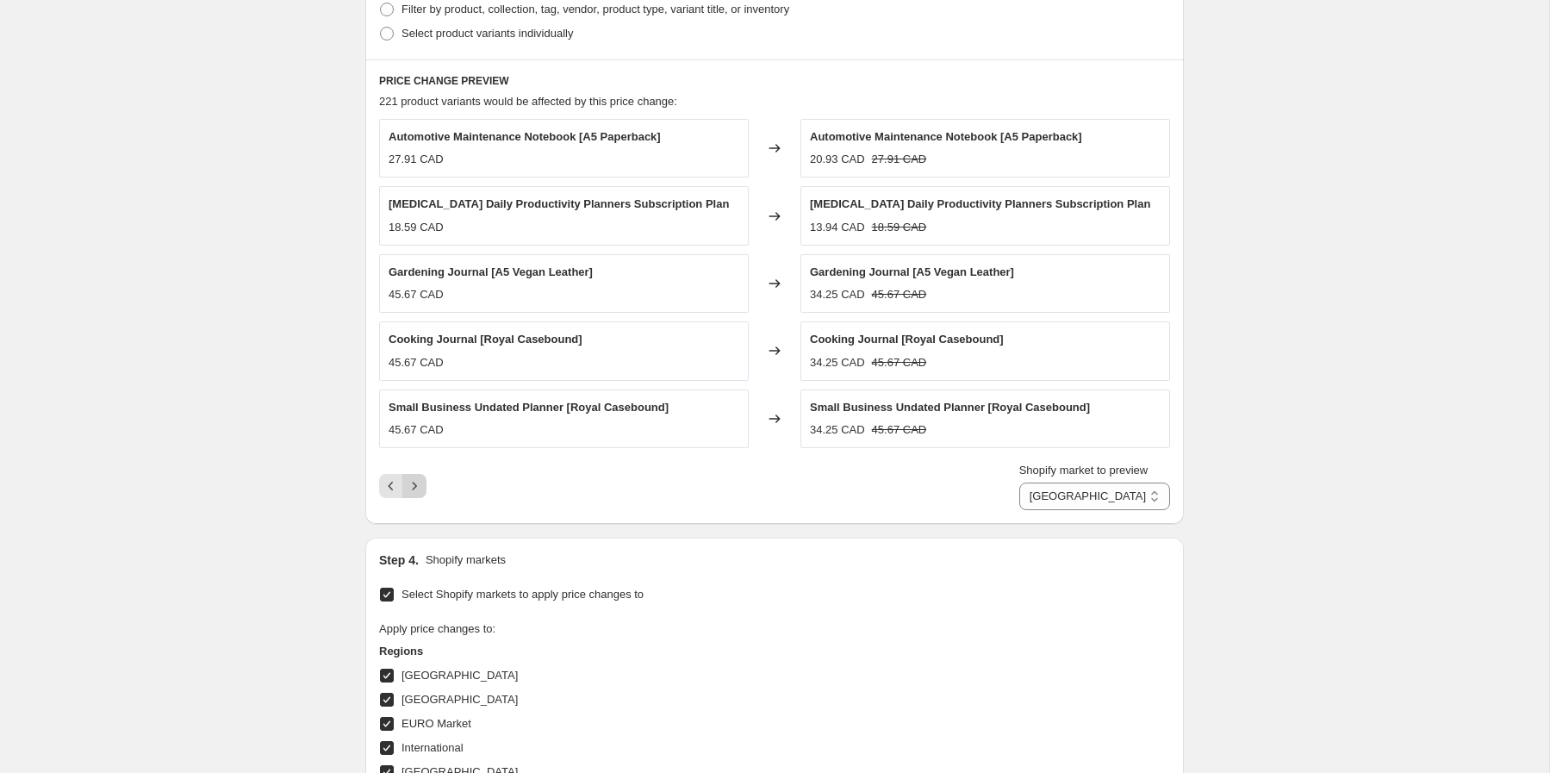
click at [418, 489] on icon "Next" at bounding box center [414, 485] width 17 height 17
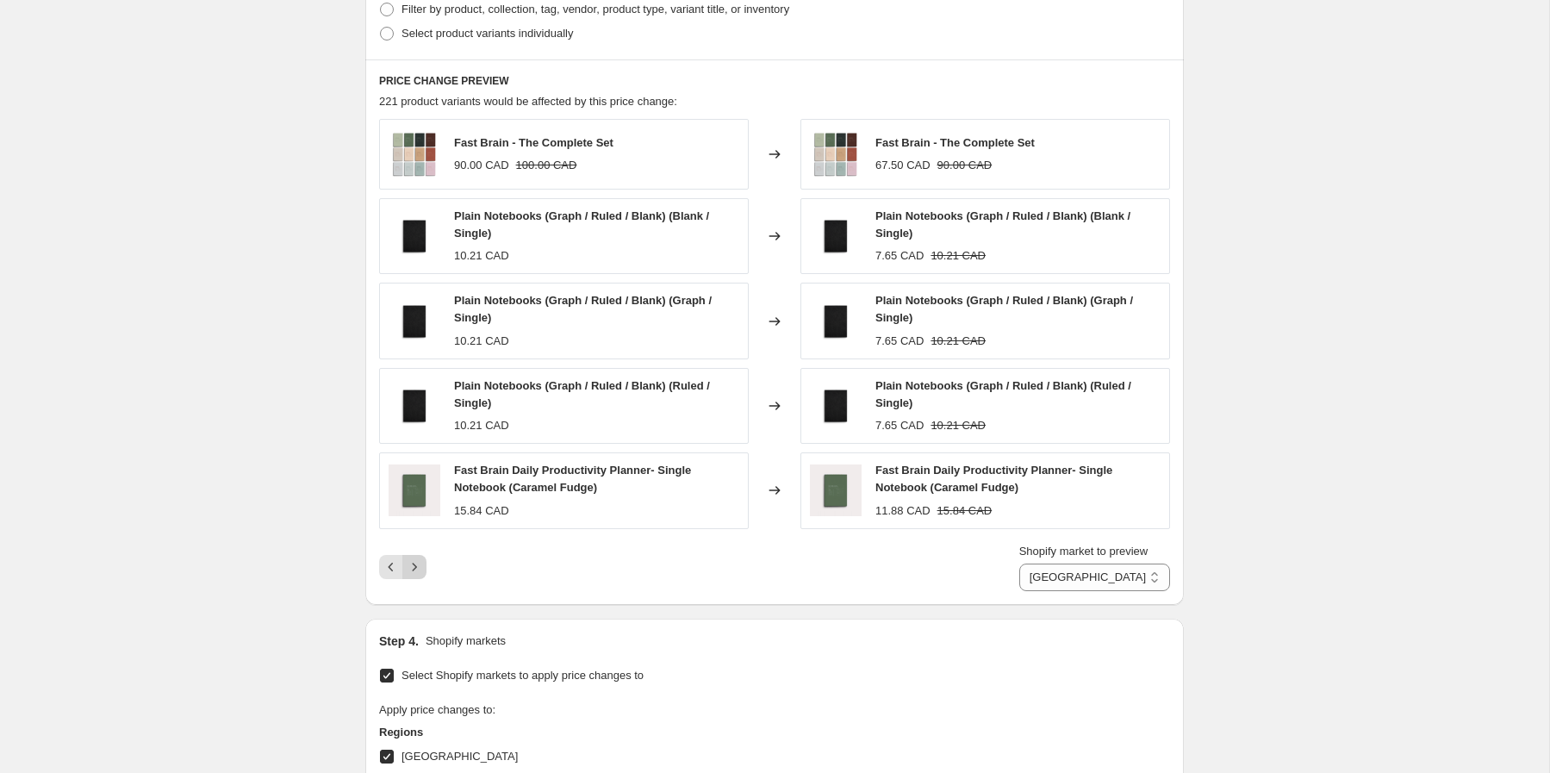
click at [409, 563] on icon "Next" at bounding box center [414, 566] width 17 height 17
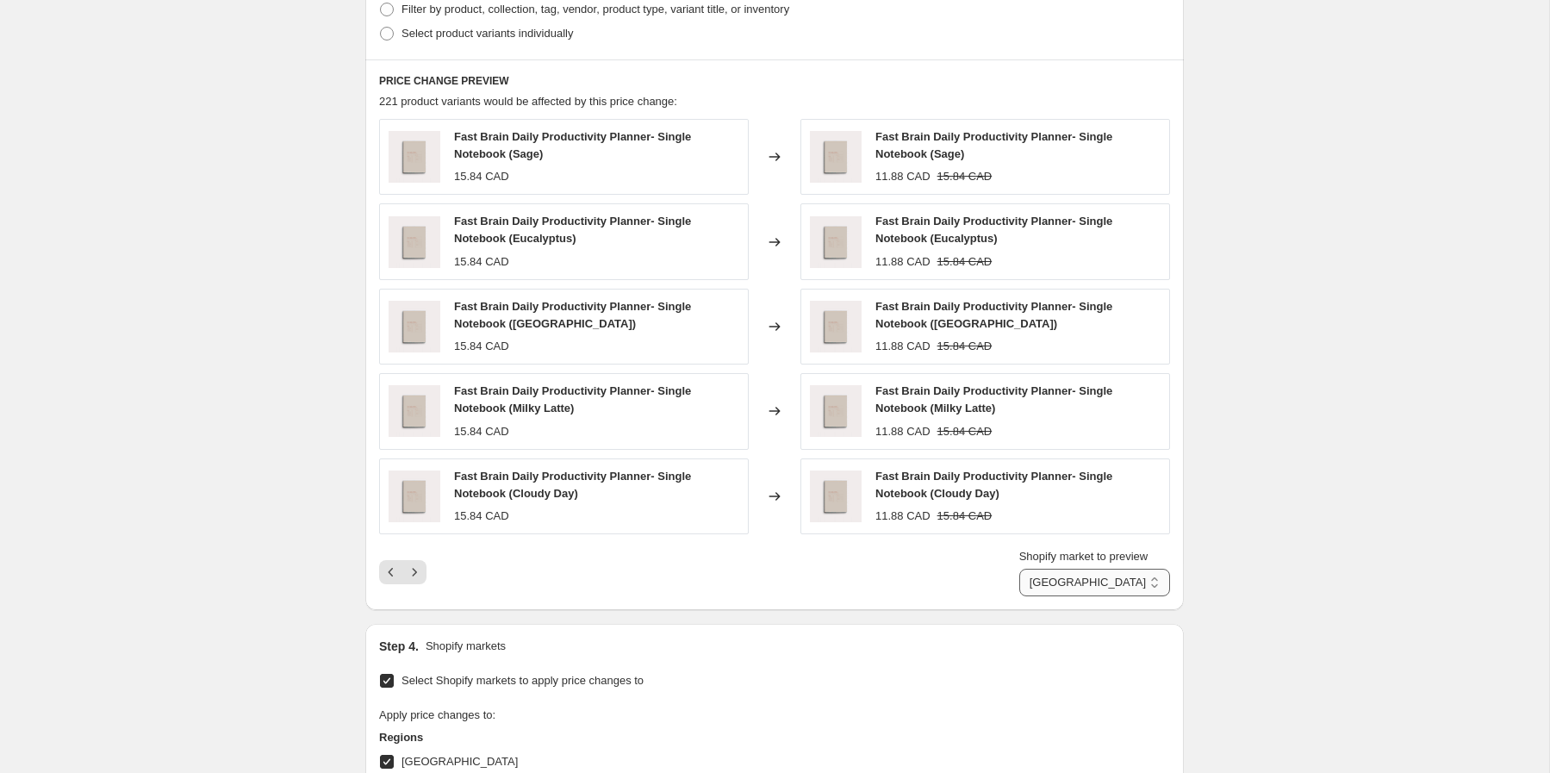
click at [1120, 583] on select "Direct prices Australia Canada EURO Market International New Zealand North Amer…" at bounding box center [1095, 583] width 151 height 28
click at [391, 568] on icon "Previous" at bounding box center [391, 572] width 17 height 17
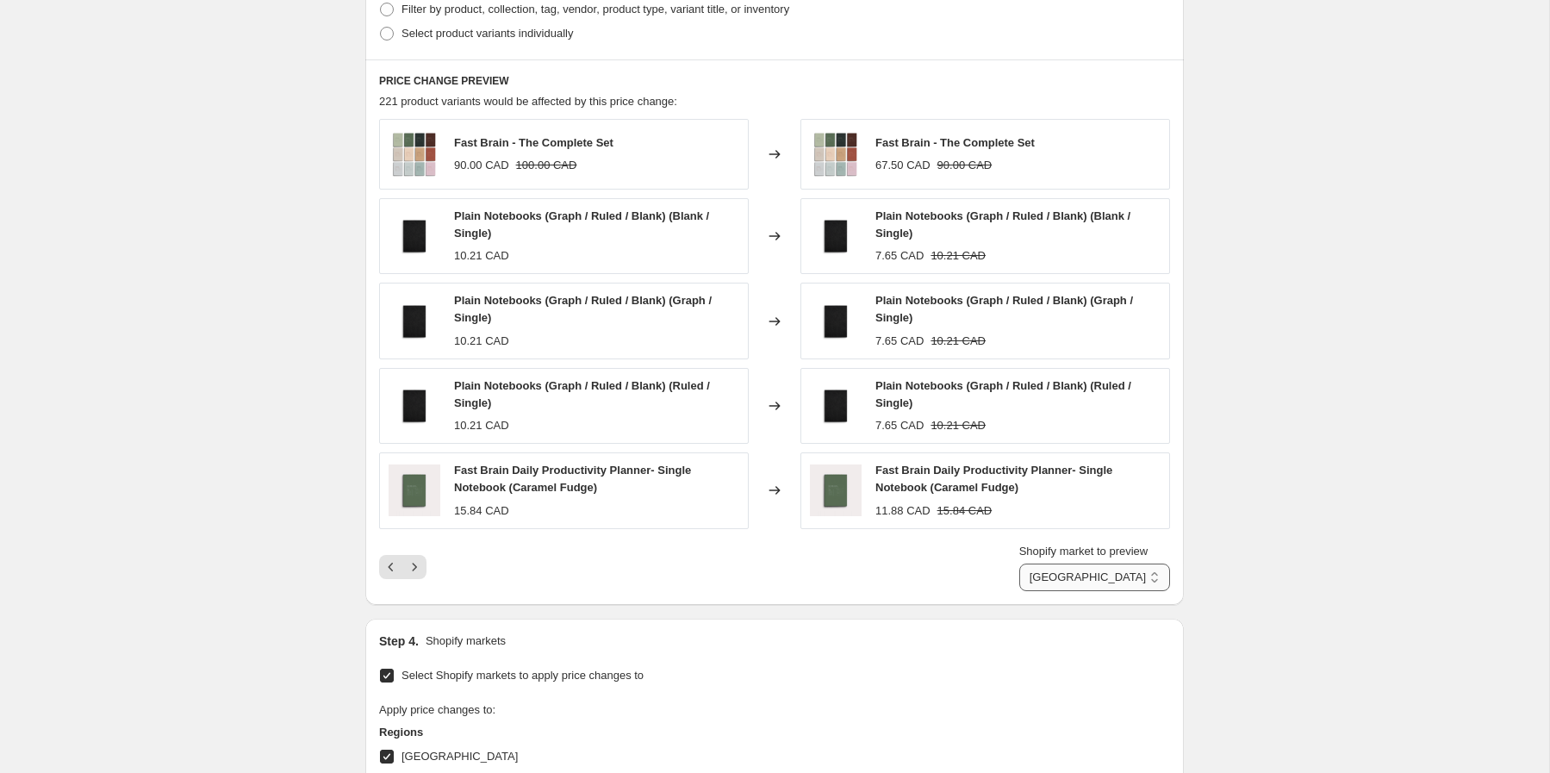
click at [1078, 568] on select "Direct prices Australia Canada EURO Market International New Zealand North Amer…" at bounding box center [1095, 578] width 151 height 28
click at [1033, 564] on select "Direct prices Australia Canada EURO Market International New Zealand North Amer…" at bounding box center [1095, 578] width 151 height 28
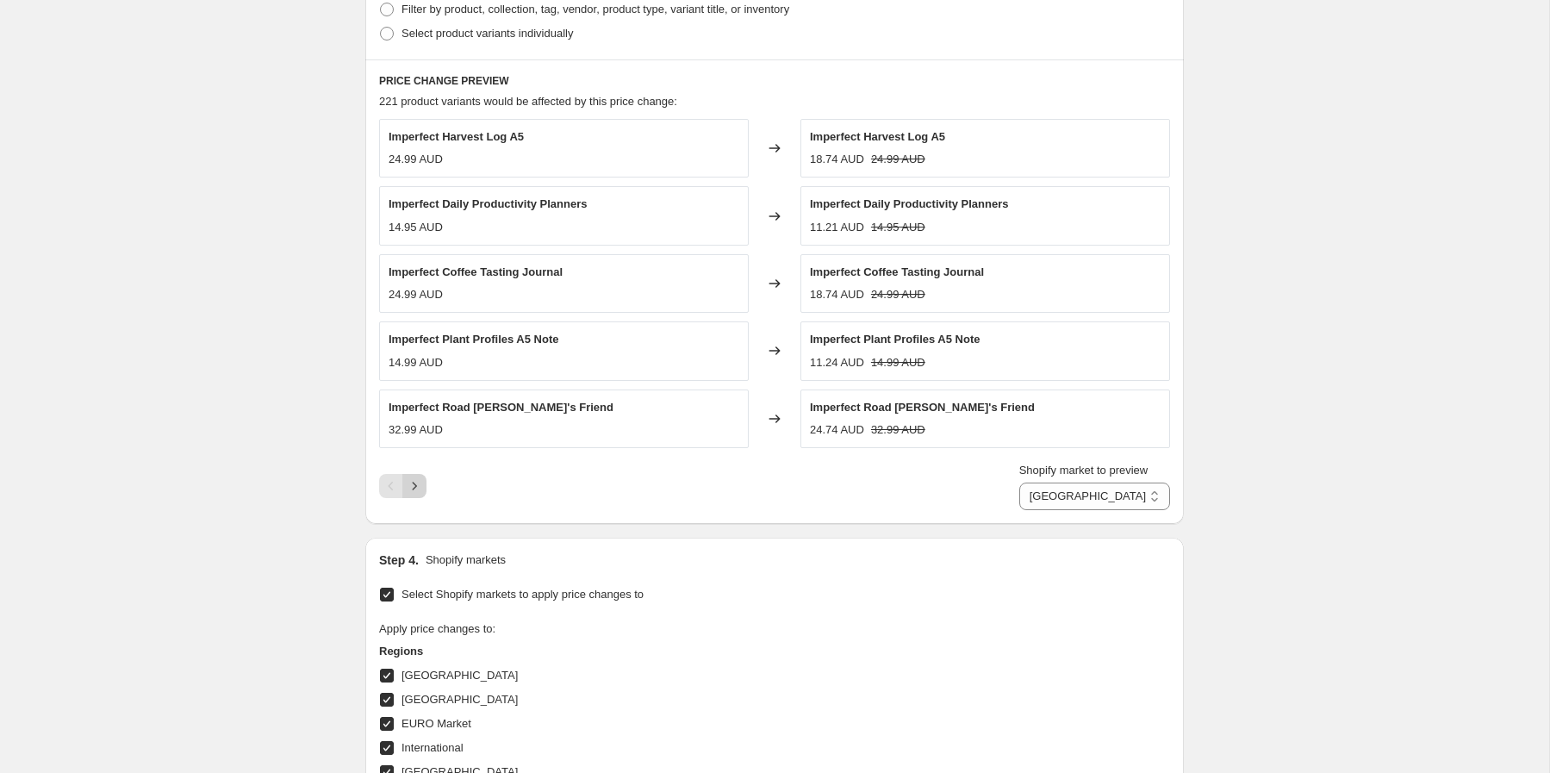
click at [418, 481] on icon "Next" at bounding box center [414, 485] width 17 height 17
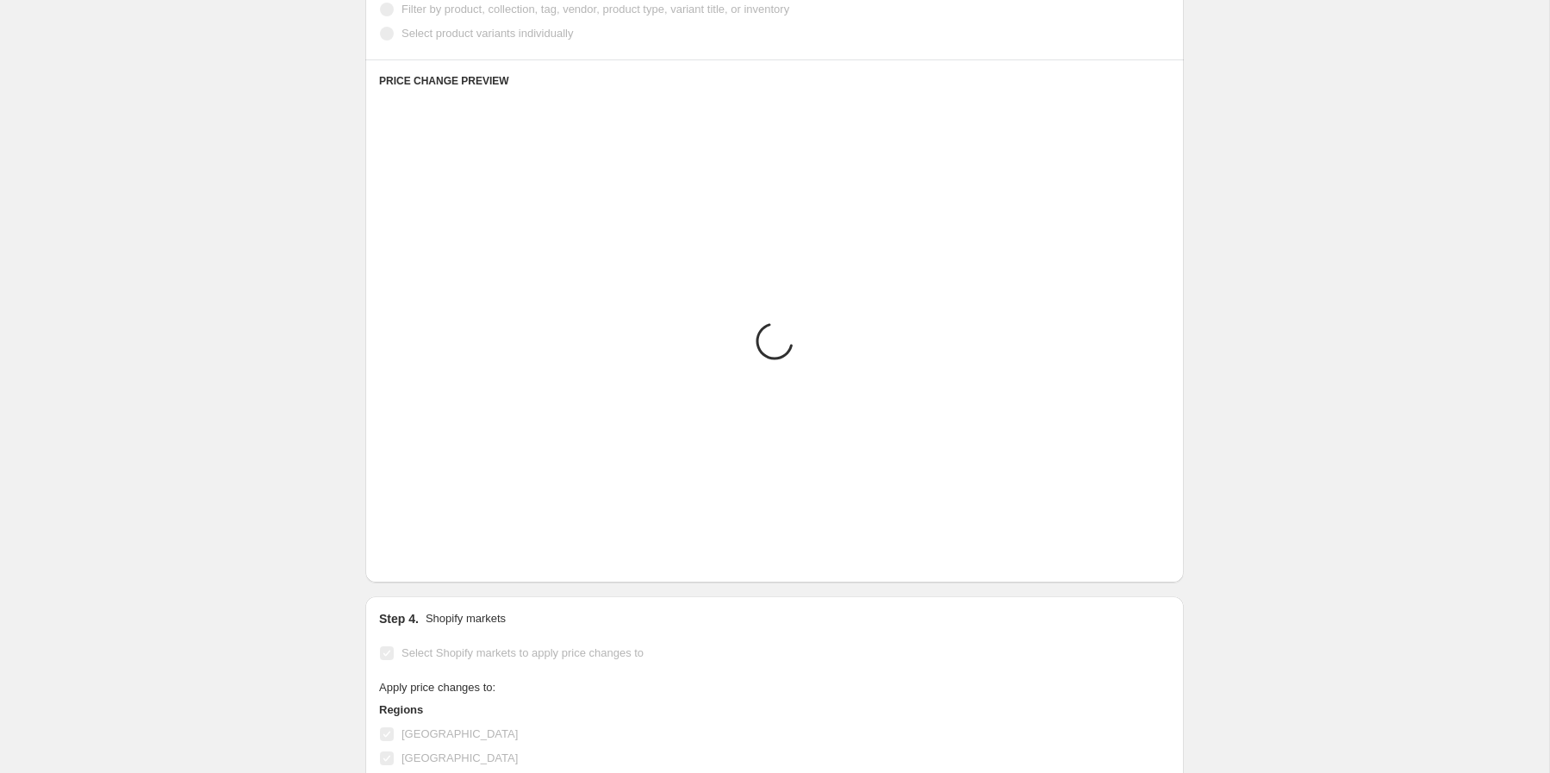
click at [418, 474] on img at bounding box center [415, 472] width 52 height 52
click at [418, 475] on img at bounding box center [415, 472] width 52 height 52
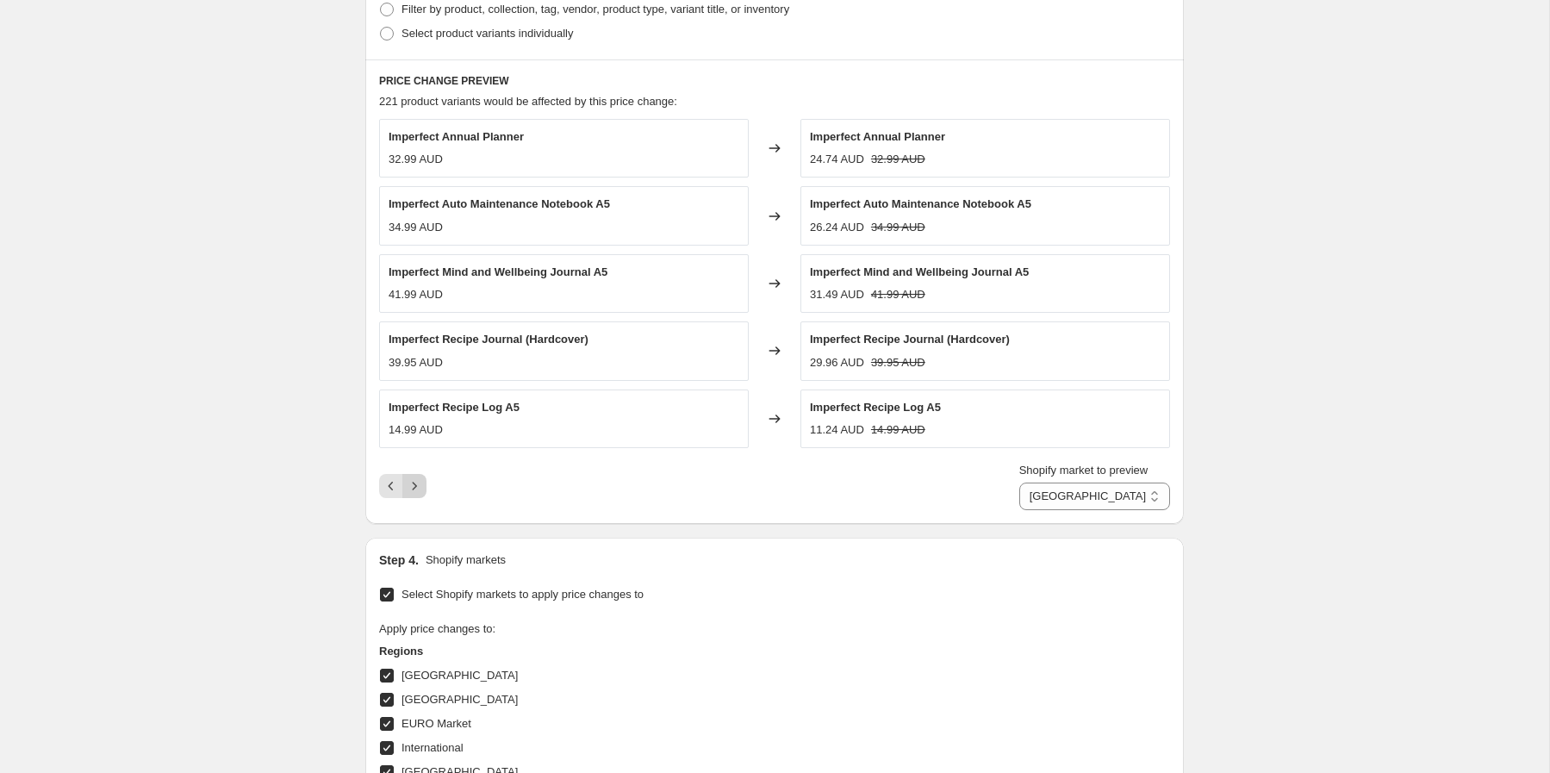
click at [418, 478] on icon "Next" at bounding box center [414, 485] width 17 height 17
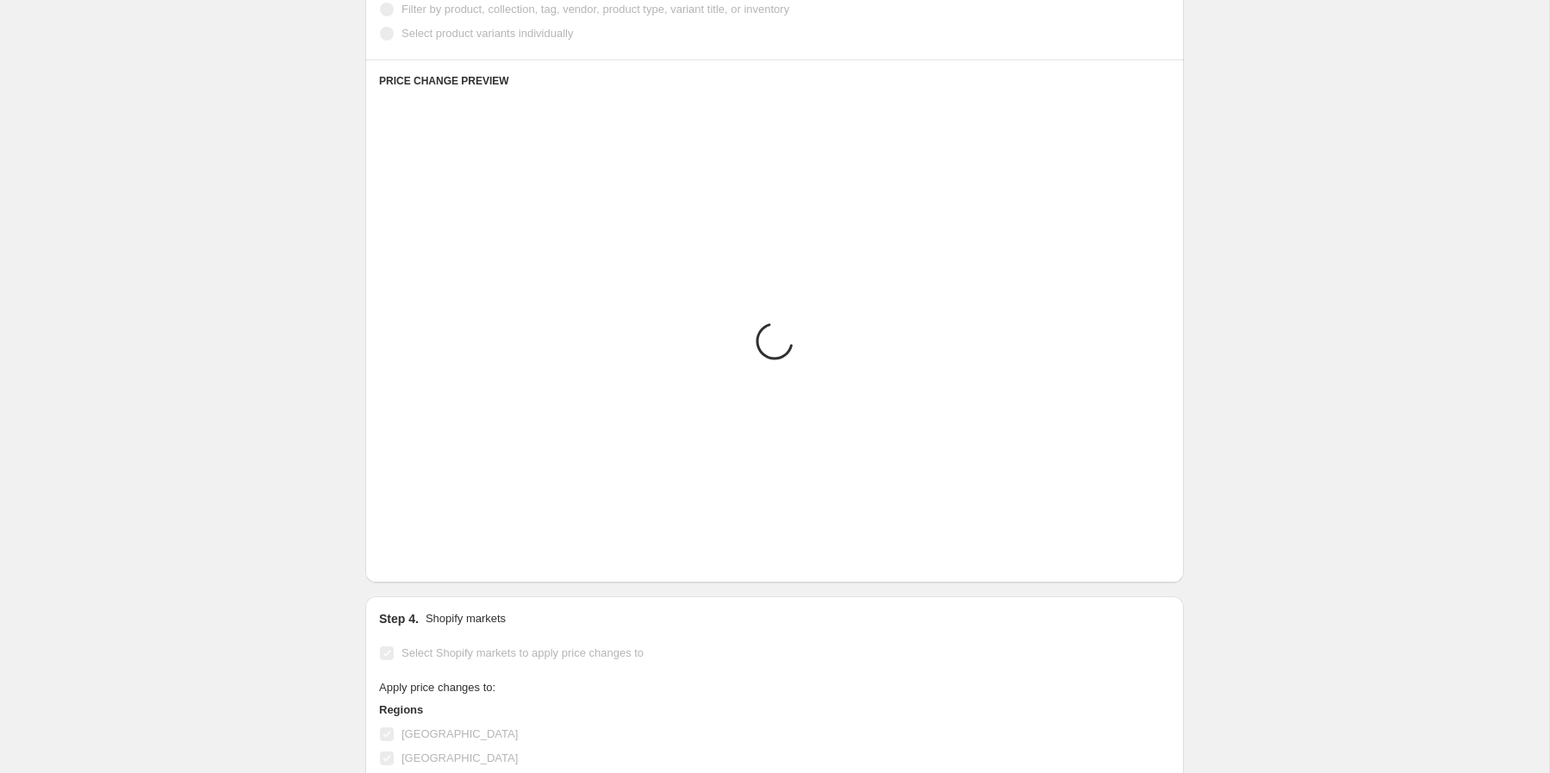
click at [417, 489] on img at bounding box center [415, 472] width 52 height 52
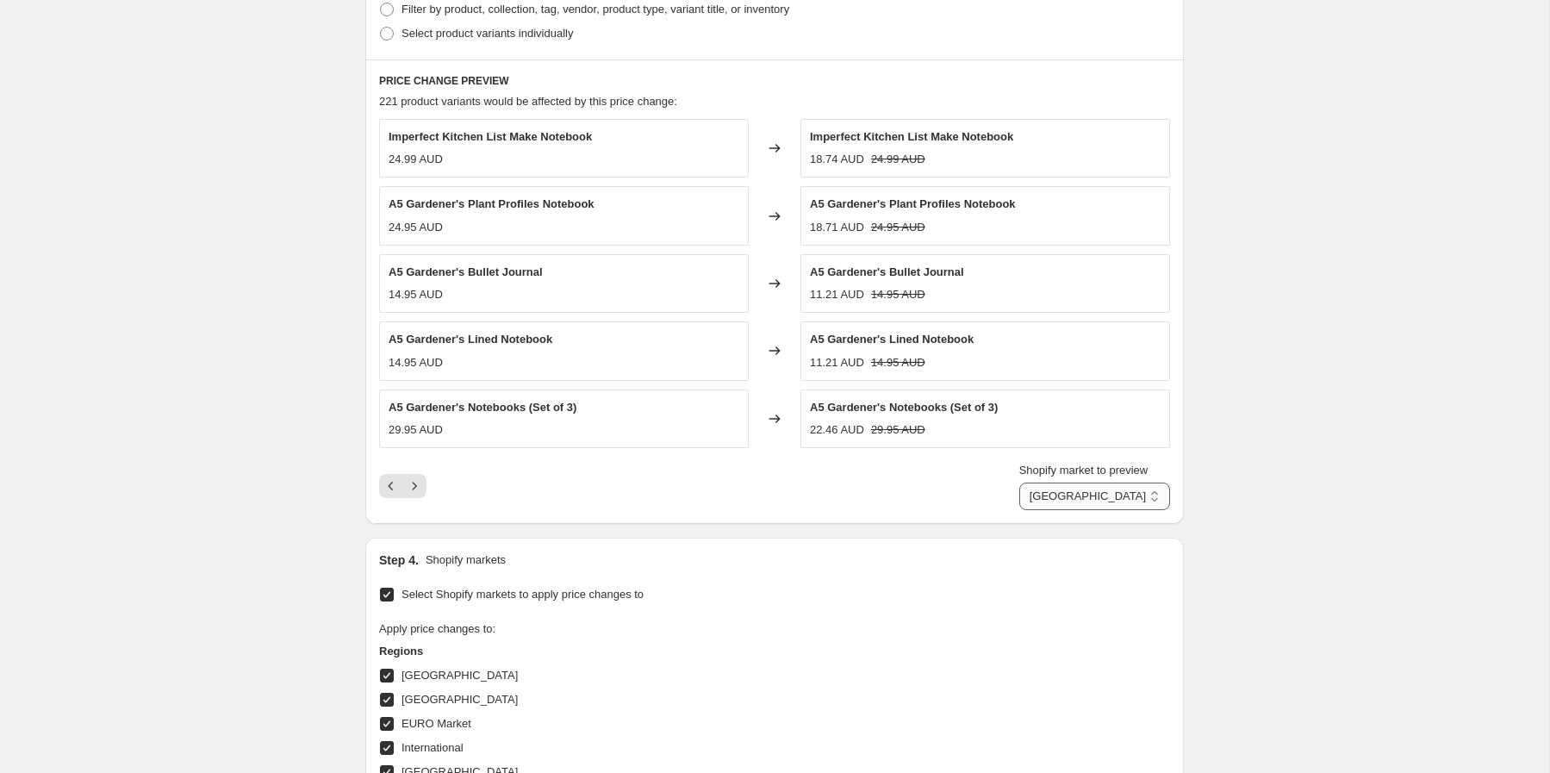
click at [1059, 497] on select "Direct prices Australia Canada EURO Market International New Zealand North Amer…" at bounding box center [1095, 497] width 151 height 28
select select "92201812271"
click at [1033, 510] on select "Direct prices Australia Canada EURO Market International New Zealand North Amer…" at bounding box center [1095, 497] width 151 height 28
click at [425, 488] on button "Next" at bounding box center [414, 486] width 24 height 24
click at [417, 489] on icon "Next" at bounding box center [414, 485] width 17 height 17
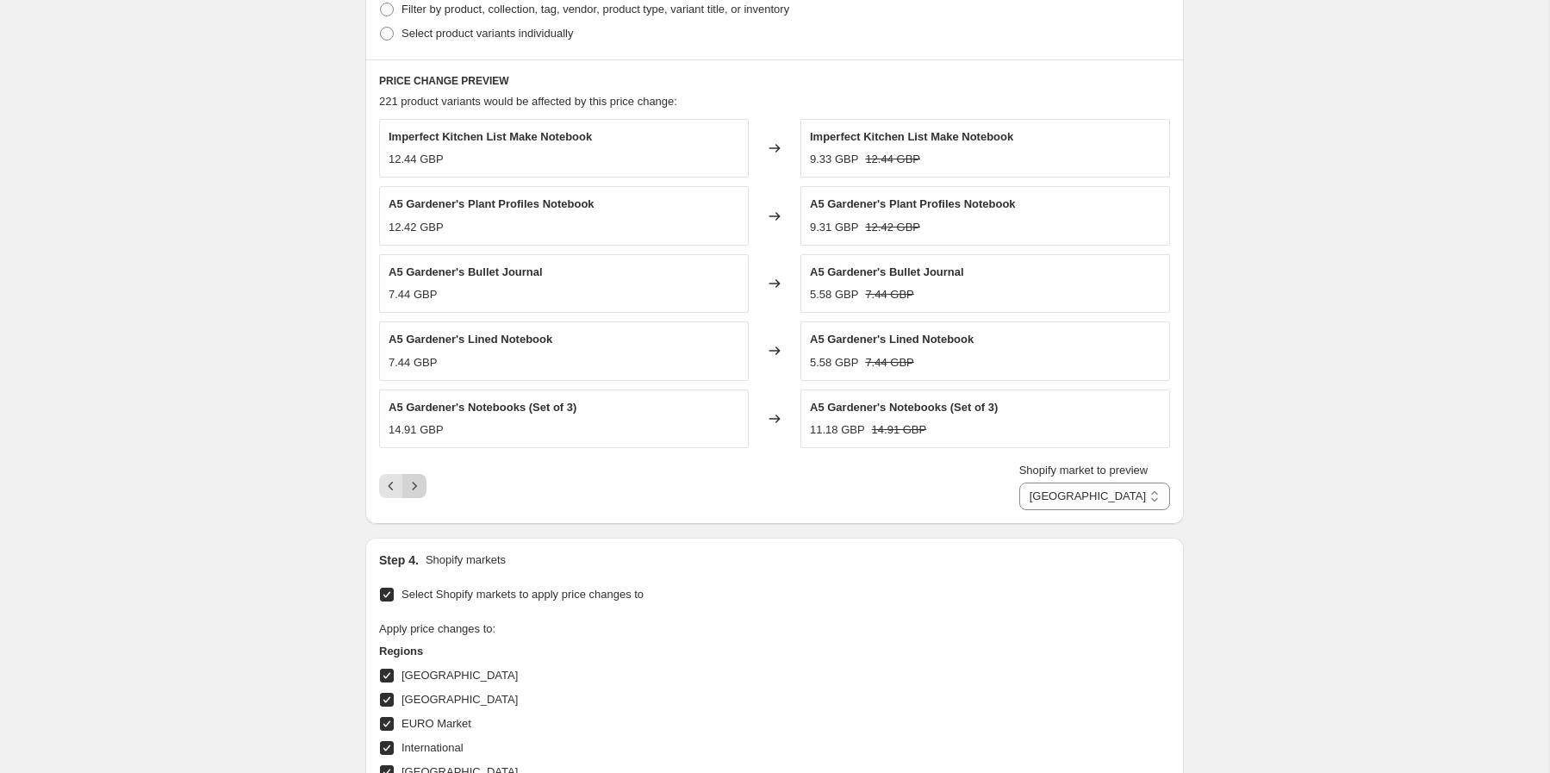
click at [417, 489] on icon "Next" at bounding box center [414, 485] width 17 height 17
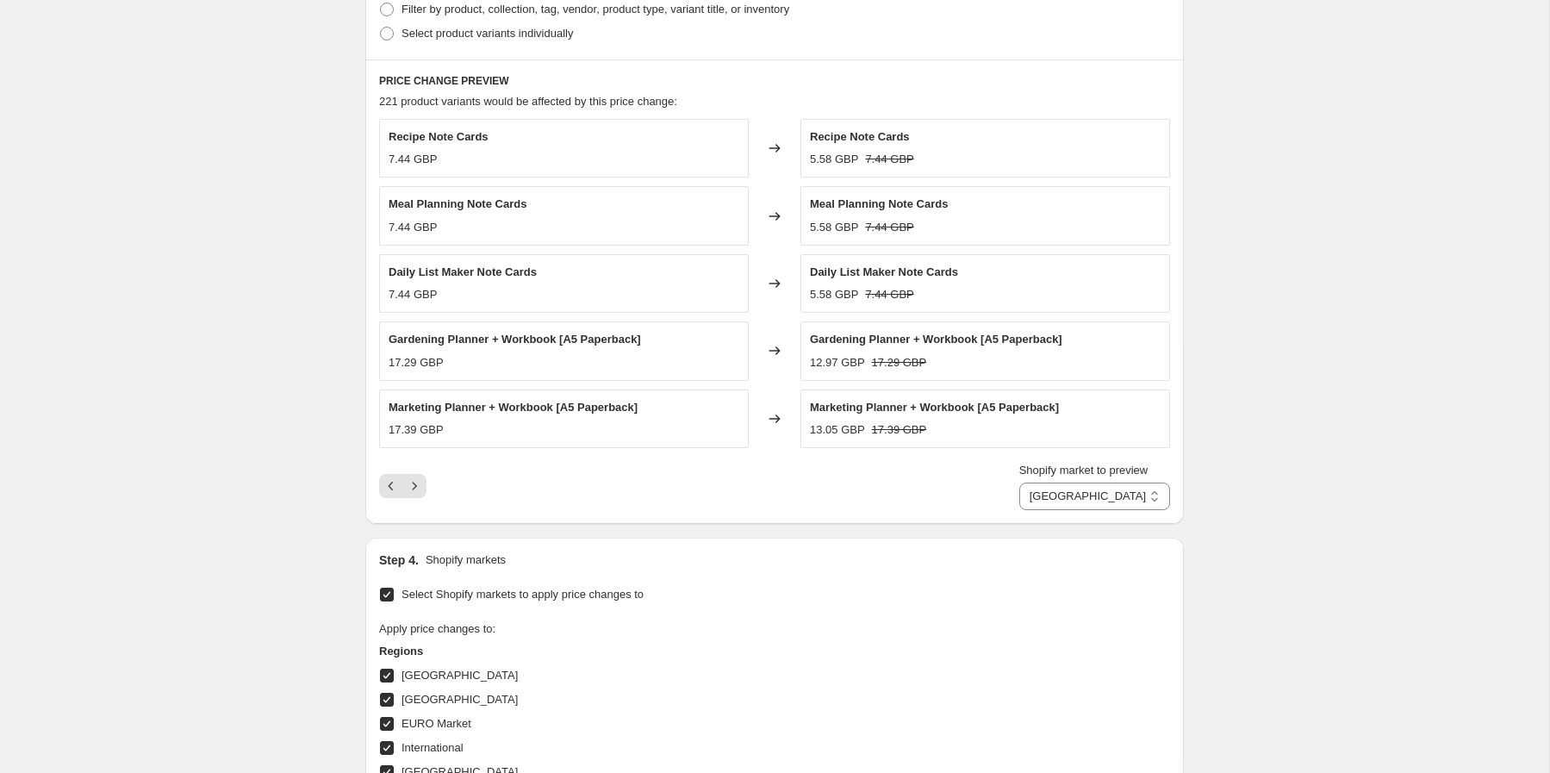
click at [415, 488] on icon "Next" at bounding box center [414, 485] width 17 height 17
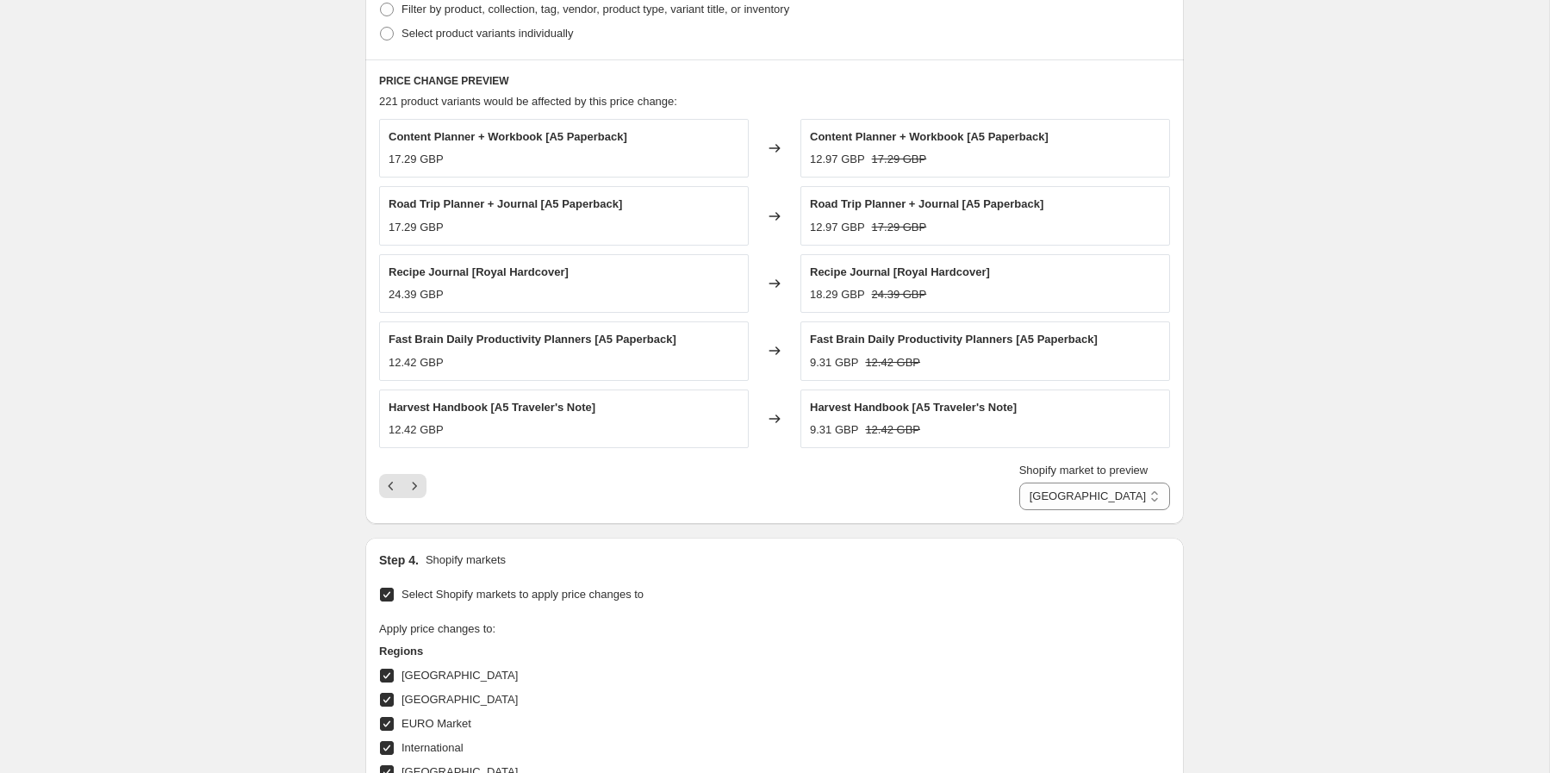
click at [415, 489] on icon "Next" at bounding box center [414, 485] width 17 height 17
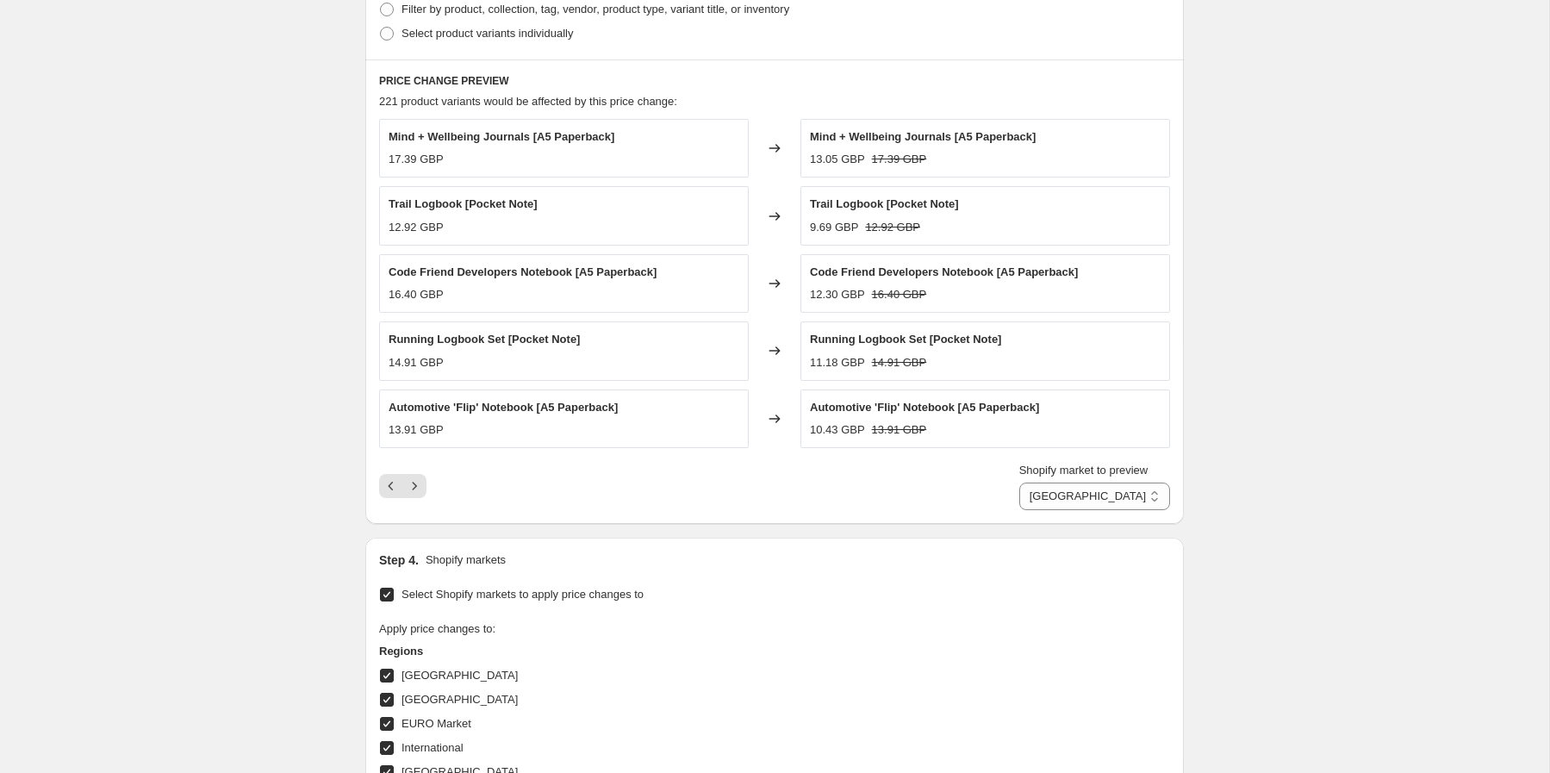
click at [415, 489] on icon "Next" at bounding box center [414, 485] width 17 height 17
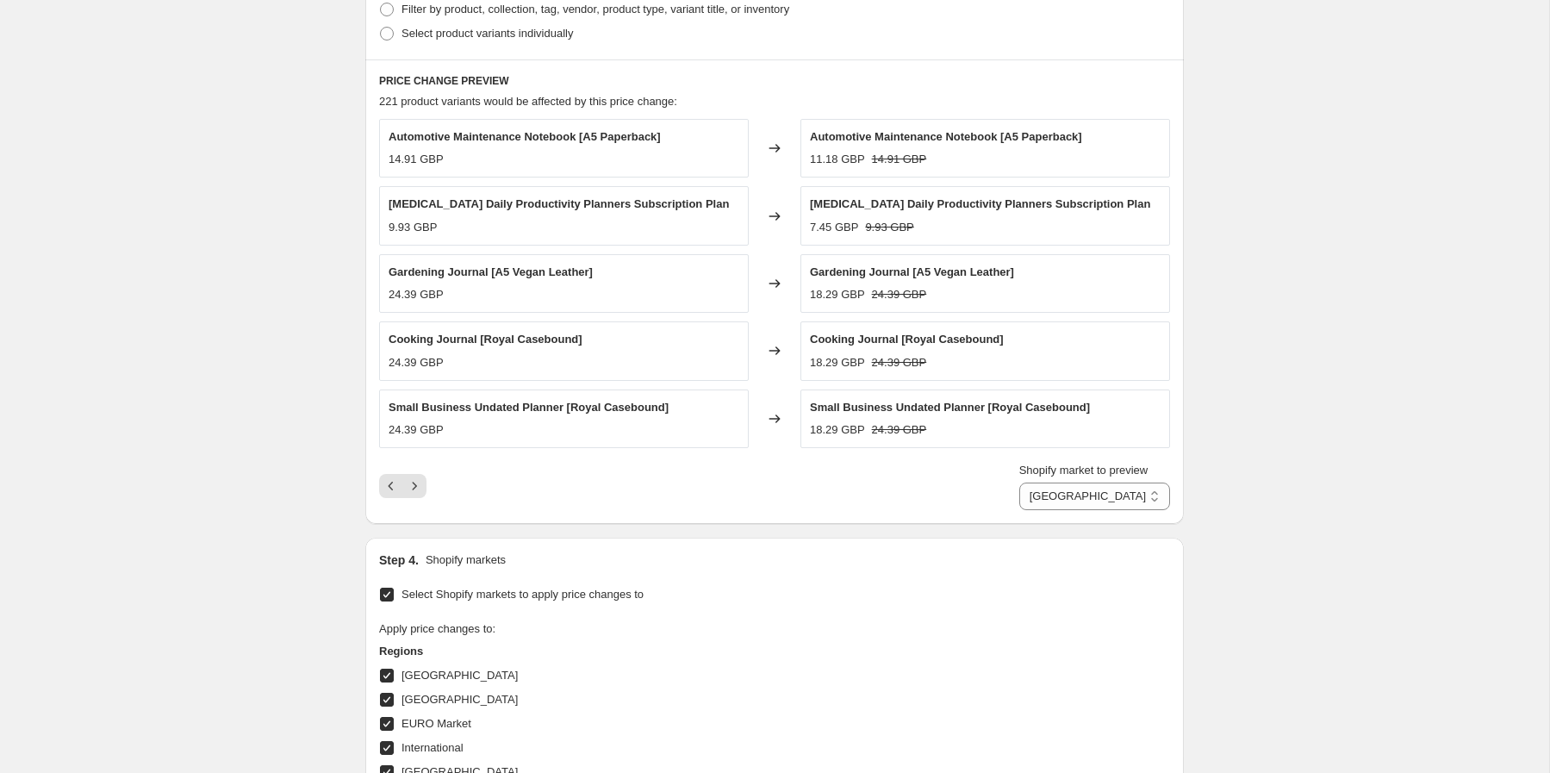
click at [415, 489] on icon "Next" at bounding box center [414, 485] width 17 height 17
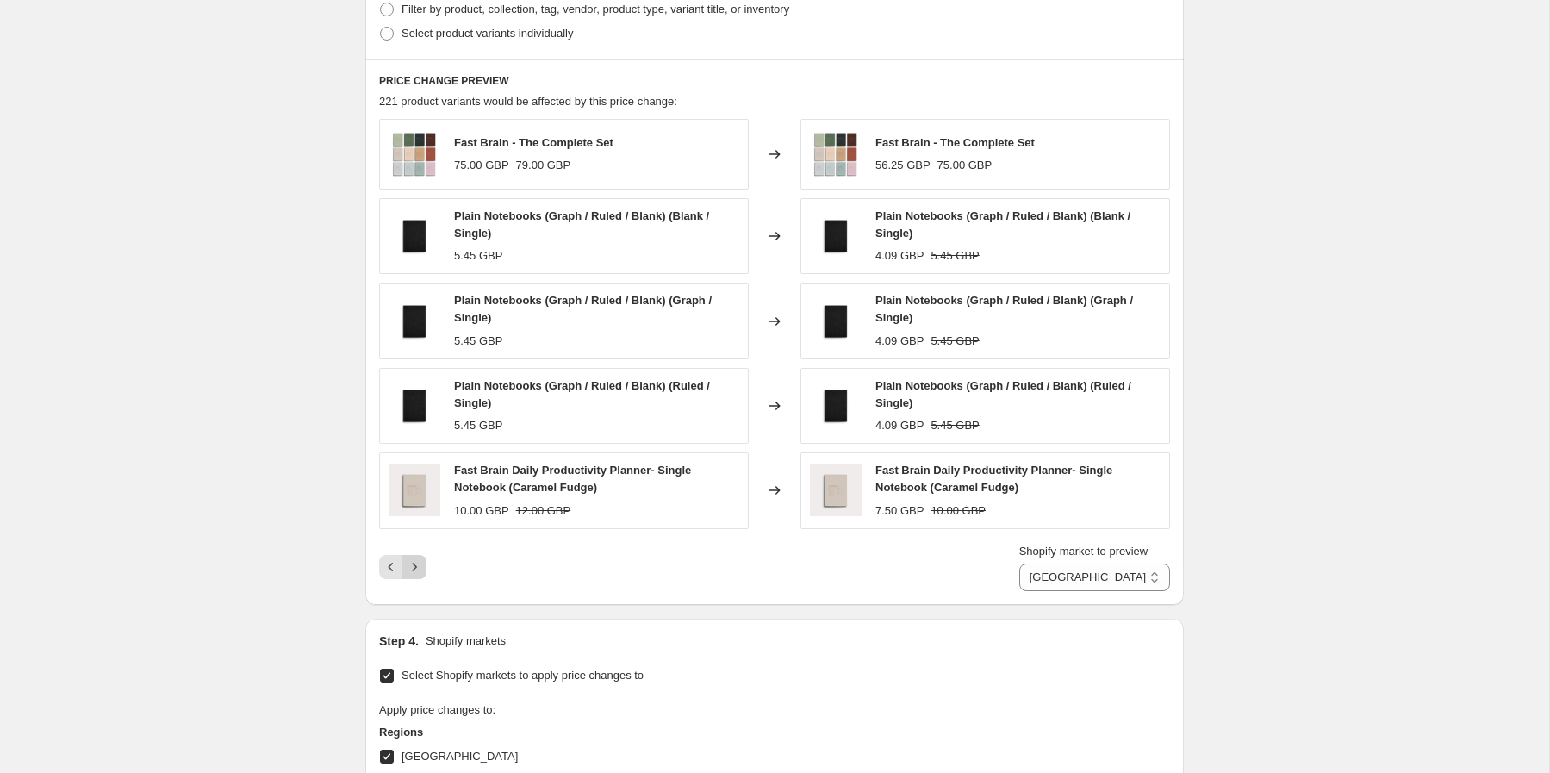
click at [413, 566] on icon "Next" at bounding box center [414, 566] width 17 height 17
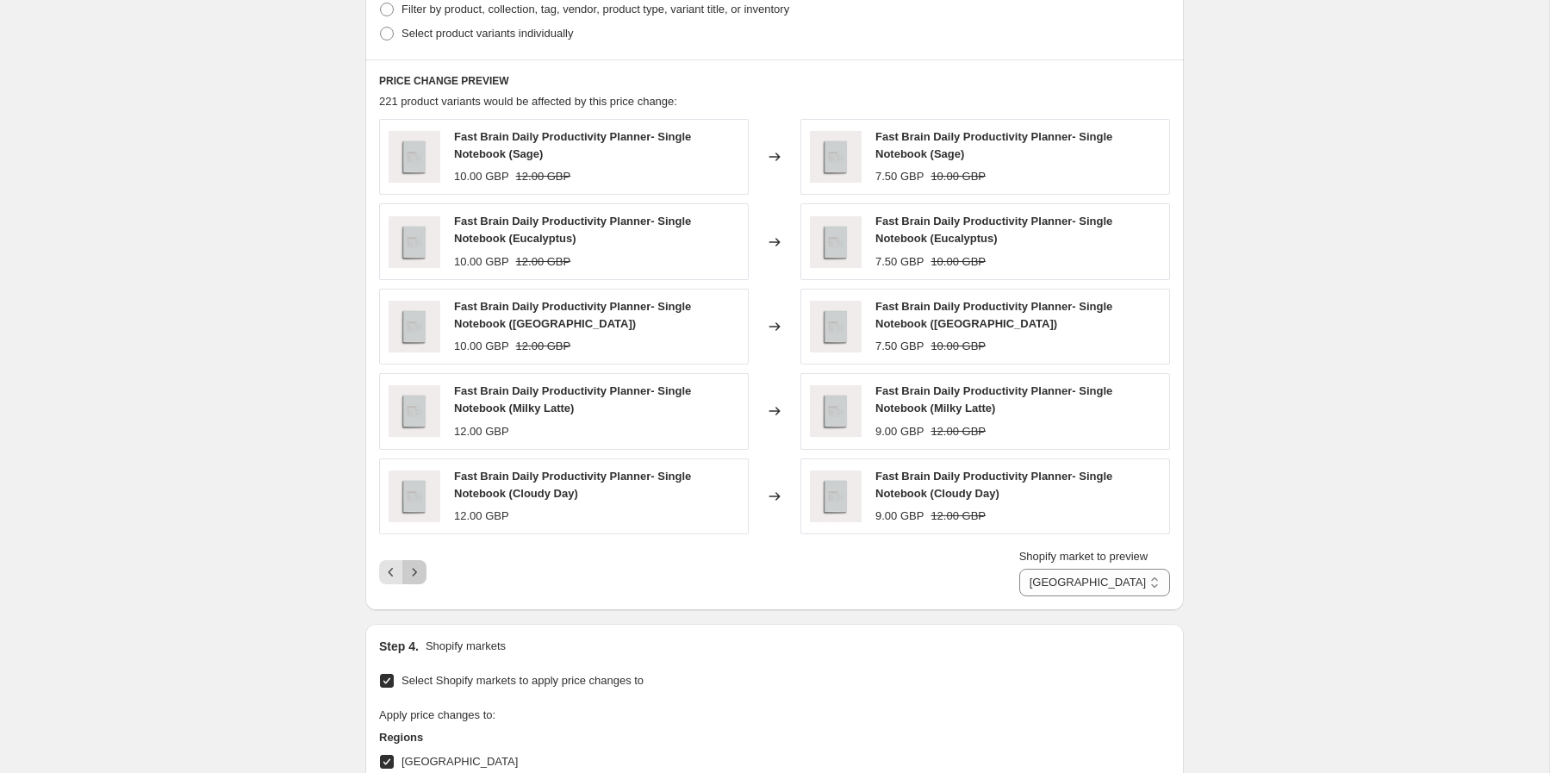
click at [415, 573] on icon "Next" at bounding box center [414, 572] width 17 height 17
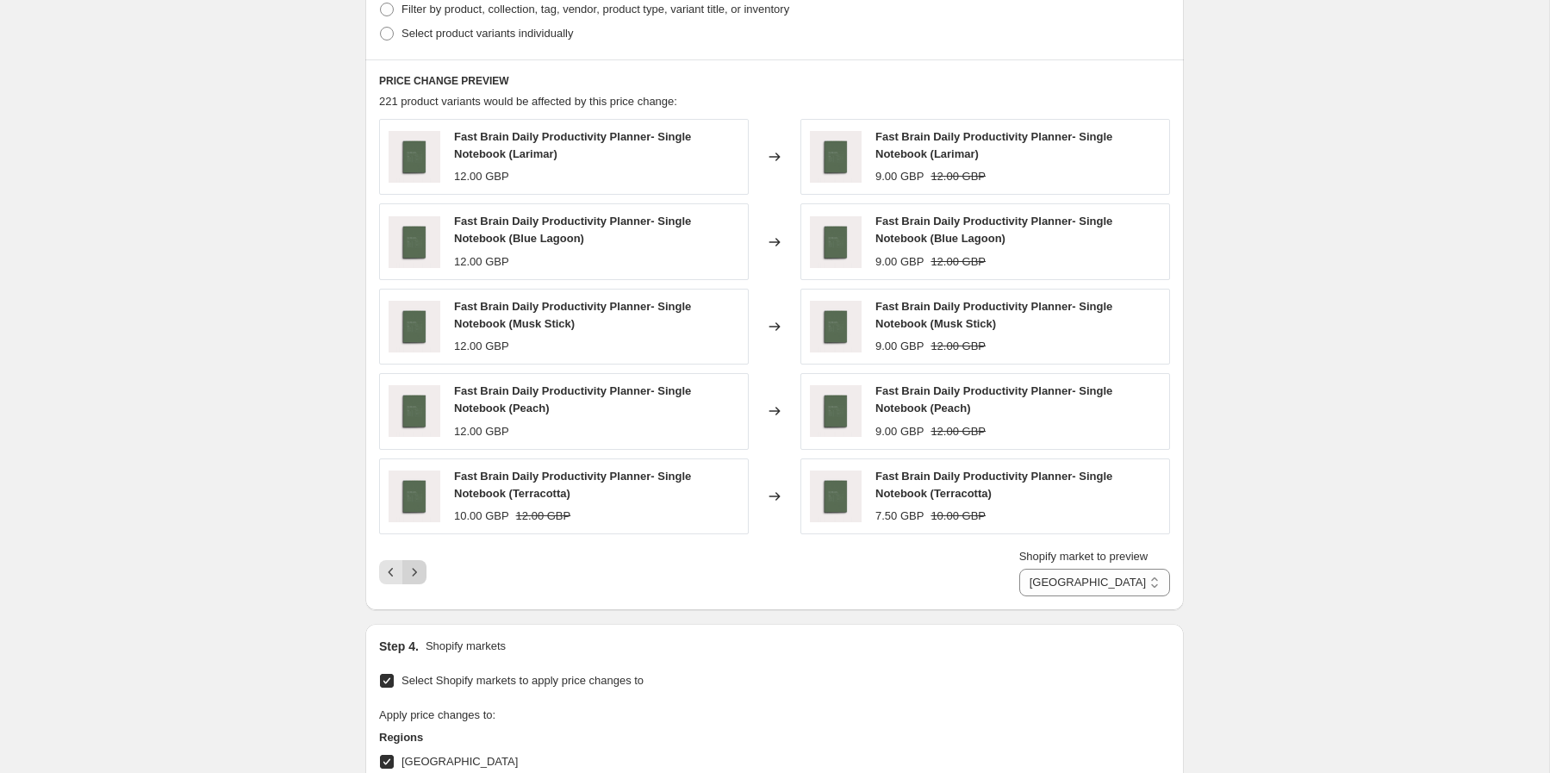
click at [417, 575] on icon "Next" at bounding box center [414, 572] width 17 height 17
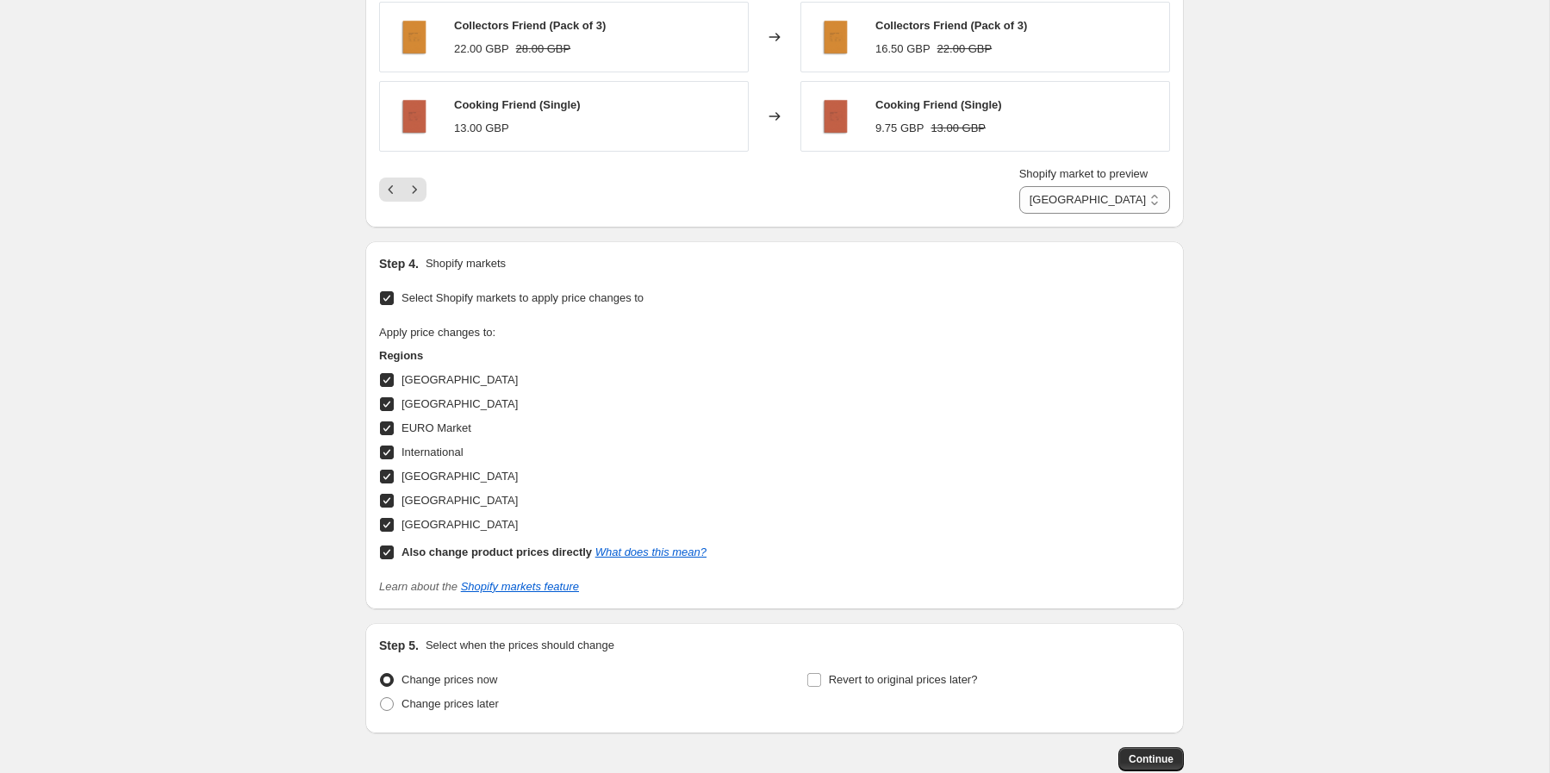
scroll to position [1263, 0]
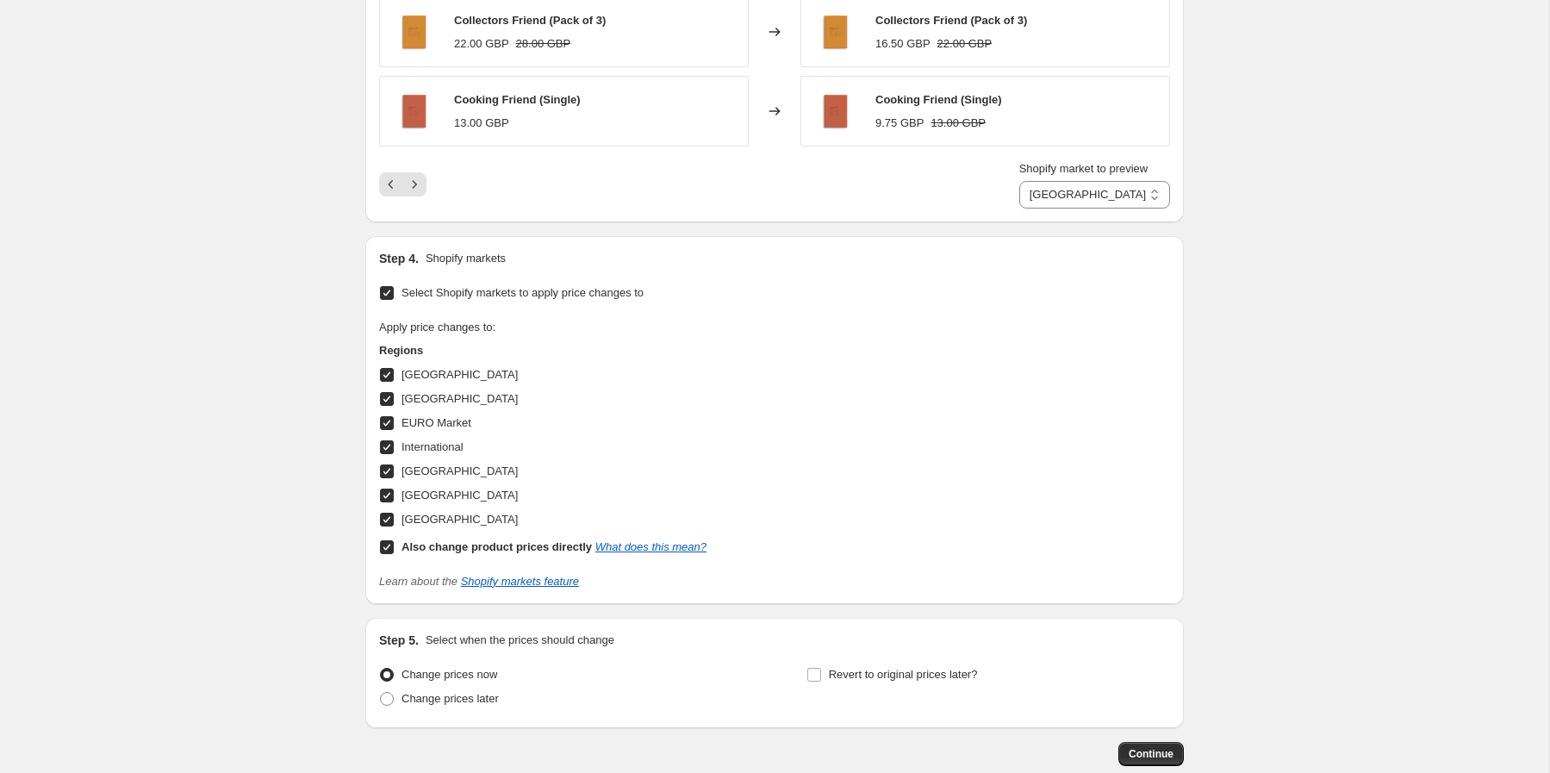
click at [394, 544] on span at bounding box center [387, 548] width 16 height 16
click at [394, 544] on input "Also change product prices directly What does this mean?" at bounding box center [387, 547] width 14 height 14
checkbox input "false"
click at [484, 702] on span "Change prices later" at bounding box center [450, 698] width 97 height 13
click at [381, 693] on input "Change prices later" at bounding box center [380, 692] width 1 height 1
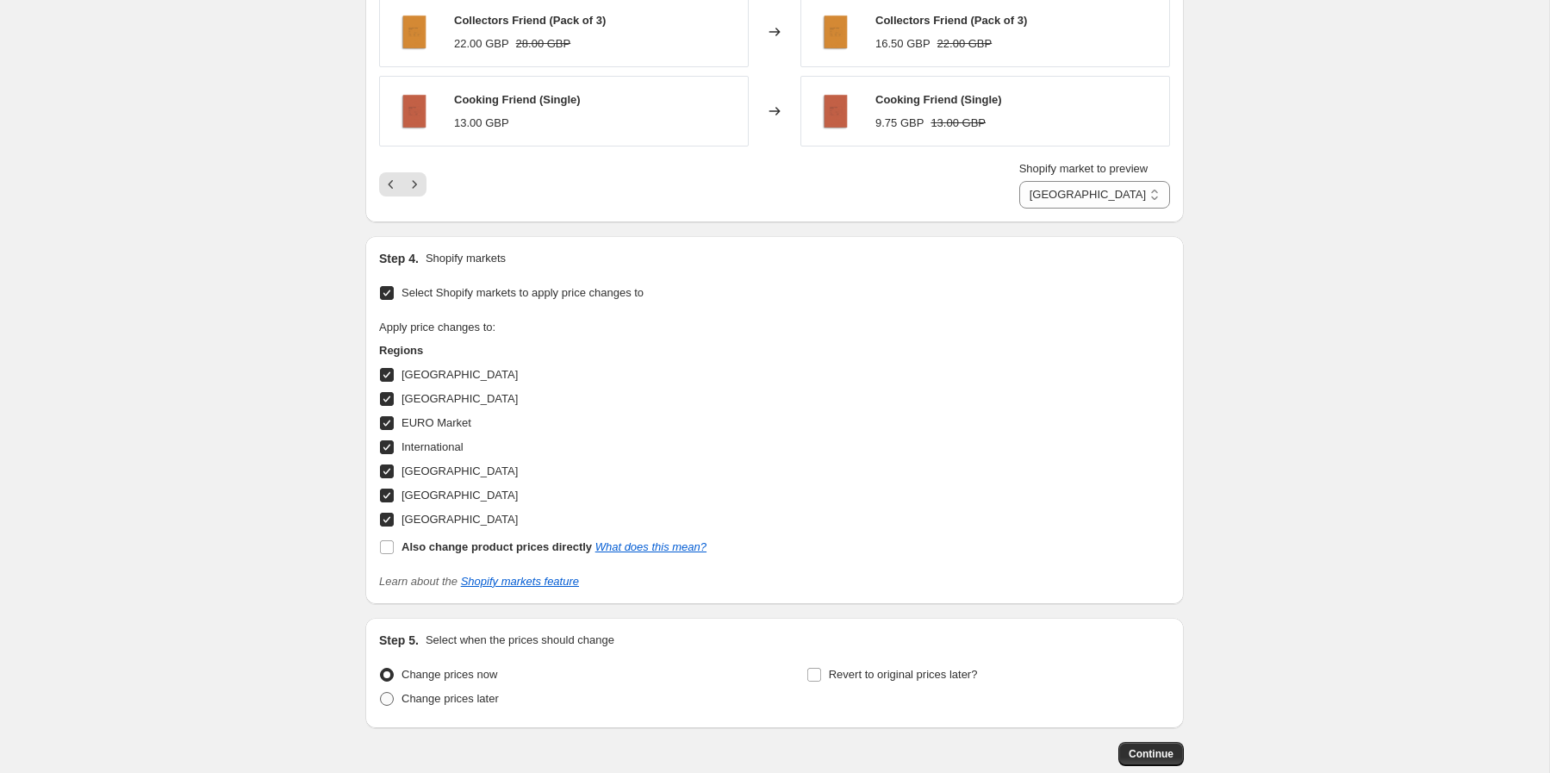
radio input "true"
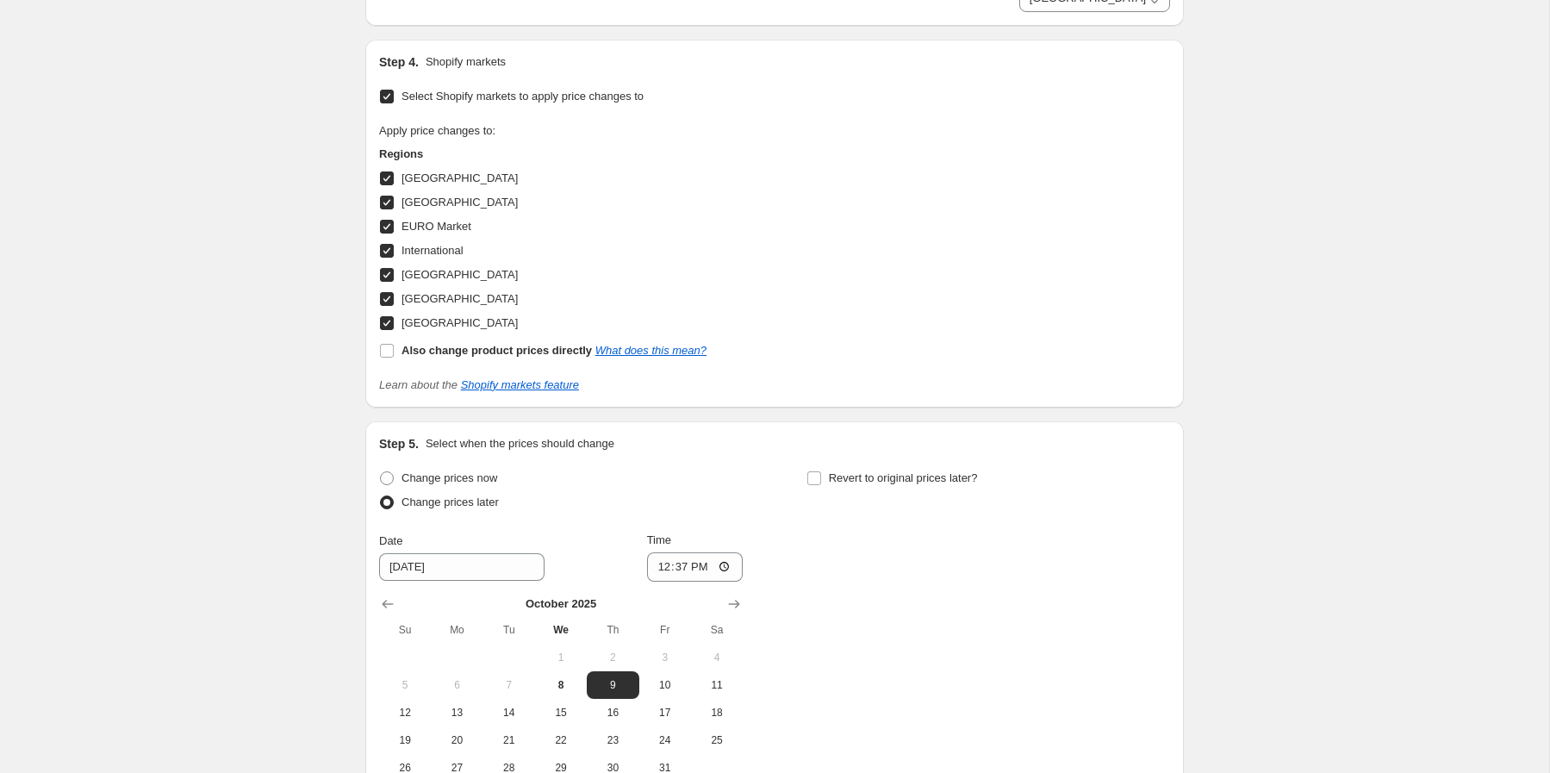
scroll to position [1461, 0]
click at [504, 565] on input "10/9/2025" at bounding box center [461, 566] width 165 height 28
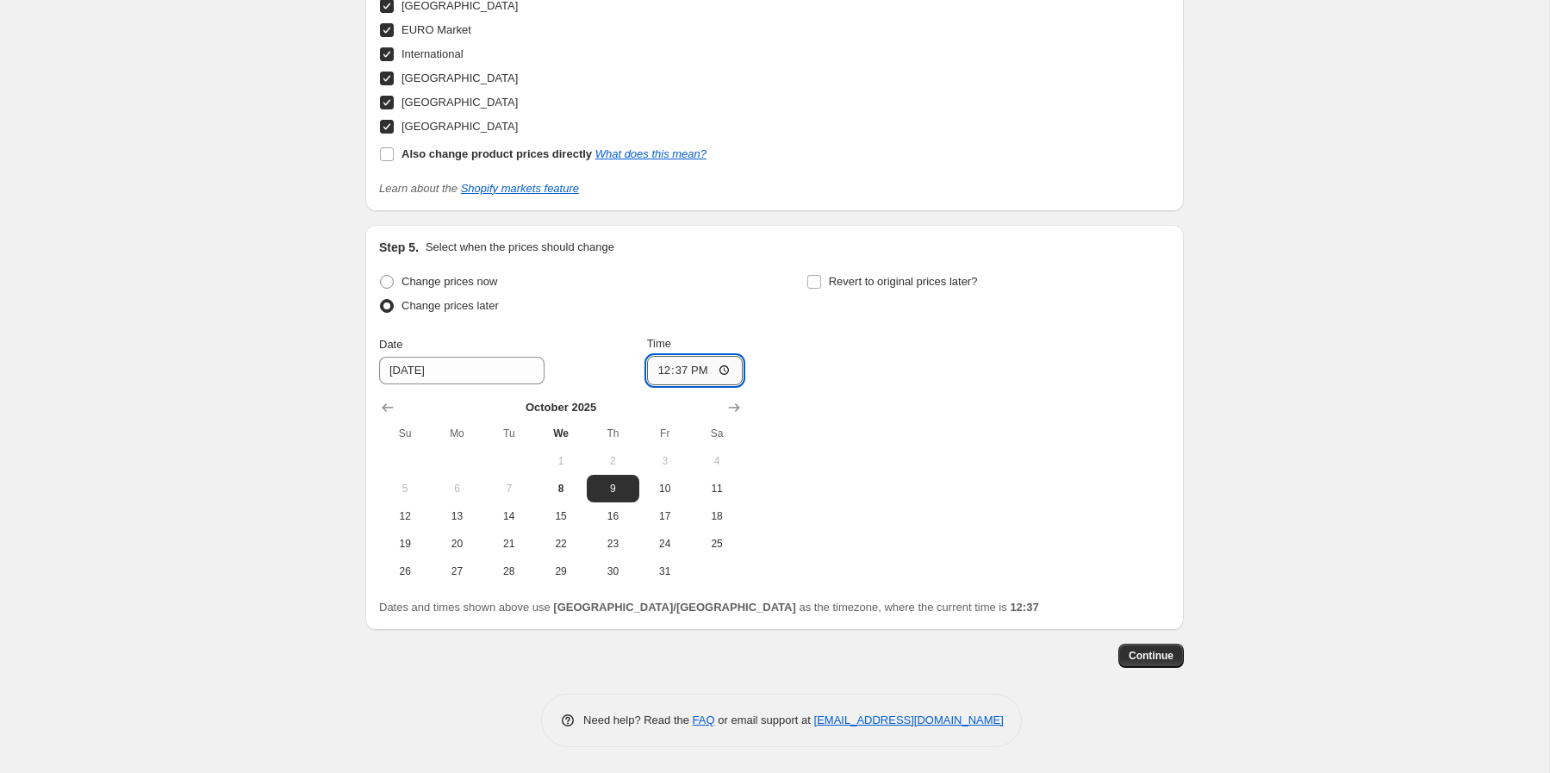
click at [662, 372] on input "12:37" at bounding box center [695, 370] width 97 height 29
click at [610, 491] on span "9" at bounding box center [613, 489] width 38 height 14
click at [660, 367] on input "12:37" at bounding box center [695, 370] width 97 height 29
type input "07:00"
click at [926, 394] on div "Change prices now Change prices later Date 10/9/2025 Time 07:00 October 2025 Su…" at bounding box center [774, 427] width 791 height 315
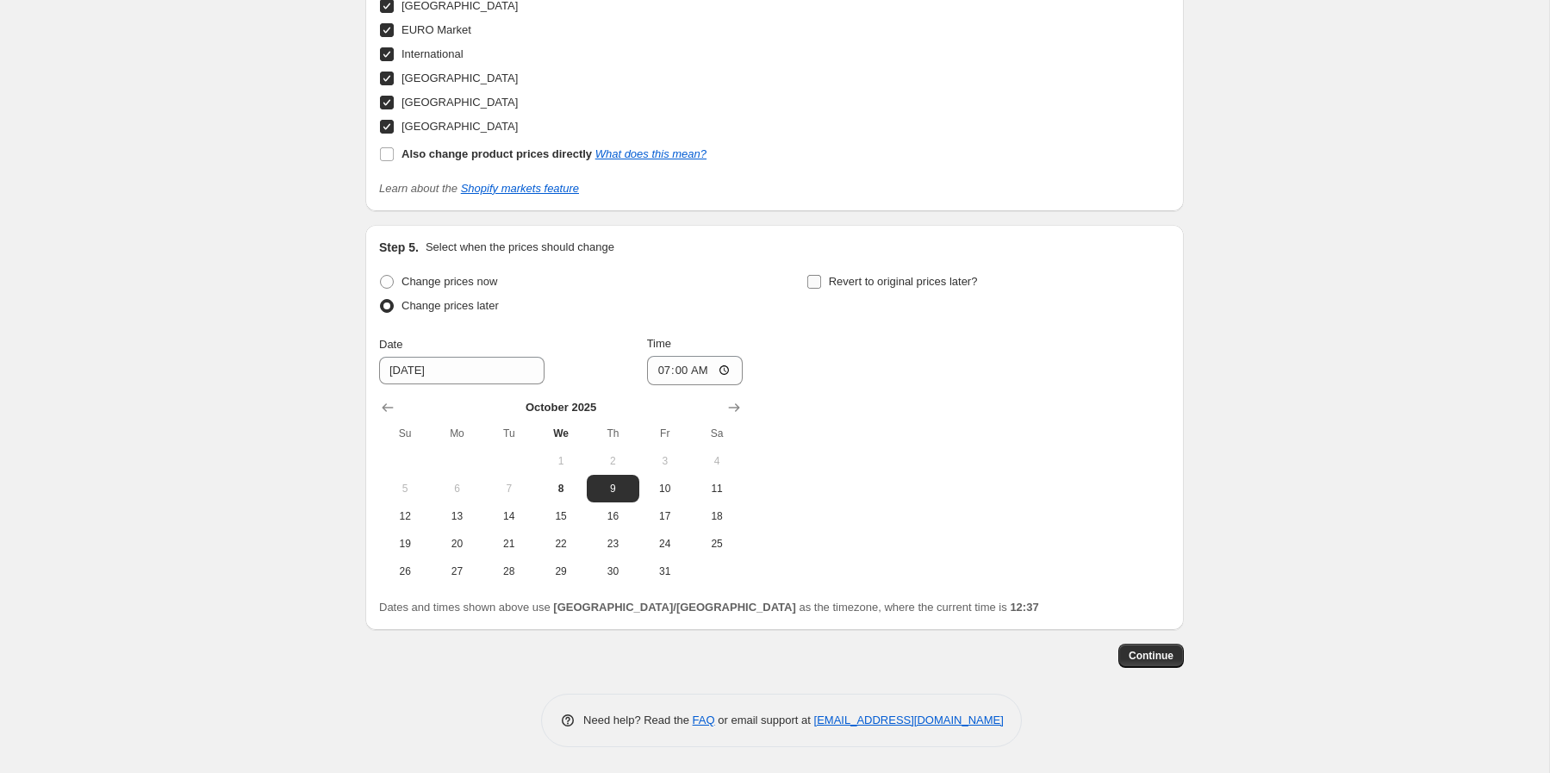
click at [860, 280] on span "Revert to original prices later?" at bounding box center [903, 281] width 149 height 13
click at [821, 280] on input "Revert to original prices later?" at bounding box center [815, 282] width 14 height 14
checkbox input "true"
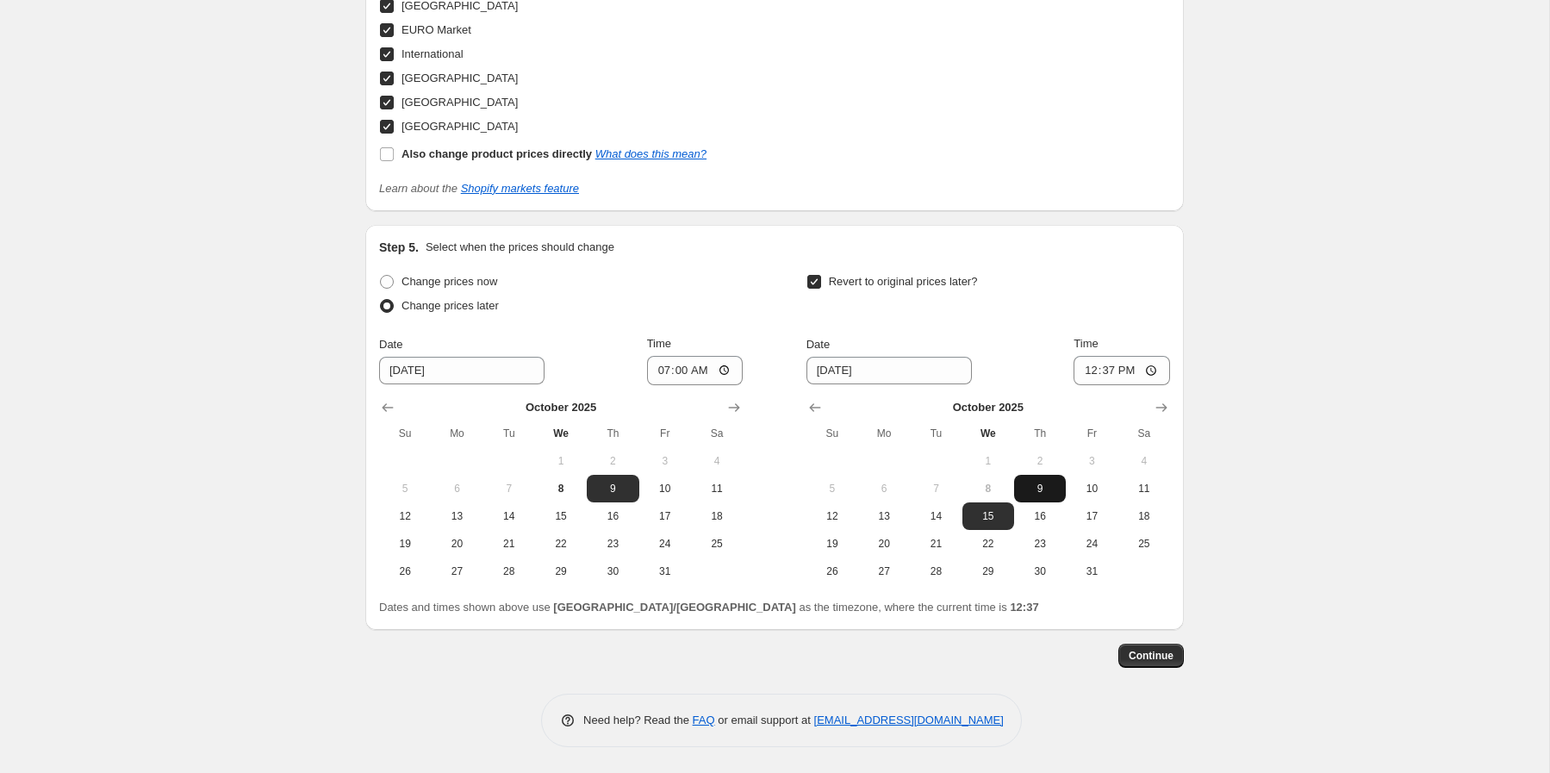
click at [1049, 488] on span "9" at bounding box center [1040, 489] width 38 height 14
type input "10/9/2025"
click at [1089, 369] on input "12:37" at bounding box center [1122, 370] width 97 height 29
click at [1107, 367] on input "23:09" at bounding box center [1122, 370] width 97 height 29
type input "11:05"
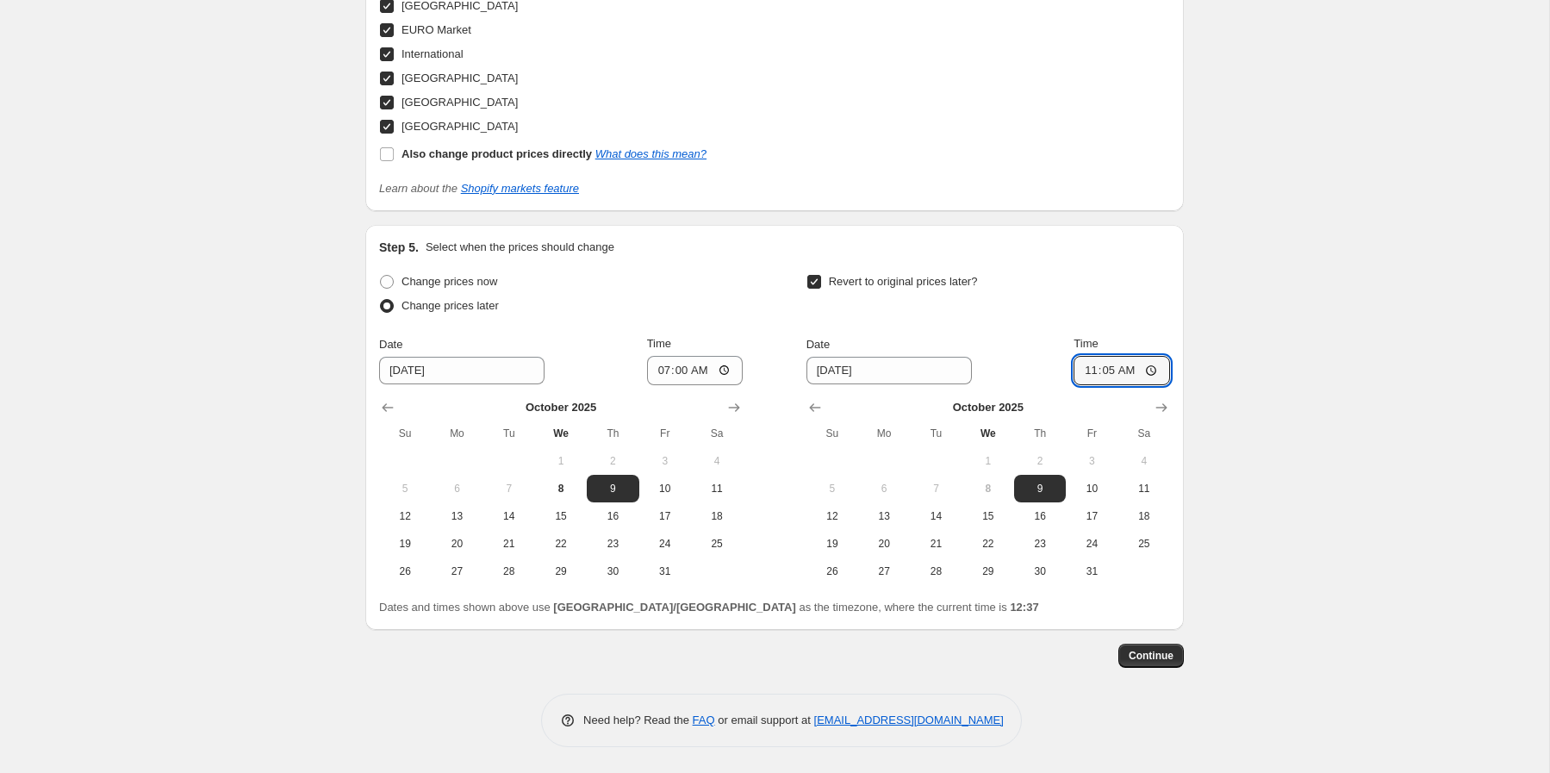
click at [1121, 315] on div "Revert to original prices later?" at bounding box center [989, 296] width 364 height 52
click at [658, 365] on input "07:00" at bounding box center [695, 370] width 97 height 29
click at [746, 307] on div "Change prices now Change prices later Date 10/9/2025 Time 06:55 October 2025 Su…" at bounding box center [774, 427] width 791 height 315
click at [1164, 658] on span "Continue" at bounding box center [1151, 656] width 45 height 14
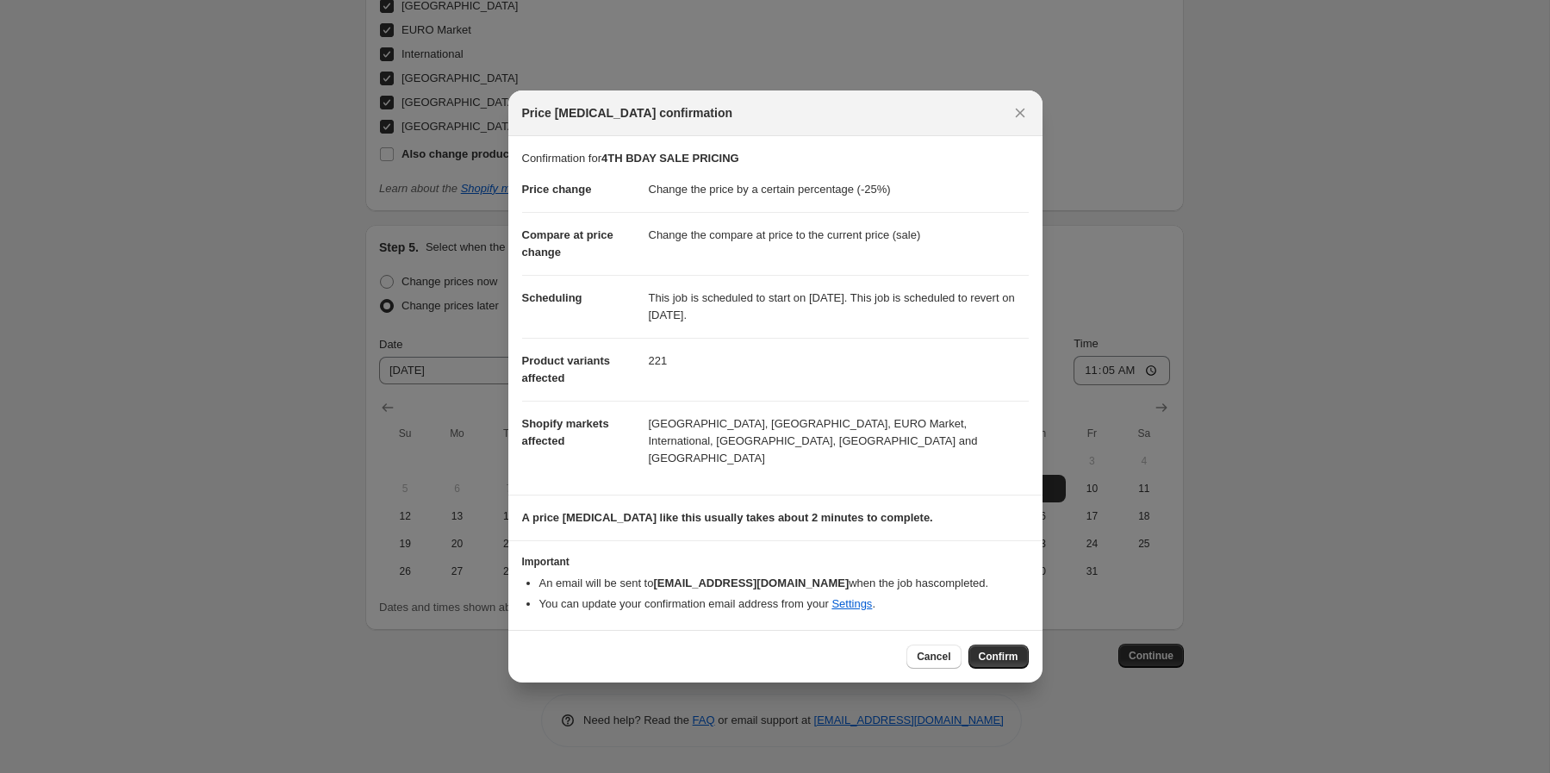
click at [1002, 650] on span "Confirm" at bounding box center [999, 657] width 40 height 14
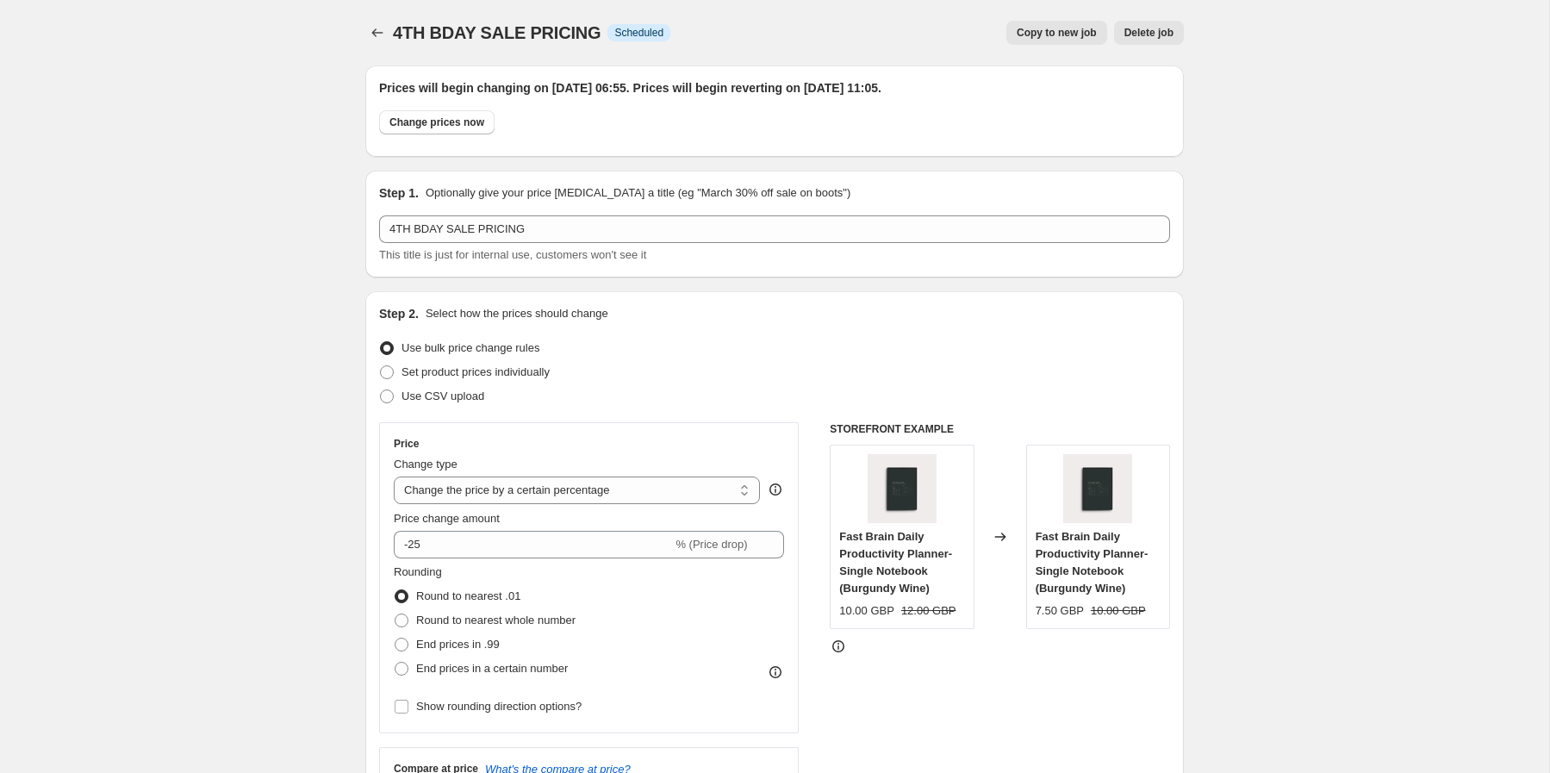
scroll to position [1656, 0]
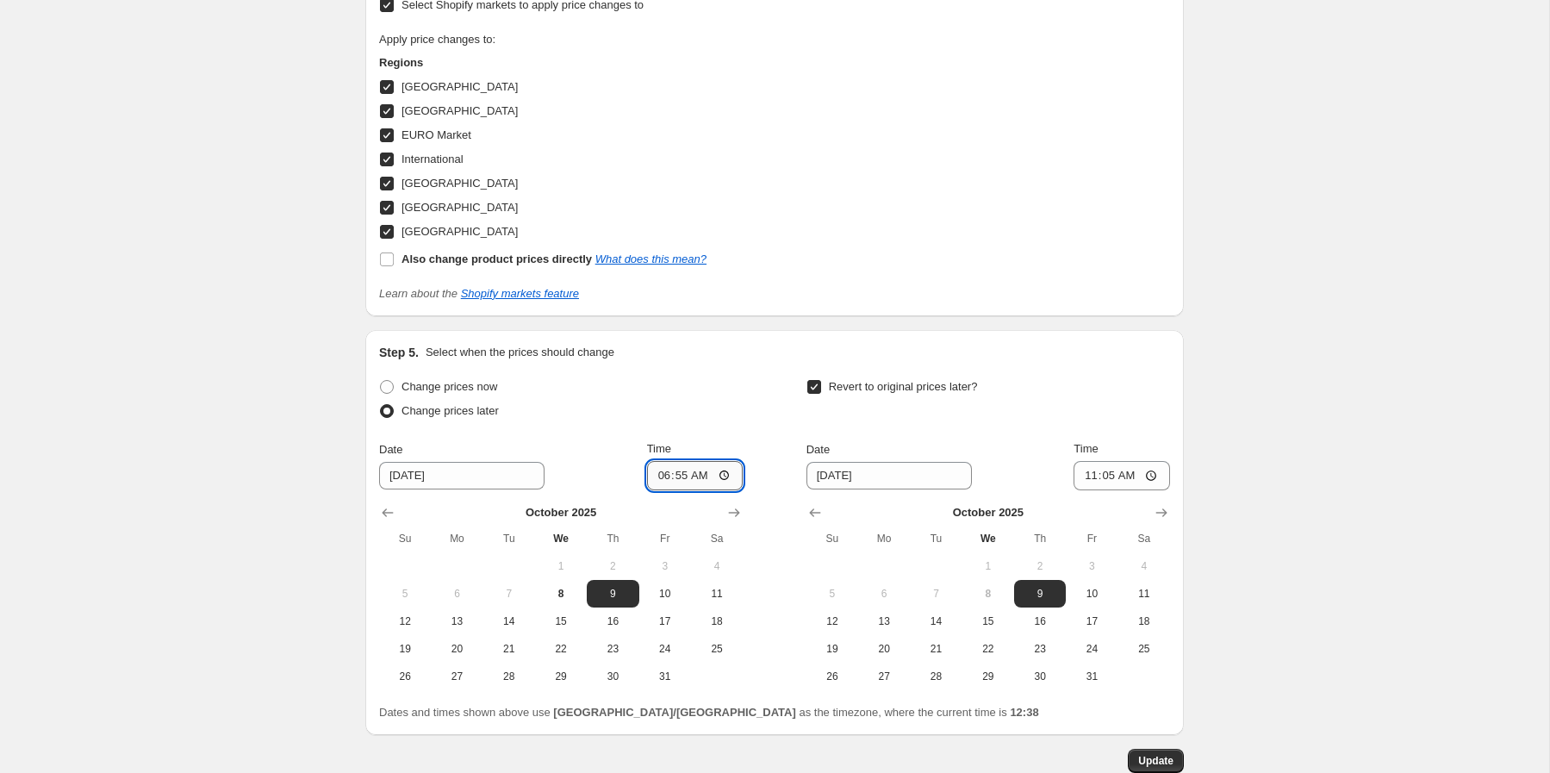
click at [675, 479] on input "06:55" at bounding box center [695, 475] width 97 height 29
type input "06:50"
click at [1170, 757] on span "Update" at bounding box center [1156, 761] width 35 height 14
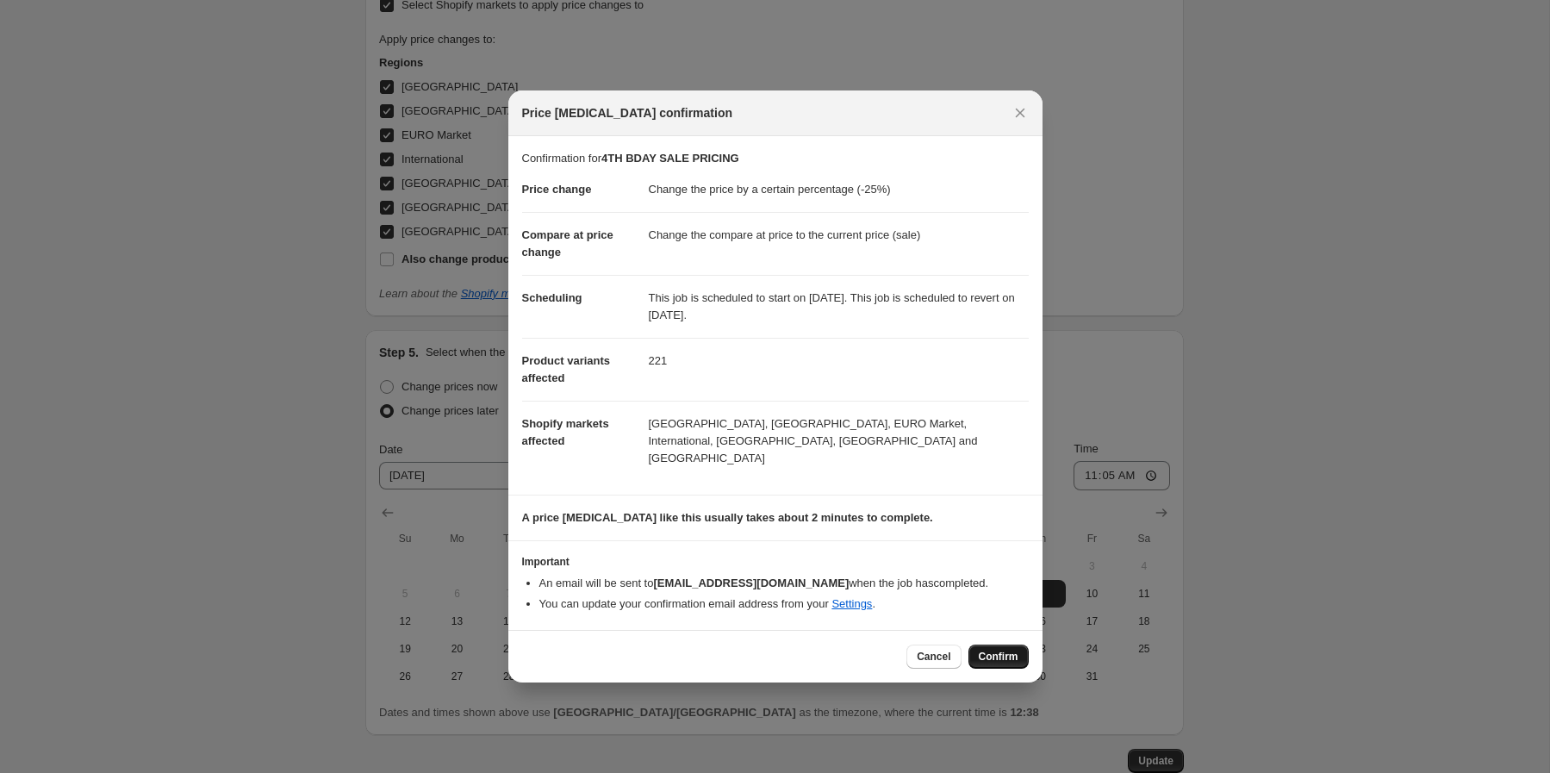
click at [1010, 650] on span "Confirm" at bounding box center [999, 657] width 40 height 14
